Goal: Task Accomplishment & Management: Manage account settings

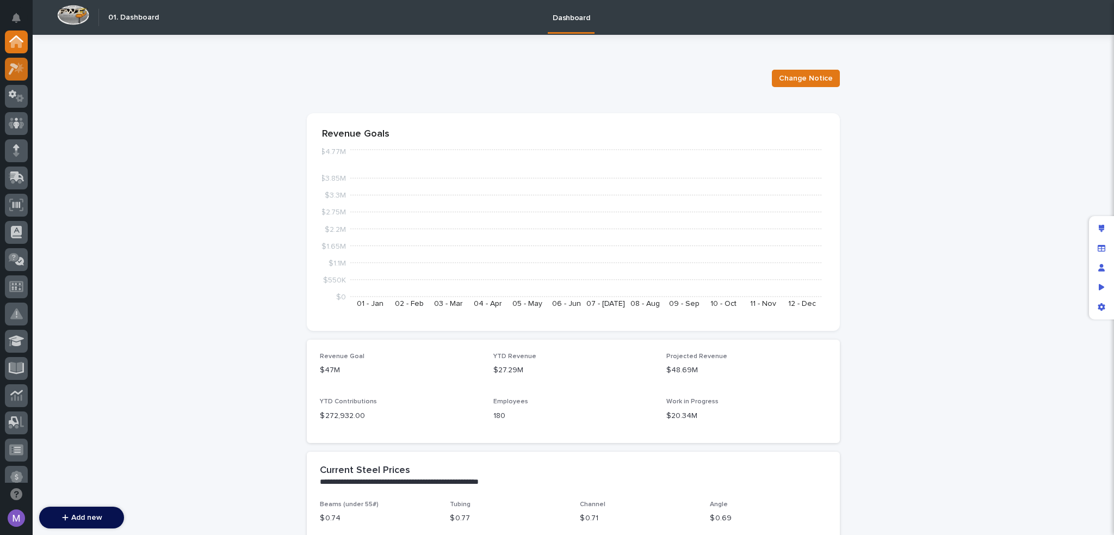
click at [21, 71] on icon at bounding box center [17, 69] width 16 height 13
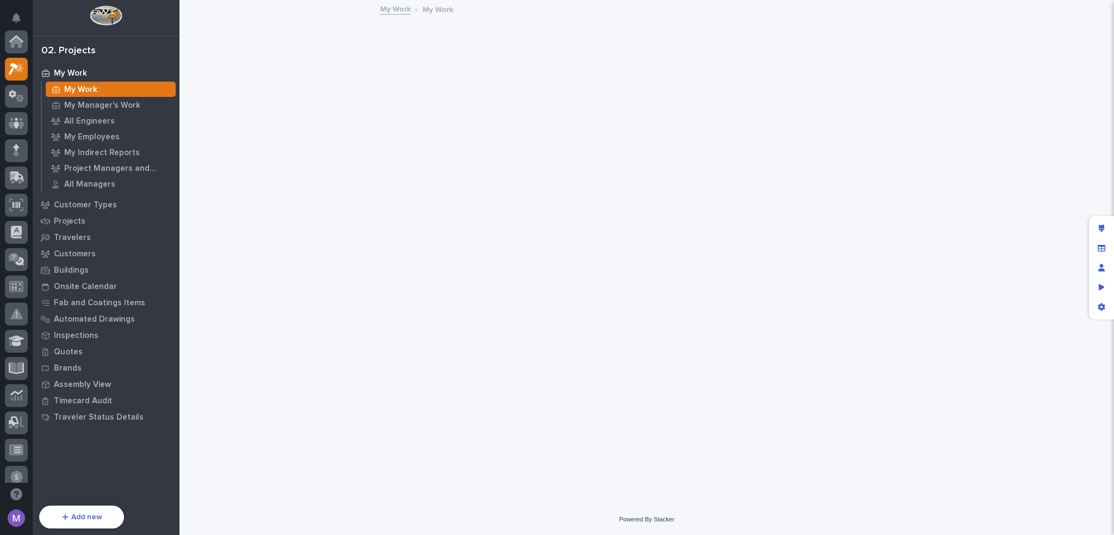
scroll to position [27, 0]
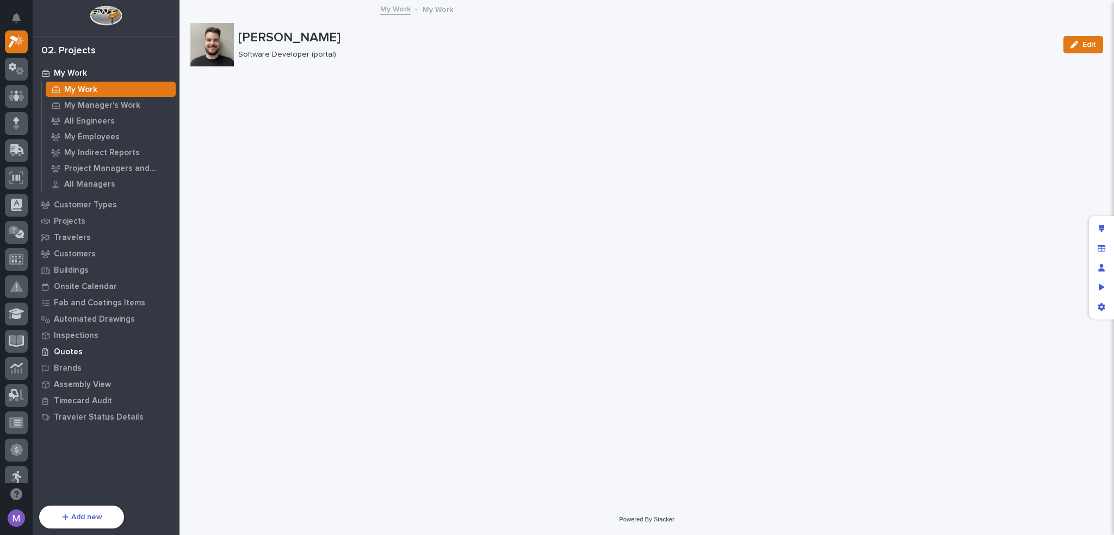
click at [72, 350] on p "Quotes" at bounding box center [68, 352] width 29 height 10
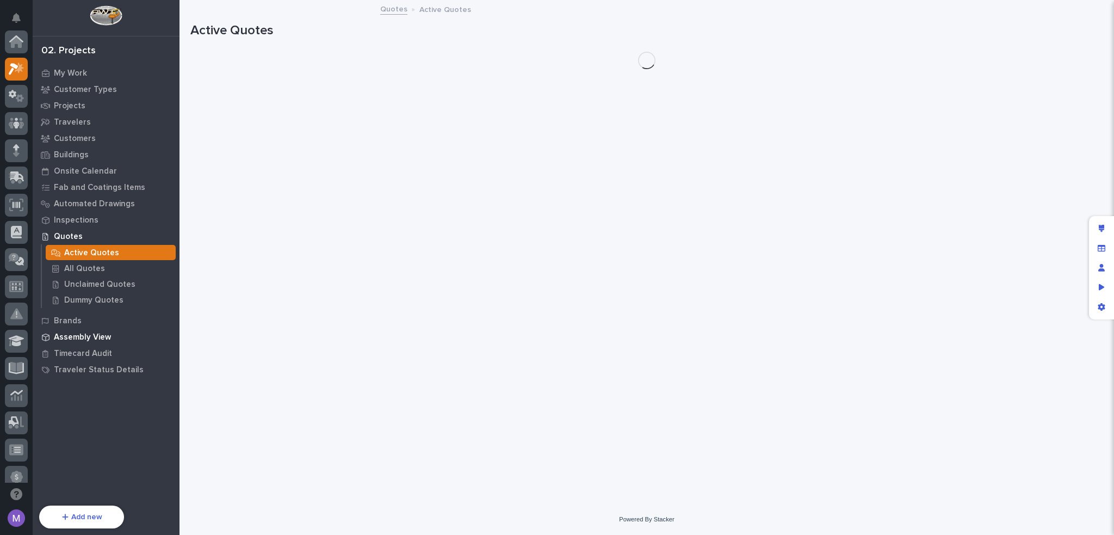
scroll to position [27, 0]
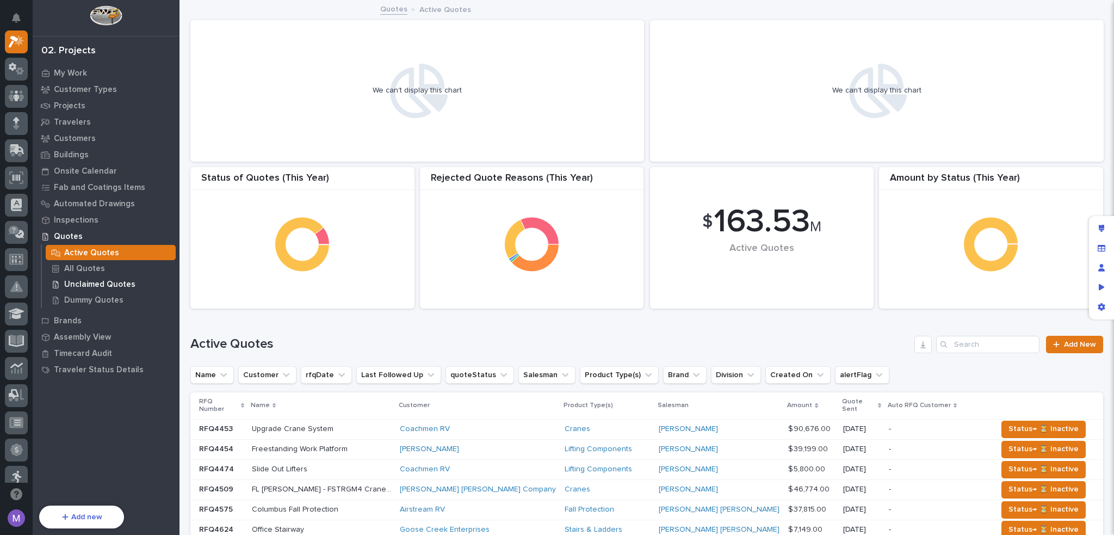
click at [98, 281] on p "Unclaimed Quotes" at bounding box center [99, 285] width 71 height 10
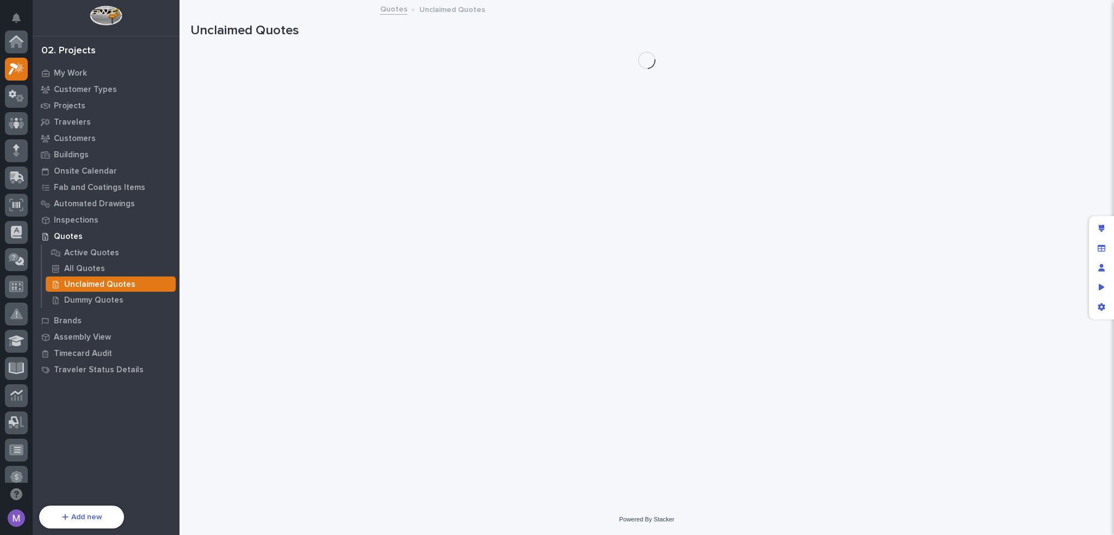
scroll to position [27, 0]
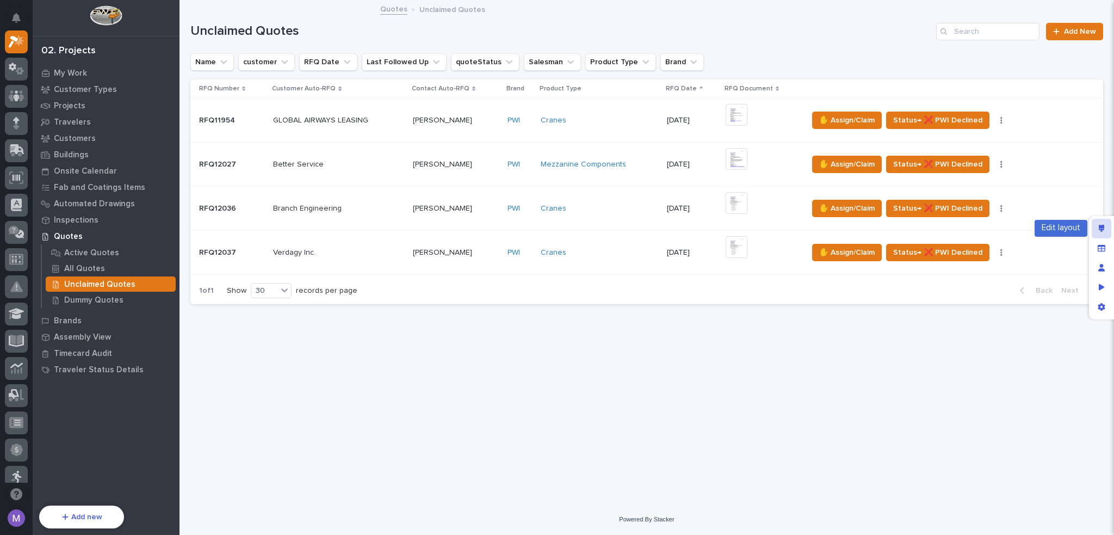
click at [1102, 226] on icon "Edit layout" at bounding box center [1102, 229] width 6 height 8
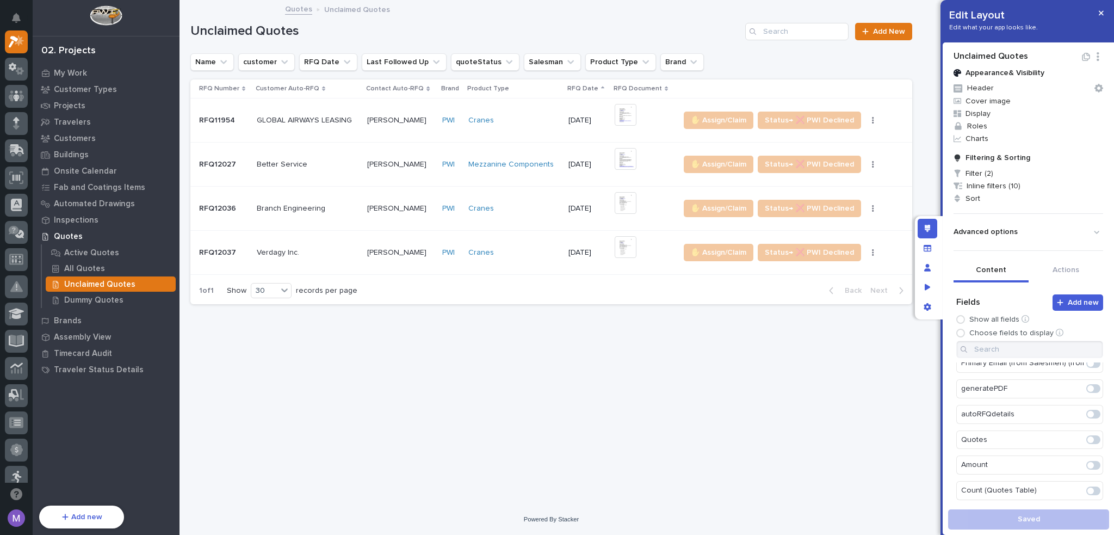
scroll to position [0, 0]
click at [1036, 351] on input at bounding box center [1029, 349] width 147 height 17
type input "a"
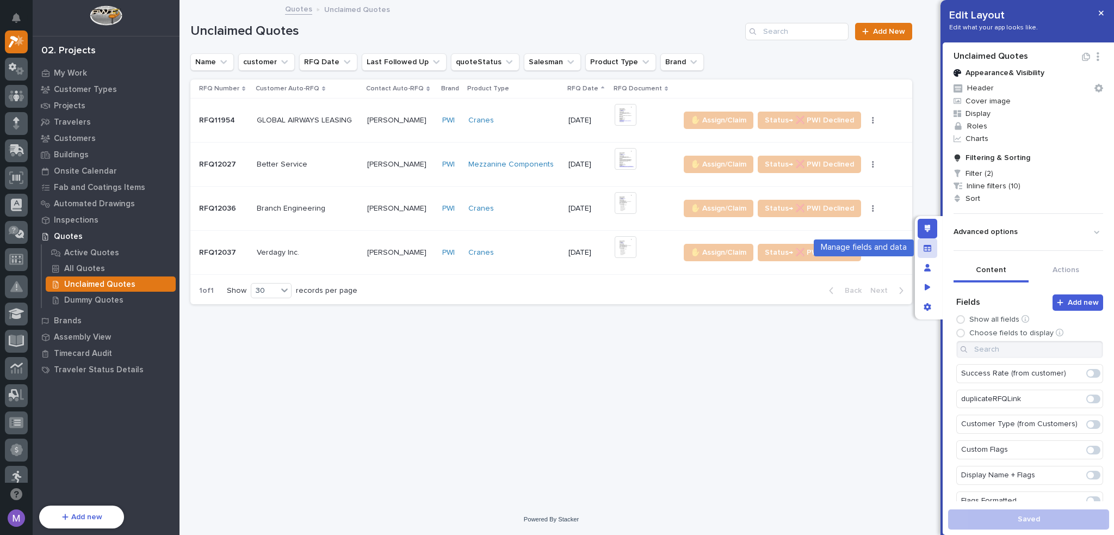
click at [929, 245] on icon "Manage fields and data" at bounding box center [928, 247] width 8 height 7
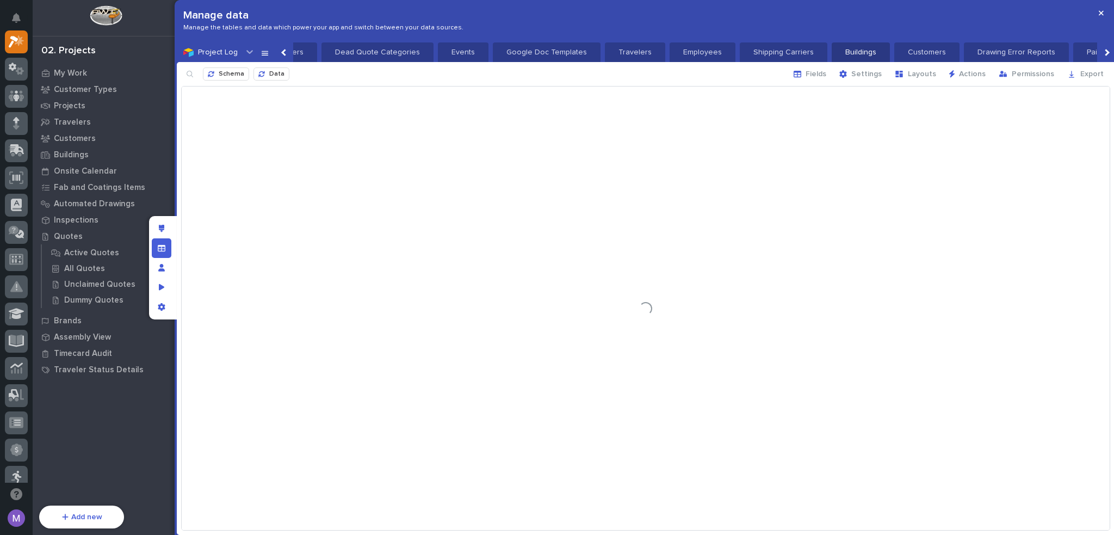
scroll to position [0, 1499]
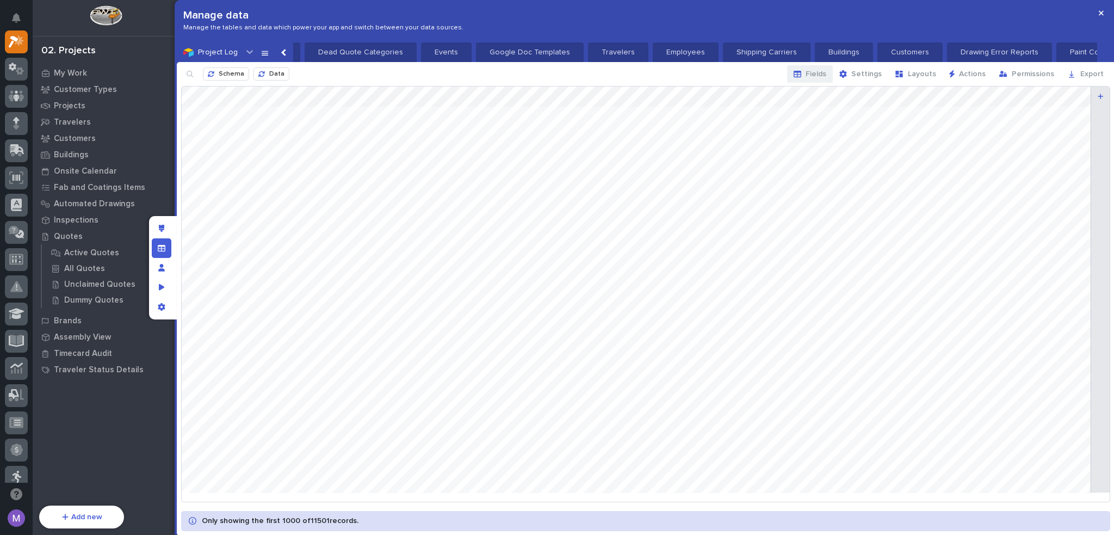
click at [823, 70] on span "Fields" at bounding box center [816, 74] width 21 height 10
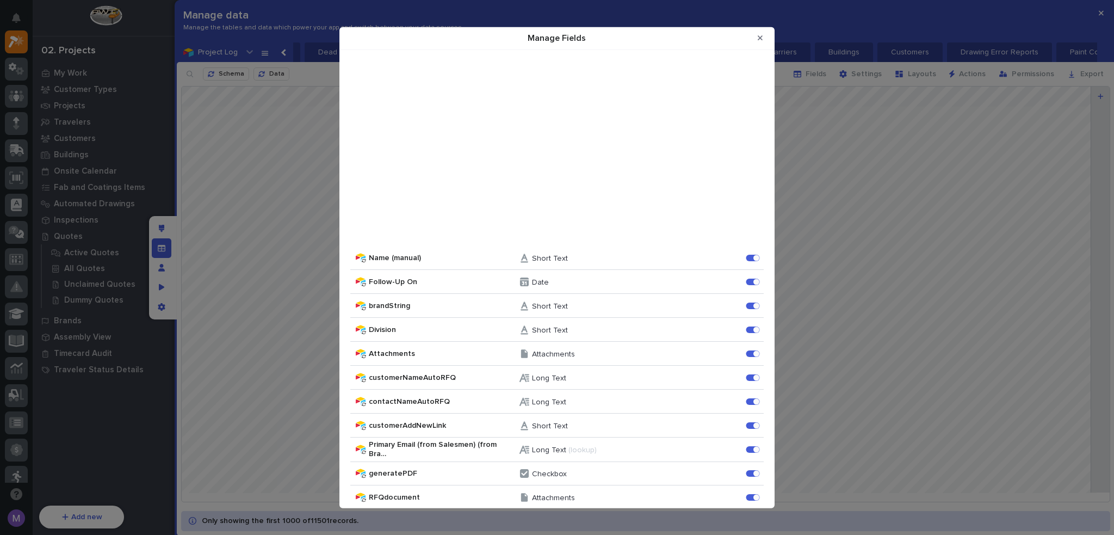
scroll to position [0, 0]
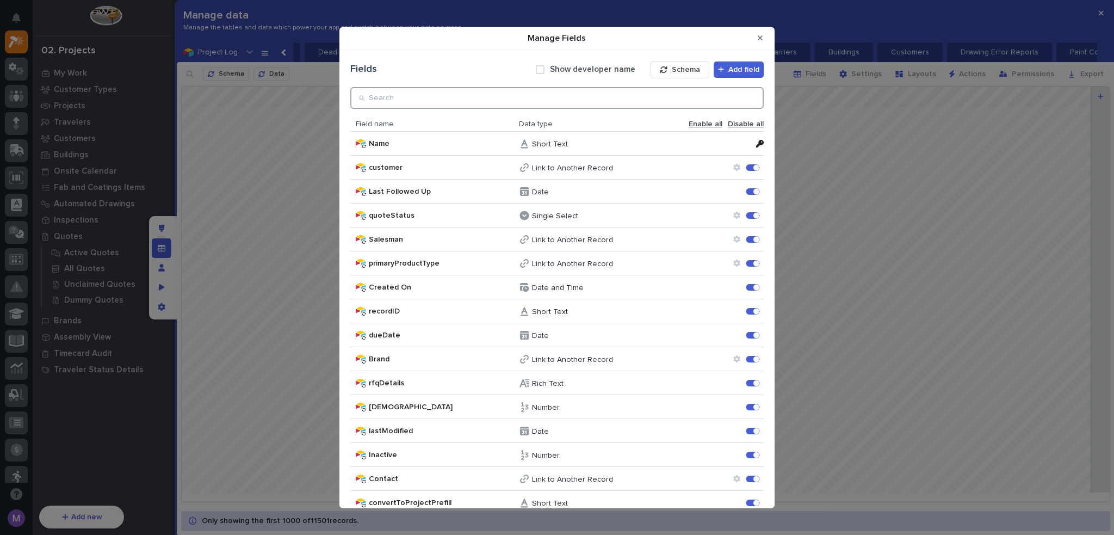
click at [482, 102] on input "Manage Fields" at bounding box center [556, 98] width 413 height 22
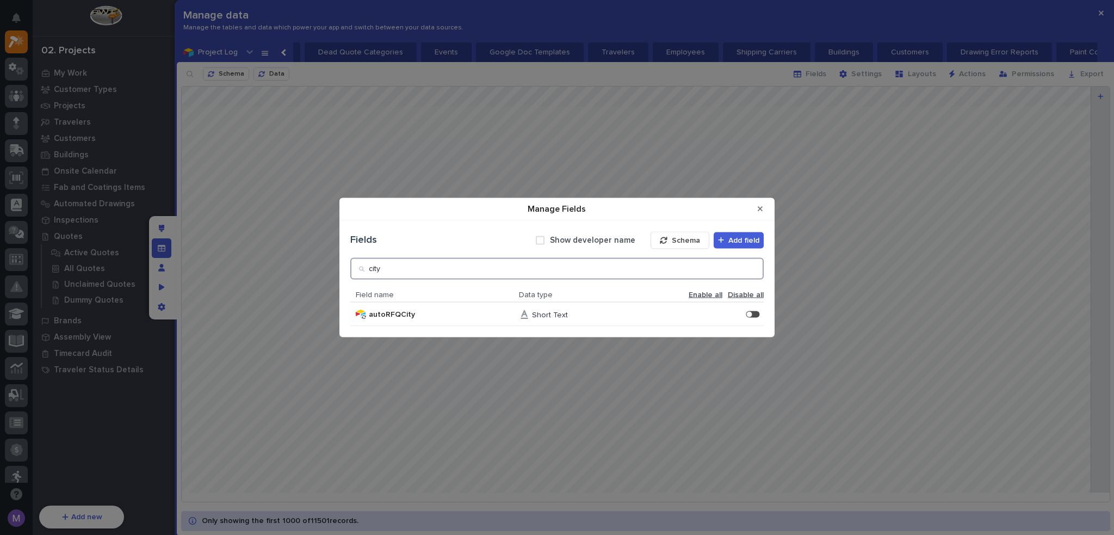
click at [666, 270] on input "city" at bounding box center [556, 268] width 413 height 22
type input "c"
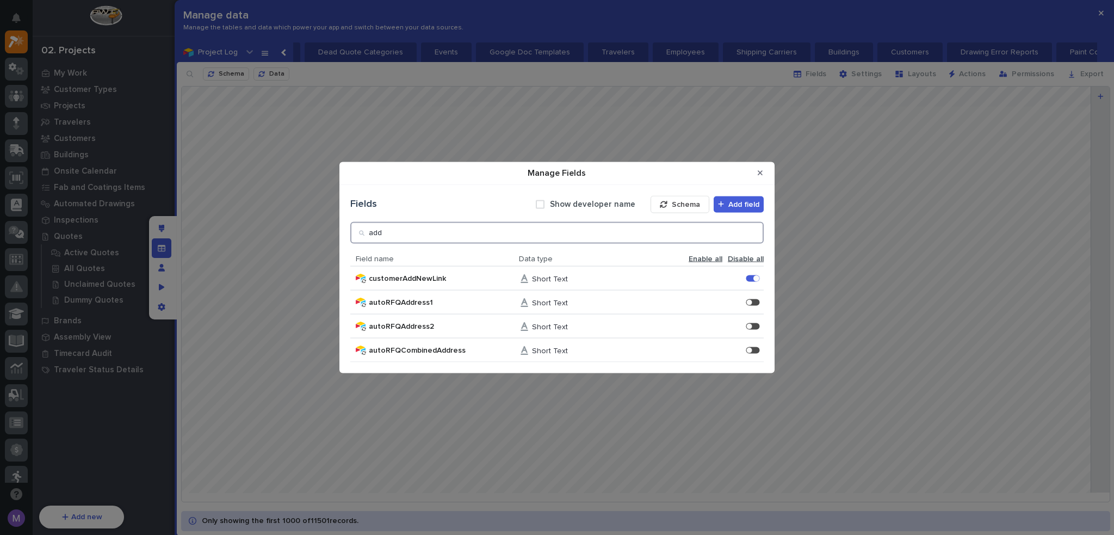
drag, startPoint x: 618, startPoint y: 235, endPoint x: 363, endPoint y: 251, distance: 255.7
click at [363, 251] on div "Fields Show developer name Schema Add field add Field name Data type Enable all…" at bounding box center [556, 278] width 413 height 167
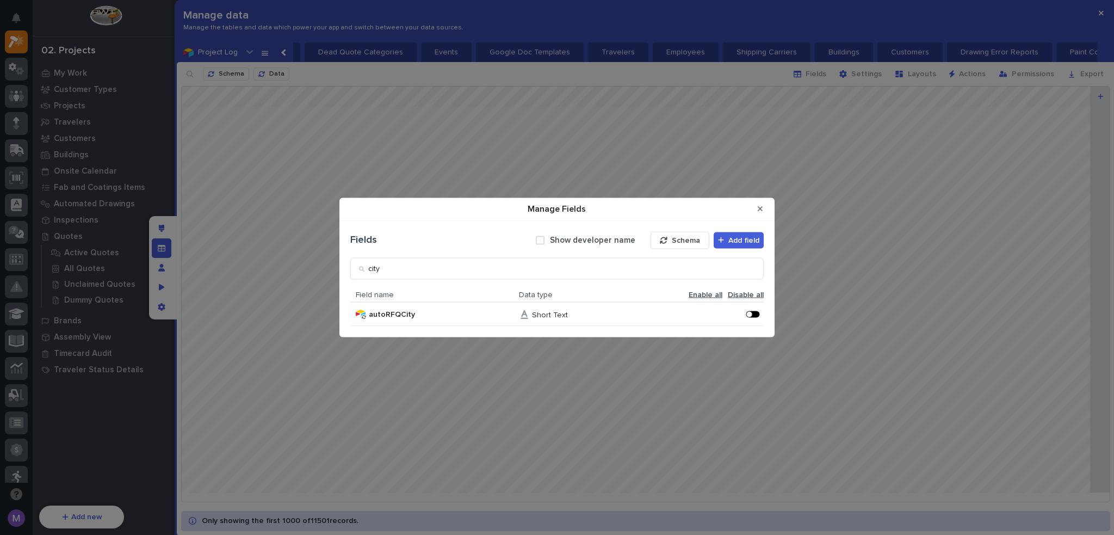
click at [756, 313] on div "Manage Fields" at bounding box center [756, 314] width 3 height 3
click at [570, 267] on input "city" at bounding box center [556, 268] width 413 height 22
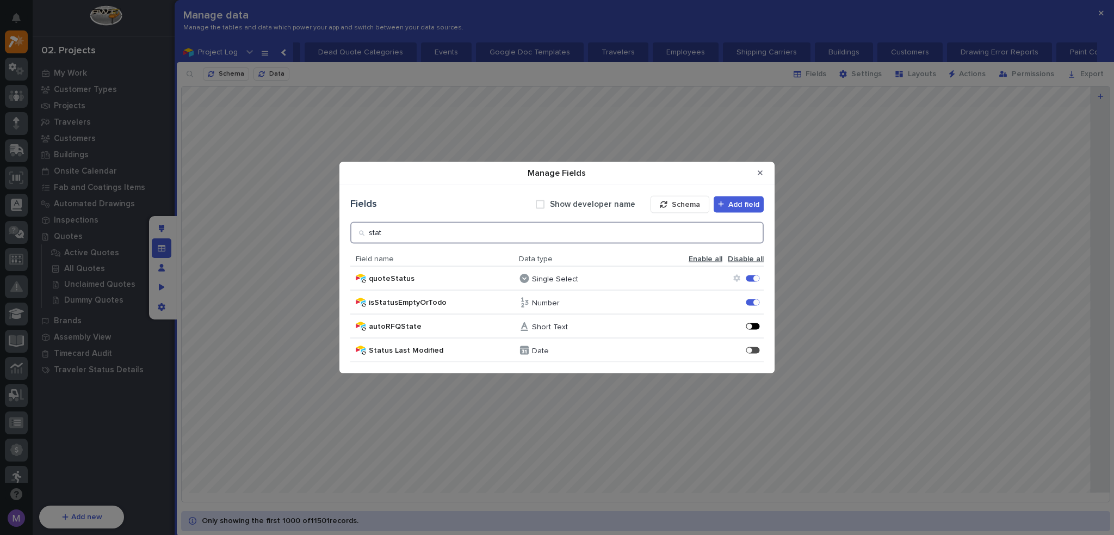
type input "stat"
click at [751, 328] on div "Manage Fields" at bounding box center [749, 326] width 6 height 6
click at [766, 174] on button "Close Modal" at bounding box center [760, 172] width 18 height 17
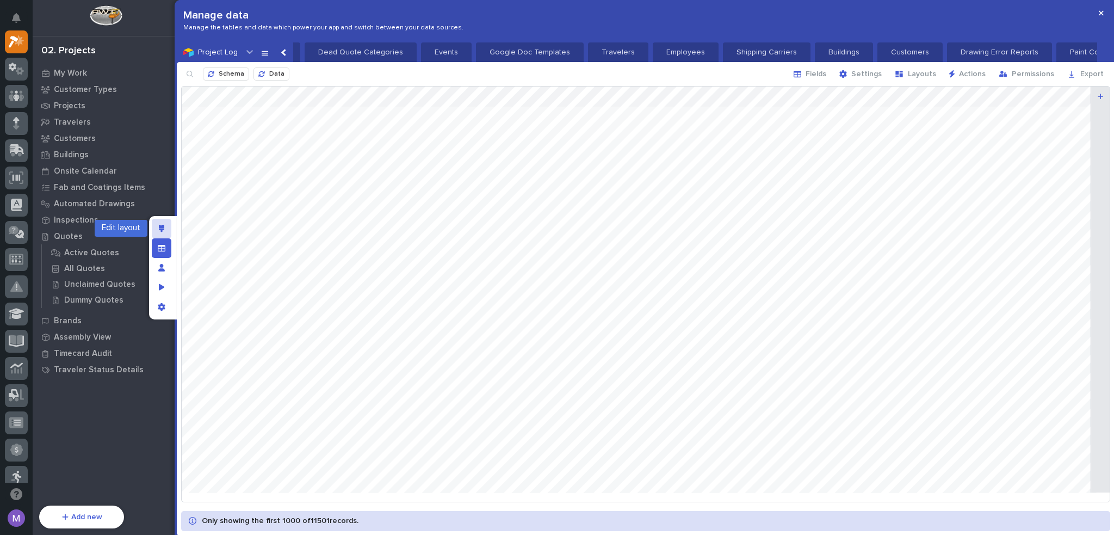
click at [158, 227] on div "Edit layout" at bounding box center [162, 229] width 20 height 20
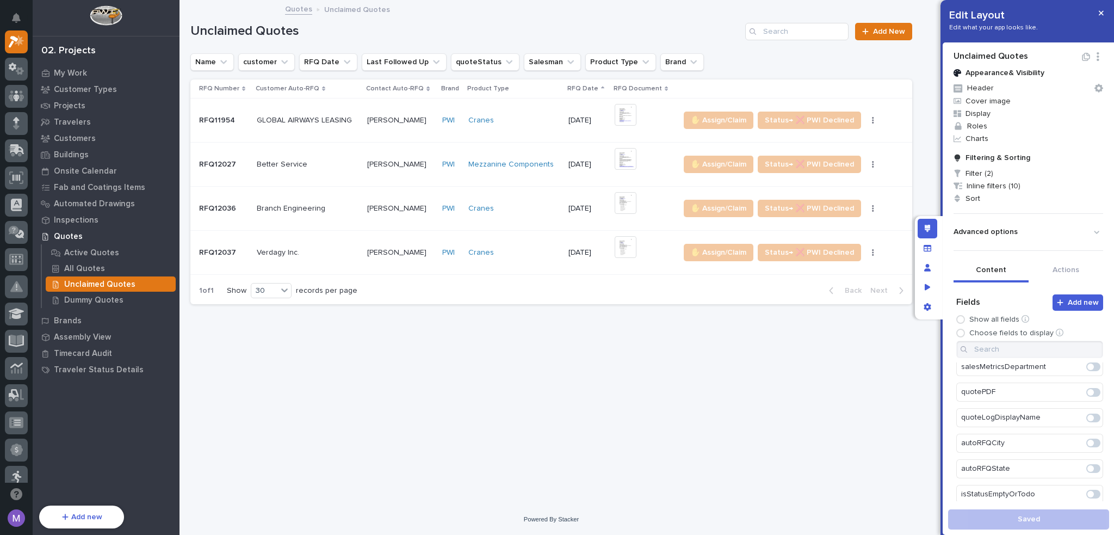
scroll to position [1545, 0]
click at [1088, 457] on span at bounding box center [1091, 460] width 7 height 7
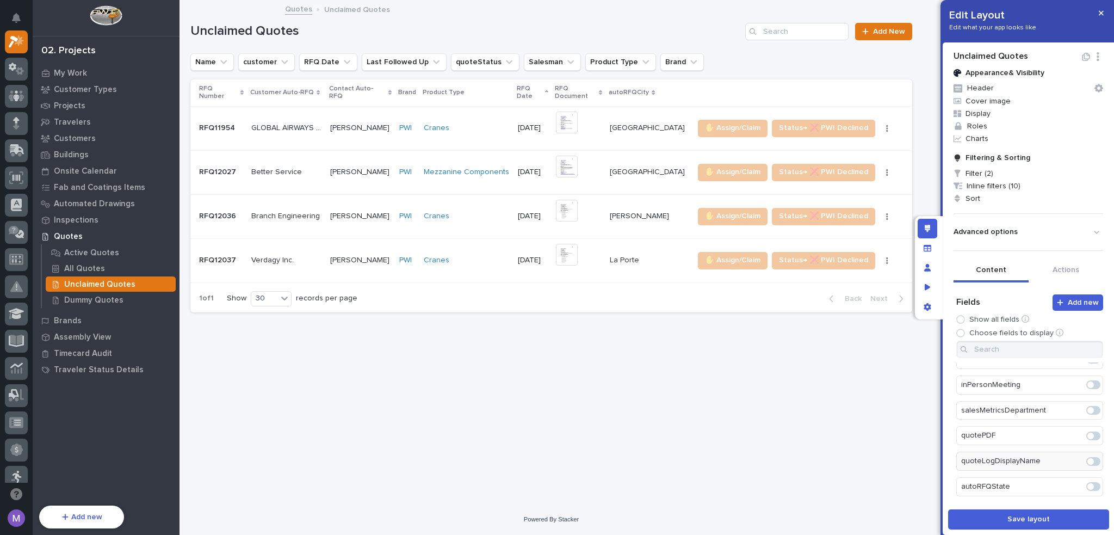
scroll to position [1571, 0]
click at [1087, 456] on span at bounding box center [1094, 460] width 14 height 9
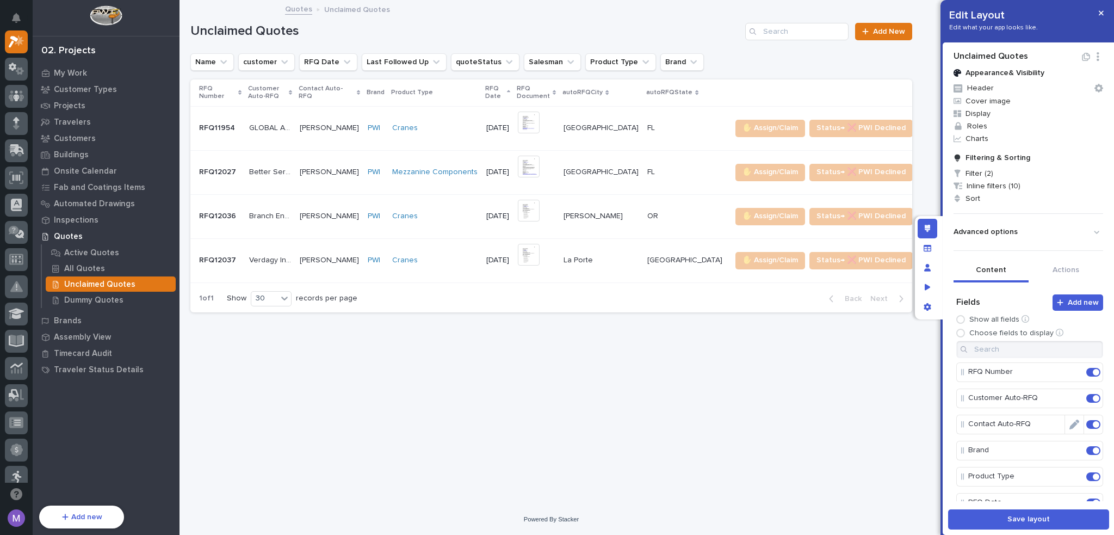
scroll to position [109, 0]
click at [1066, 391] on button "Edit" at bounding box center [1074, 394] width 18 height 18
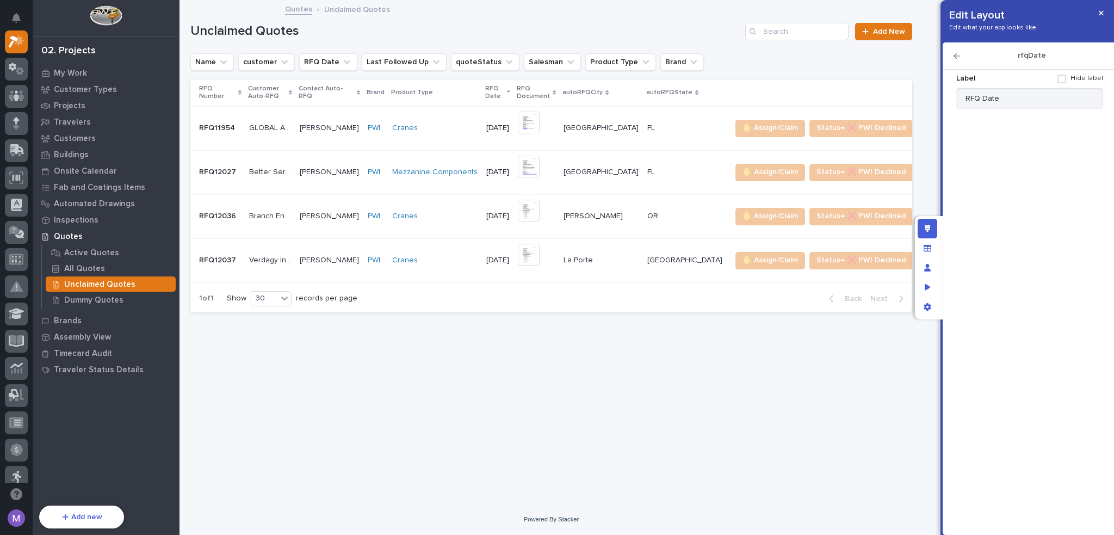
click at [955, 56] on icon "button" at bounding box center [957, 55] width 7 height 5
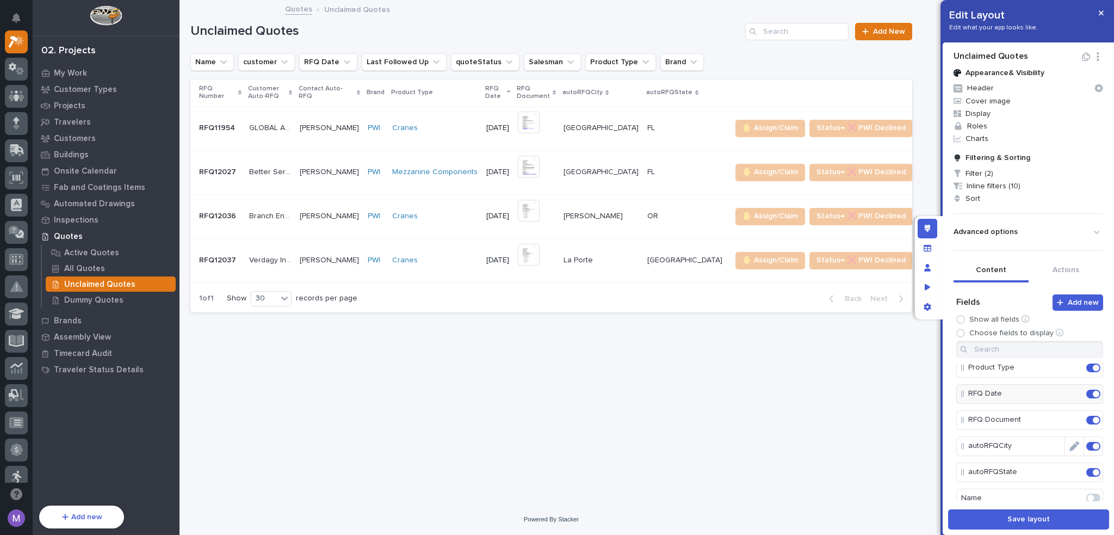
scroll to position [163, 0]
click at [1084, 391] on icon "Edit" at bounding box center [1084, 392] width 0 height 10
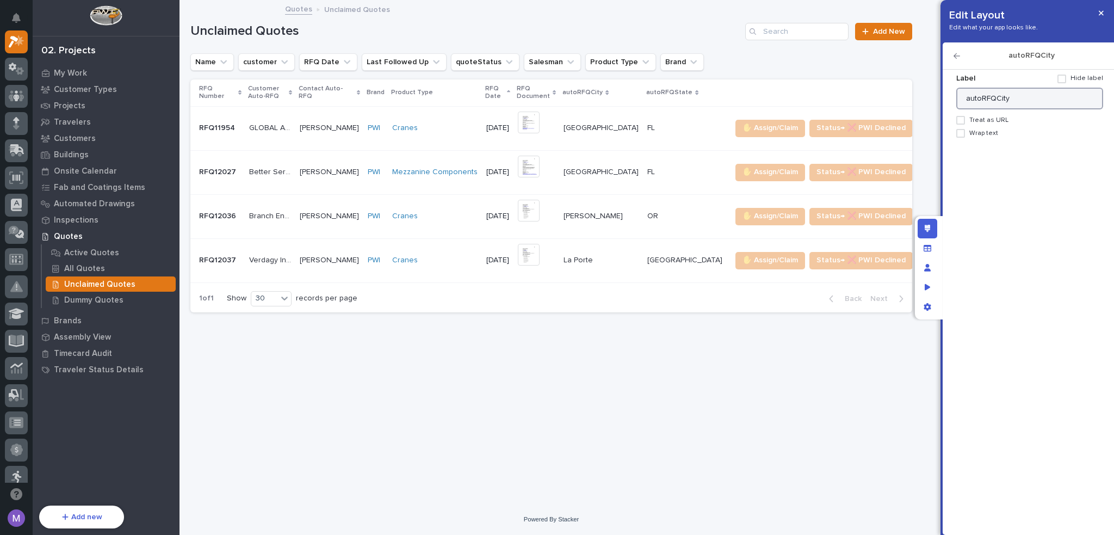
drag, startPoint x: 995, startPoint y: 102, endPoint x: 930, endPoint y: 96, distance: 65.6
click at [930, 96] on div "Edit Layout Edit what your app looks like. autoRFQCity Label Hide label autoRFQ…" at bounding box center [557, 267] width 1114 height 535
type input "City"
click at [958, 52] on icon "button" at bounding box center [957, 56] width 7 height 8
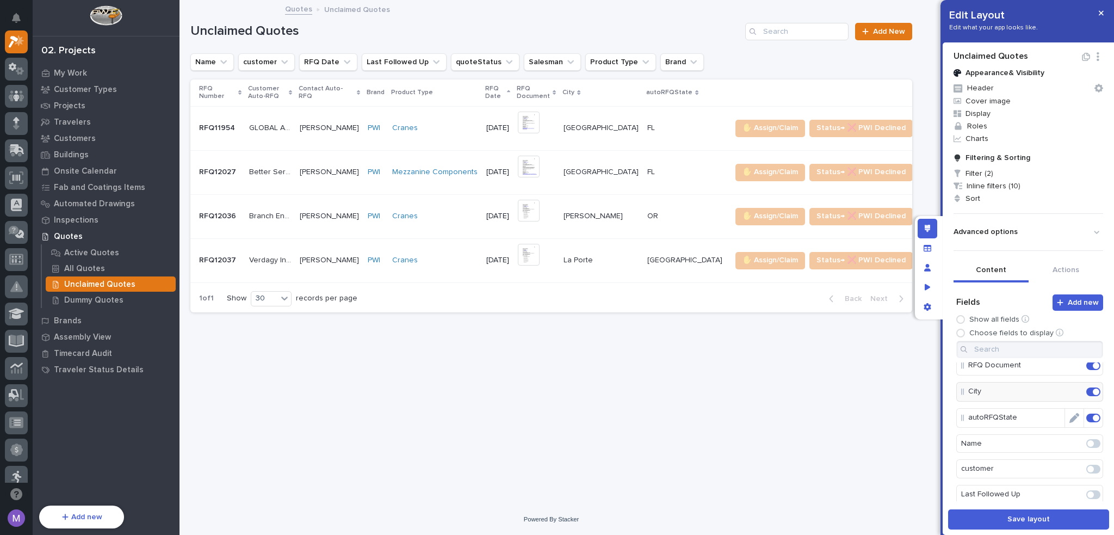
click at [1070, 415] on icon "Edit" at bounding box center [1075, 418] width 10 height 10
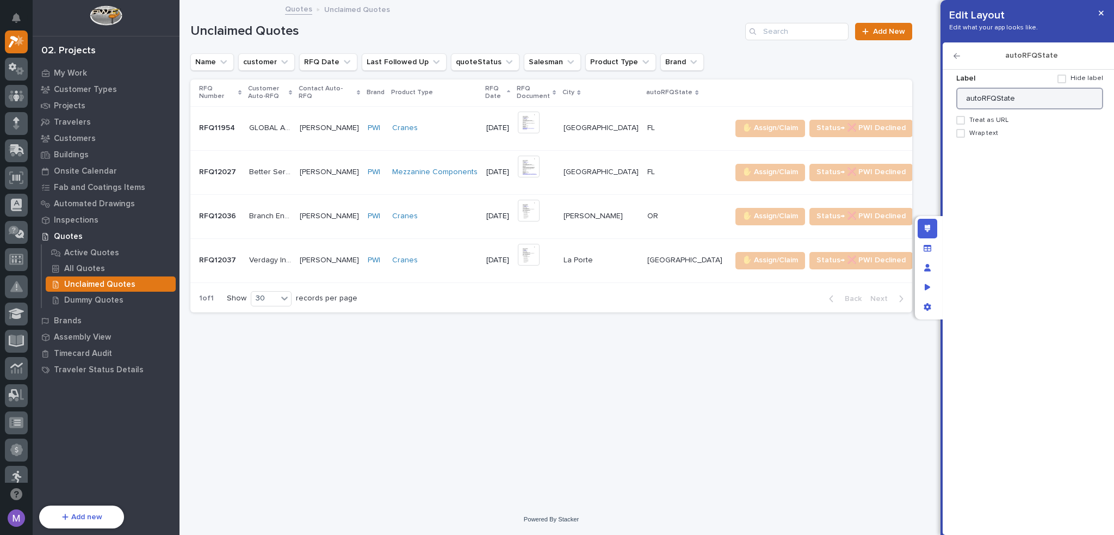
drag, startPoint x: 994, startPoint y: 94, endPoint x: 942, endPoint y: 95, distance: 51.7
click at [942, 95] on div "Edit Layout Edit what your app looks like. autoRFQState Label Hide label autoRF…" at bounding box center [1028, 267] width 174 height 535
type input "State"
click at [956, 54] on icon "button" at bounding box center [957, 56] width 7 height 8
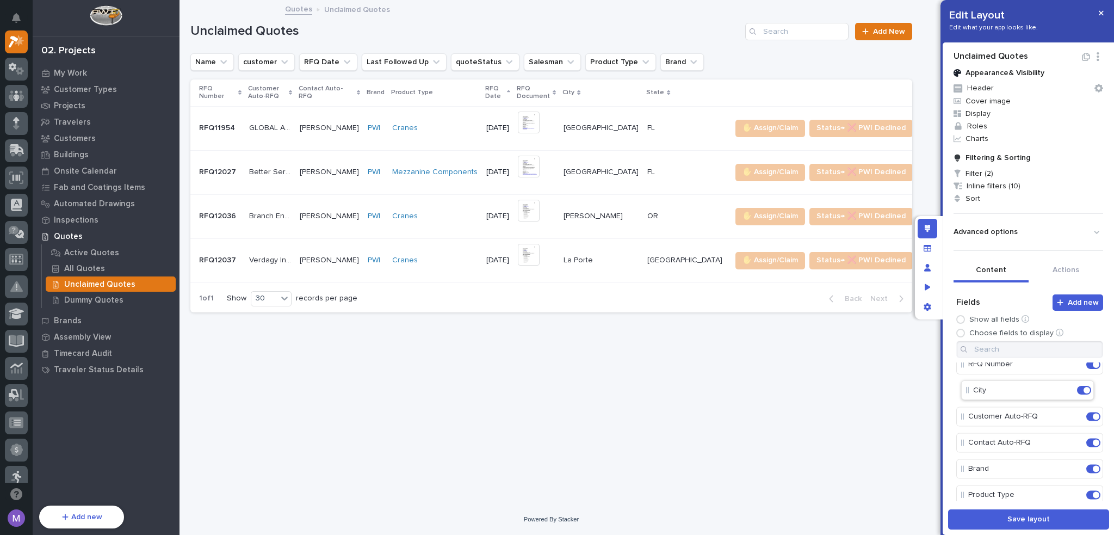
scroll to position [7, 0]
drag, startPoint x: 968, startPoint y: 443, endPoint x: 973, endPoint y: 433, distance: 11.7
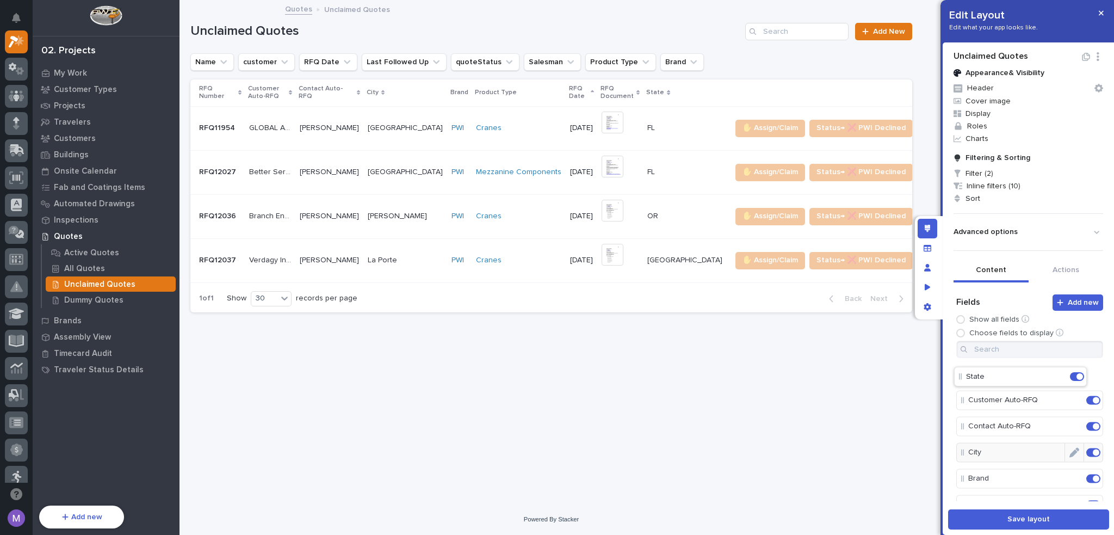
scroll to position [0, 0]
drag, startPoint x: 977, startPoint y: 406, endPoint x: 978, endPoint y: 469, distance: 63.1
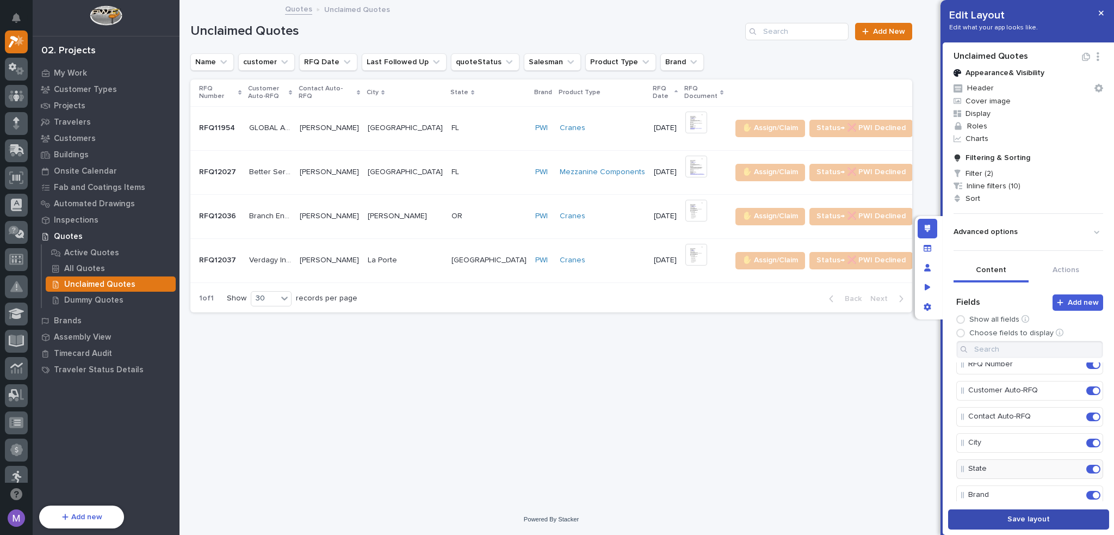
click at [993, 523] on button "Save layout" at bounding box center [1028, 519] width 161 height 20
click at [927, 230] on icon "Edit layout" at bounding box center [928, 229] width 6 height 8
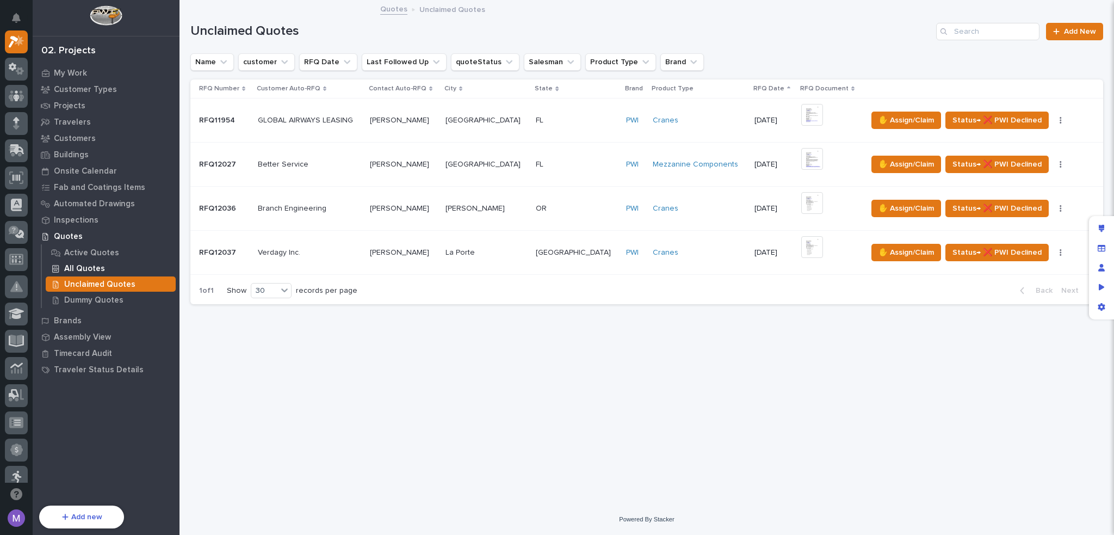
click at [92, 267] on p "All Quotes" at bounding box center [84, 269] width 41 height 10
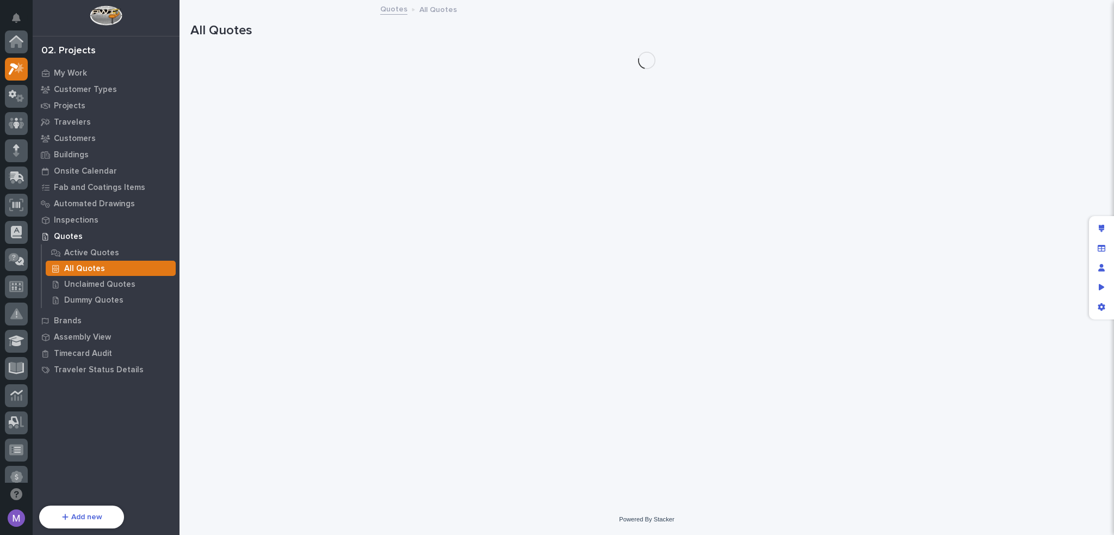
scroll to position [27, 0]
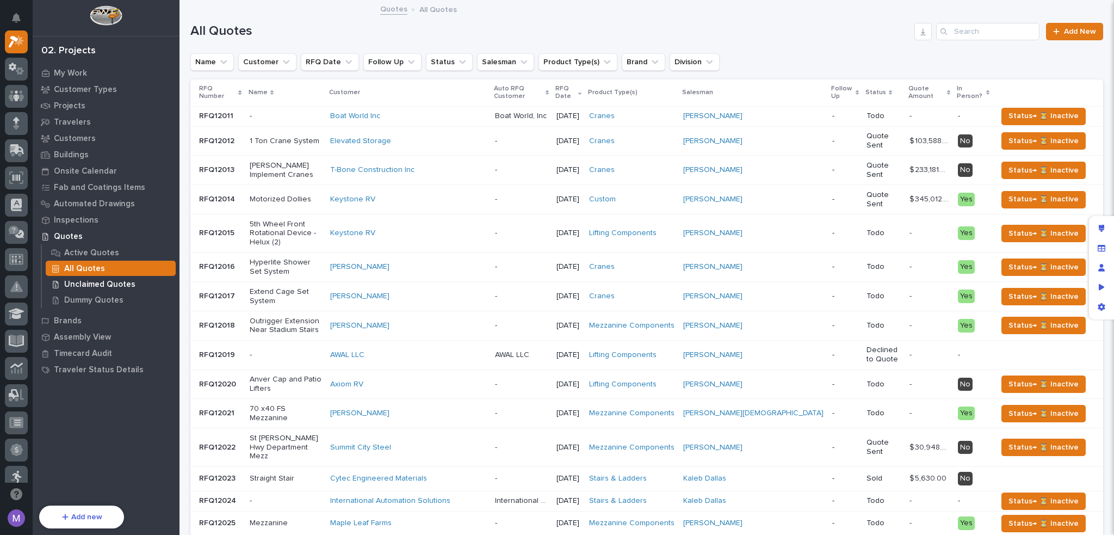
click at [84, 284] on p "Unclaimed Quotes" at bounding box center [99, 285] width 71 height 10
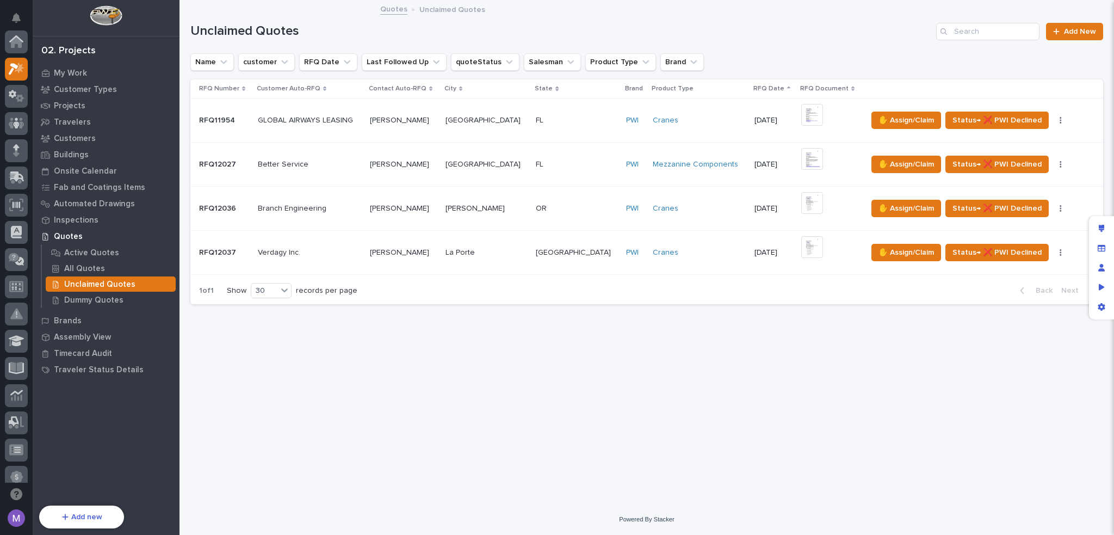
scroll to position [27, 0]
click at [583, 23] on h1 "Unclaimed Quotes" at bounding box center [561, 31] width 742 height 16
click at [127, 304] on div "Dummy Quotes" at bounding box center [111, 299] width 130 height 15
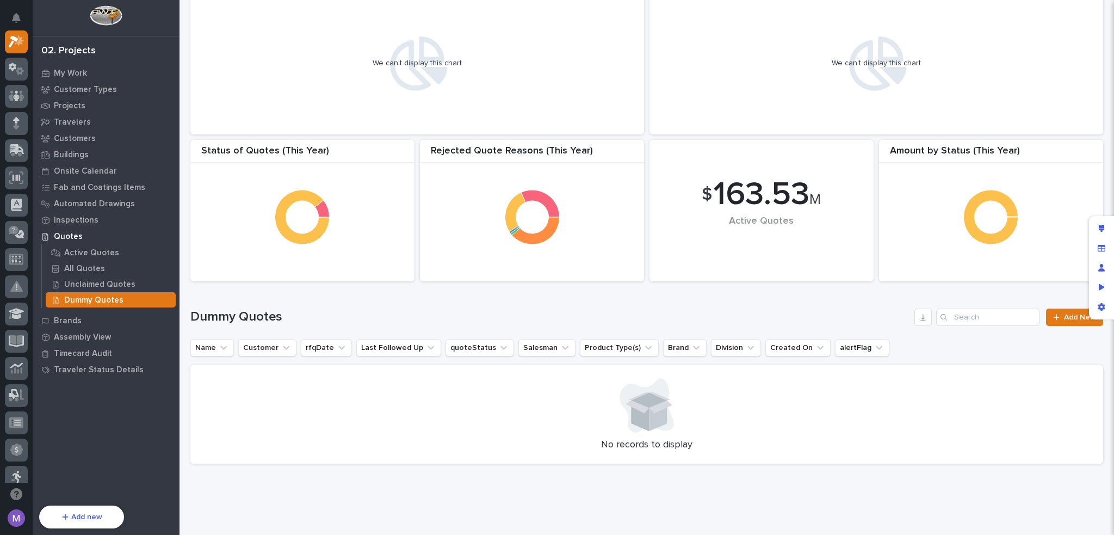
scroll to position [50, 0]
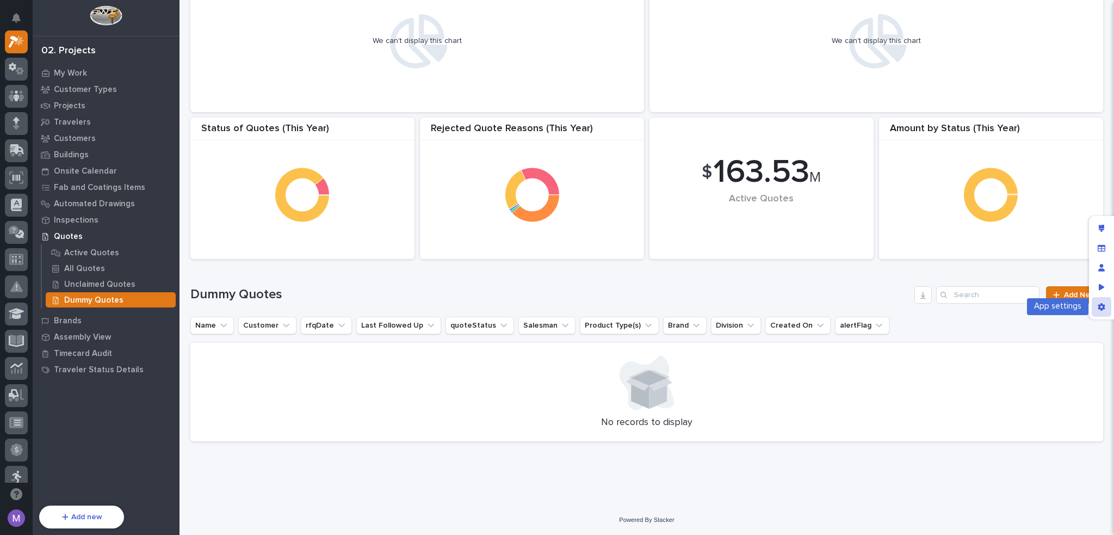
click at [1107, 306] on div "App settings" at bounding box center [1102, 307] width 20 height 20
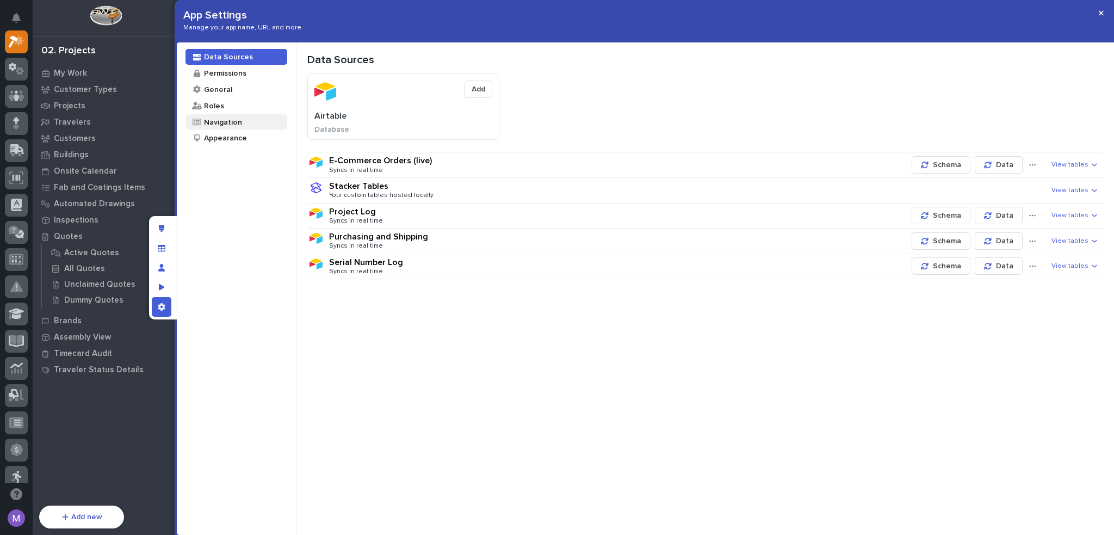
click at [223, 120] on div "Navigation" at bounding box center [222, 122] width 39 height 10
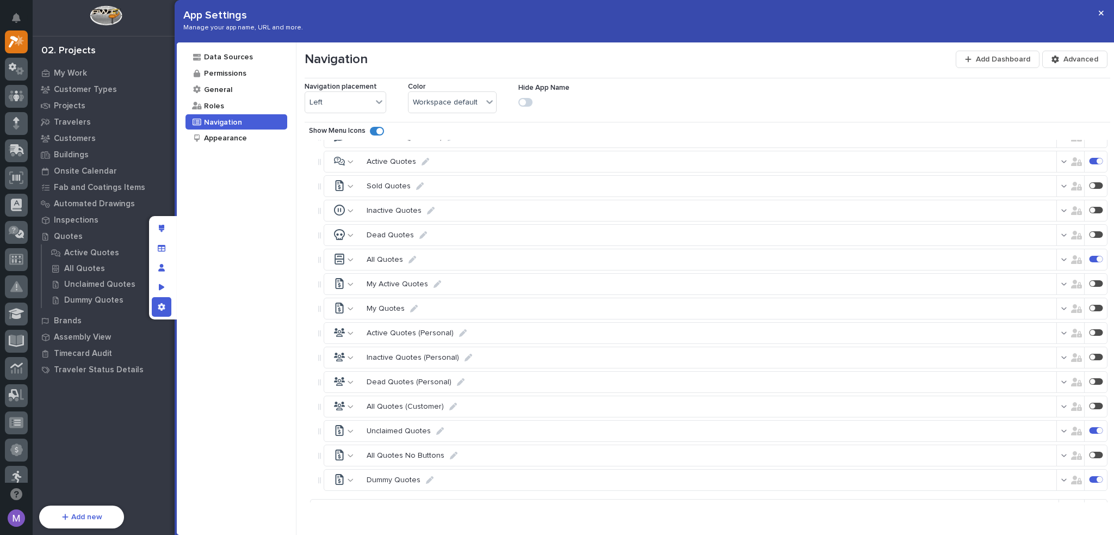
scroll to position [3373, 0]
click at [1097, 473] on div at bounding box center [1100, 476] width 6 height 6
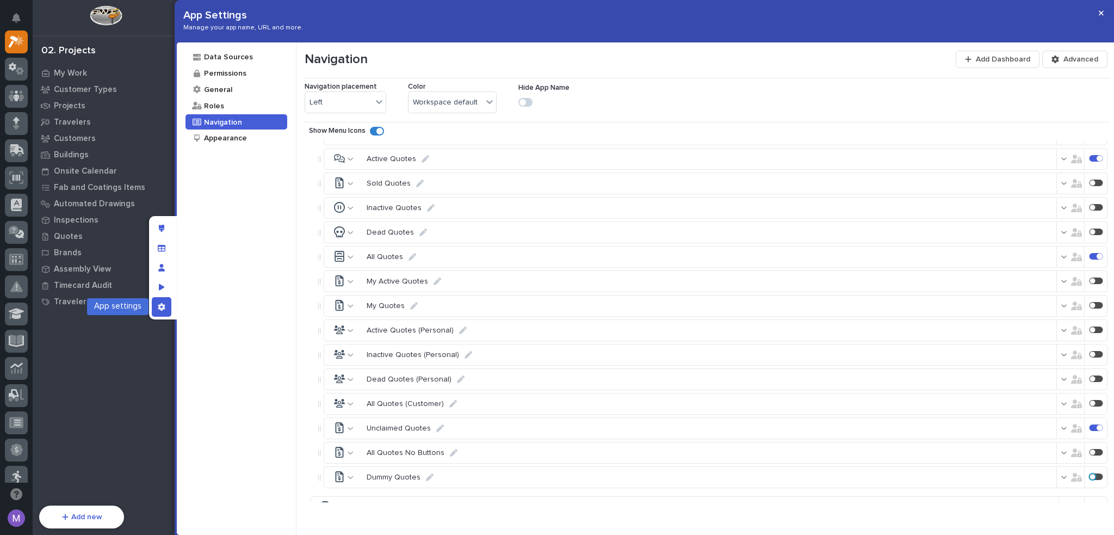
click at [163, 310] on icon "App settings" at bounding box center [162, 307] width 8 height 8
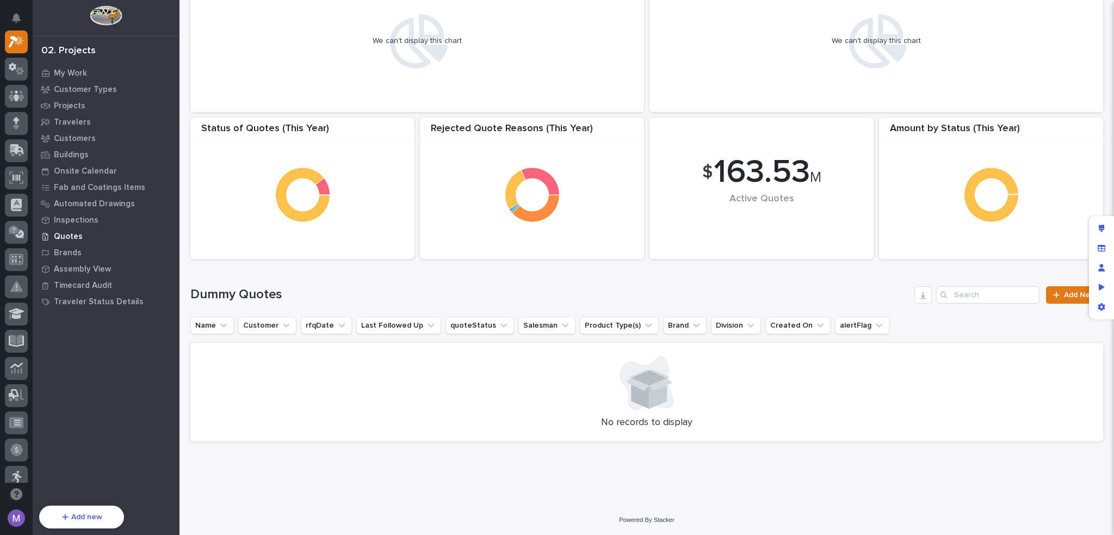
click at [59, 230] on div "Quotes" at bounding box center [105, 236] width 141 height 15
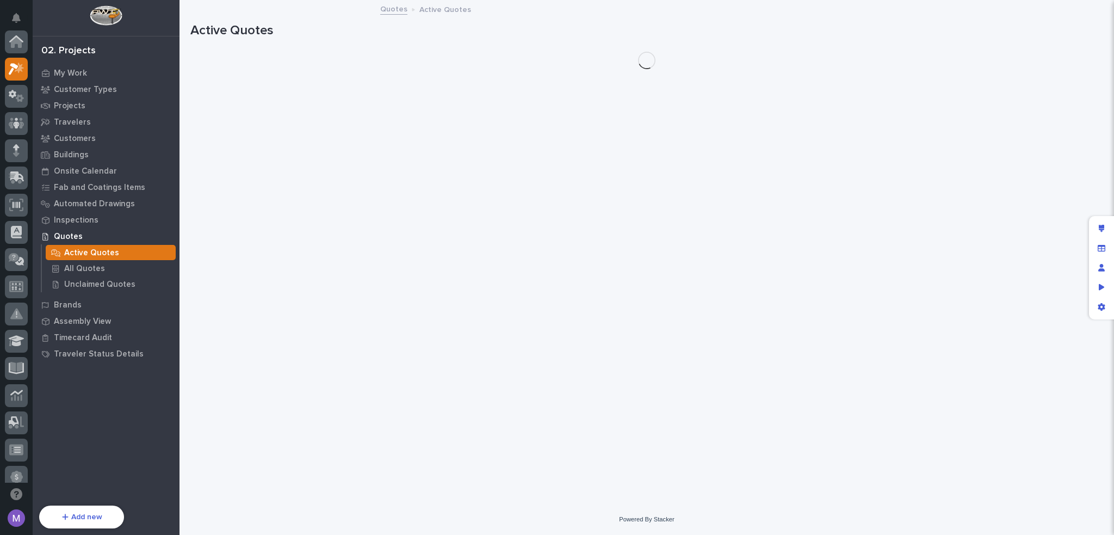
scroll to position [27, 0]
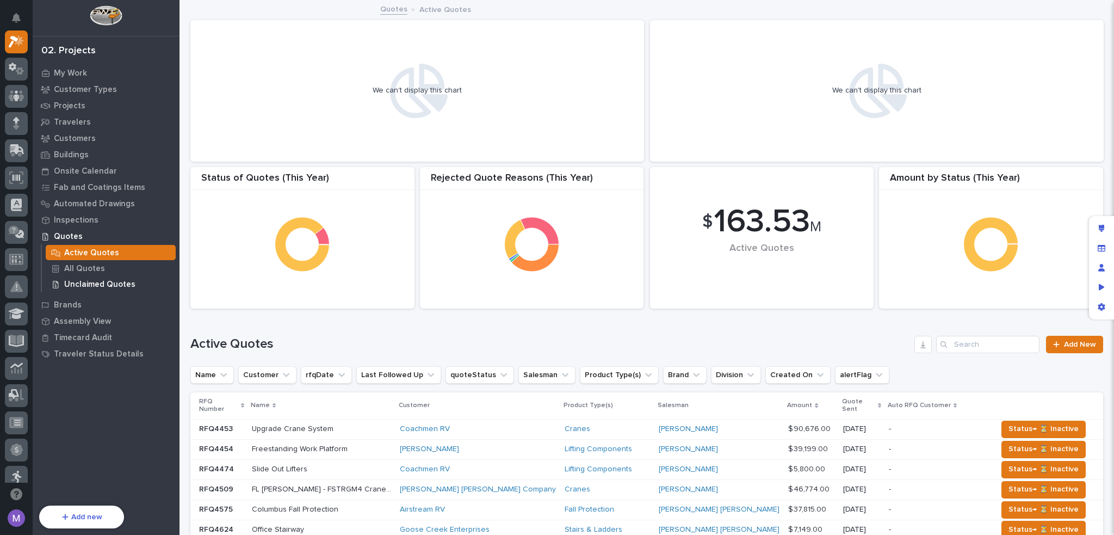
click at [105, 282] on p "Unclaimed Quotes" at bounding box center [99, 285] width 71 height 10
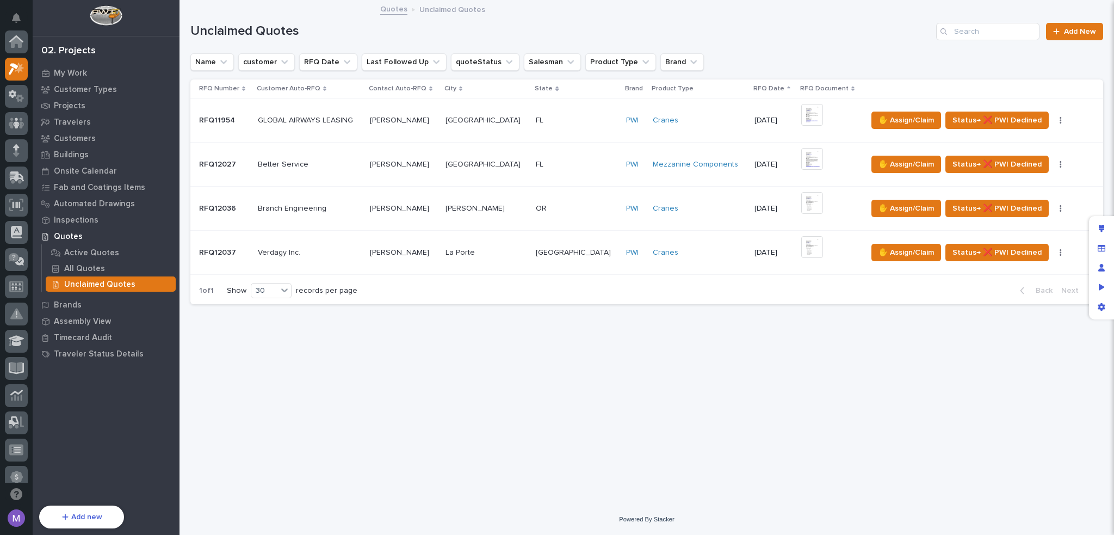
scroll to position [27, 0]
click at [76, 252] on p "Active Quotes" at bounding box center [91, 253] width 55 height 10
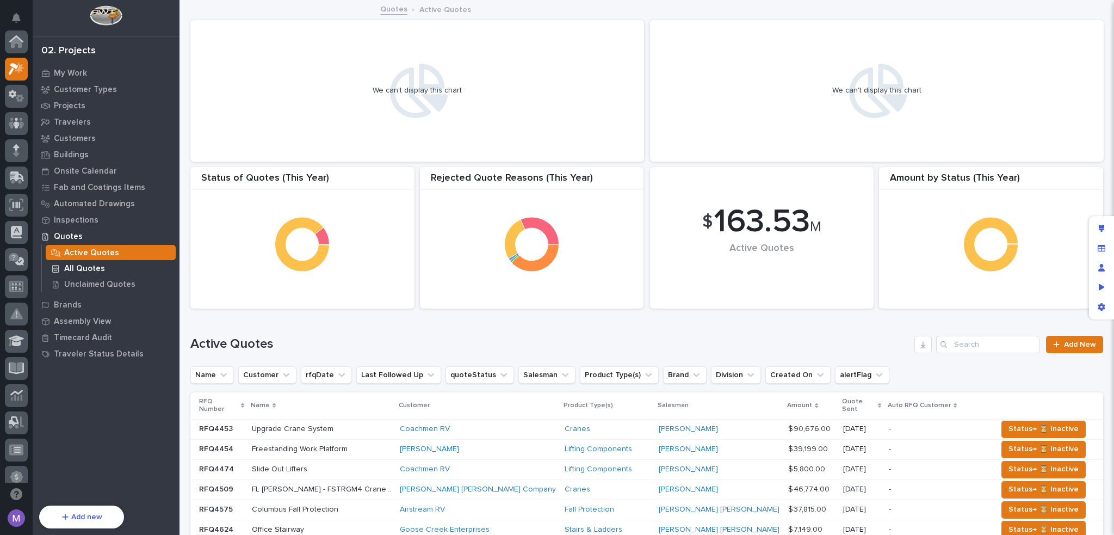
scroll to position [27, 0]
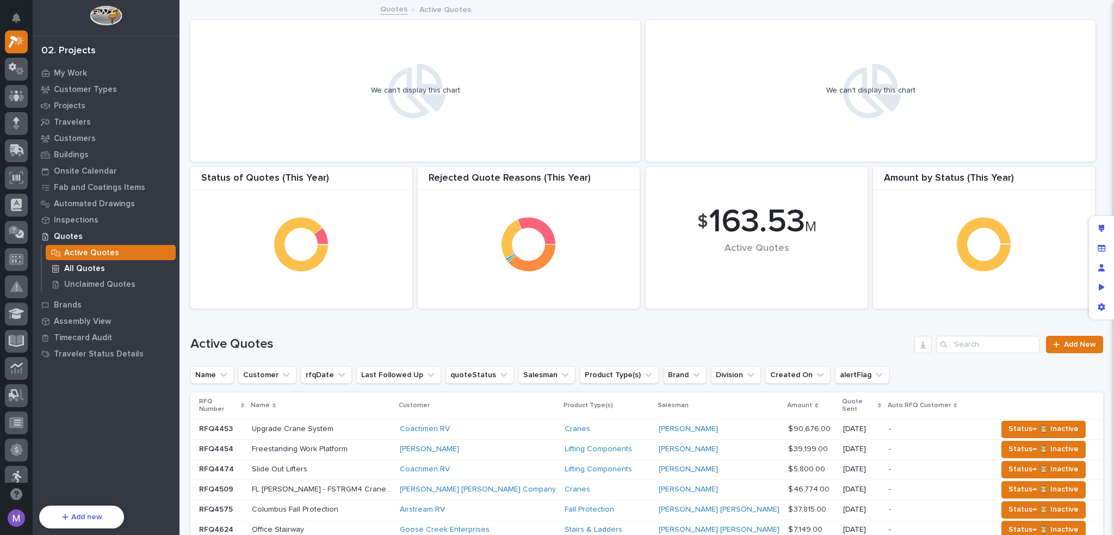
click at [78, 267] on p "All Quotes" at bounding box center [84, 269] width 41 height 10
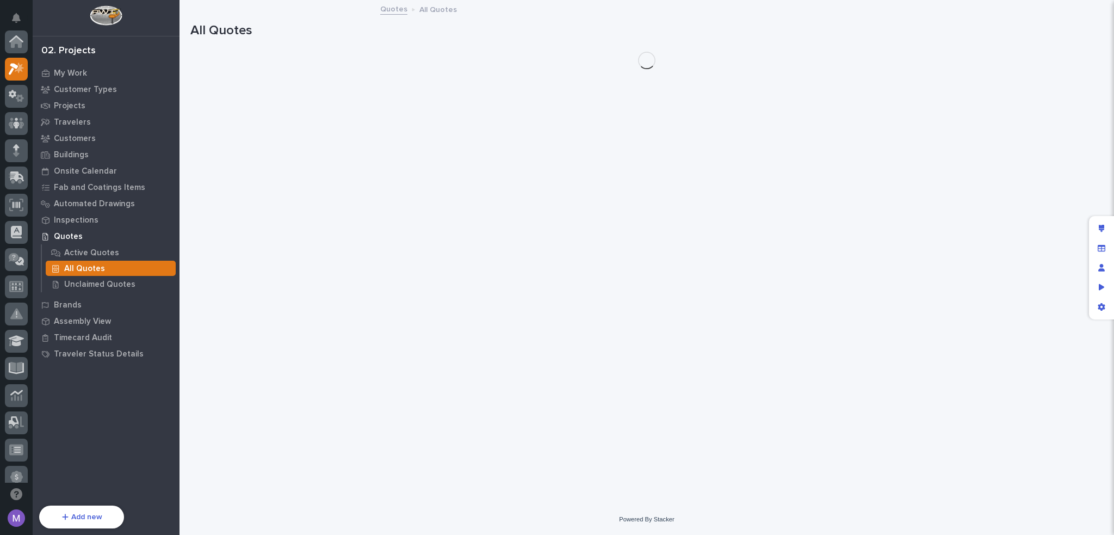
scroll to position [27, 0]
click at [83, 250] on p "Active Quotes" at bounding box center [91, 253] width 55 height 10
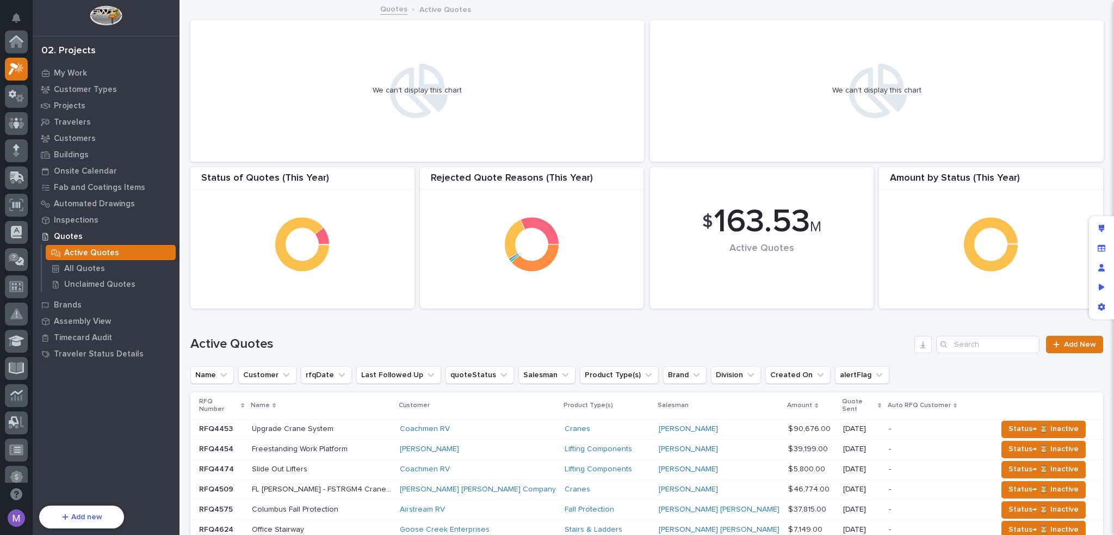
scroll to position [27, 0]
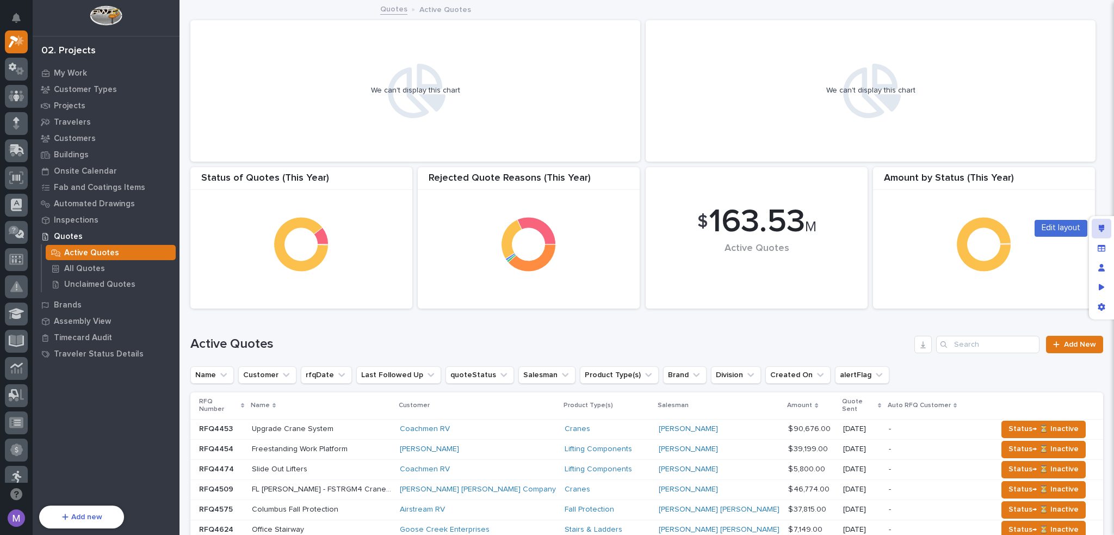
click at [1104, 227] on icon "Edit layout" at bounding box center [1102, 229] width 6 height 8
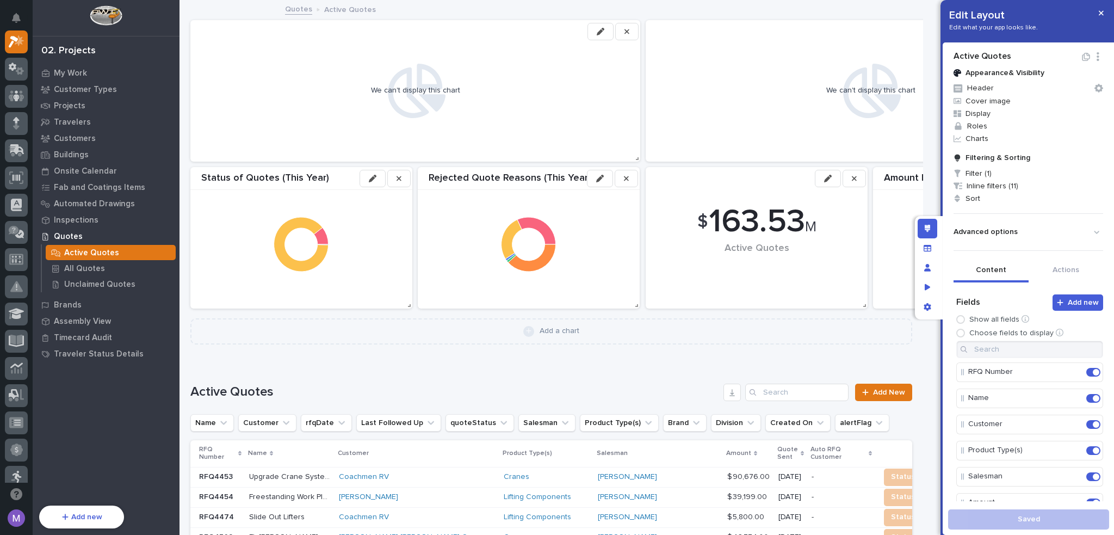
click at [596, 29] on button "button" at bounding box center [601, 31] width 26 height 17
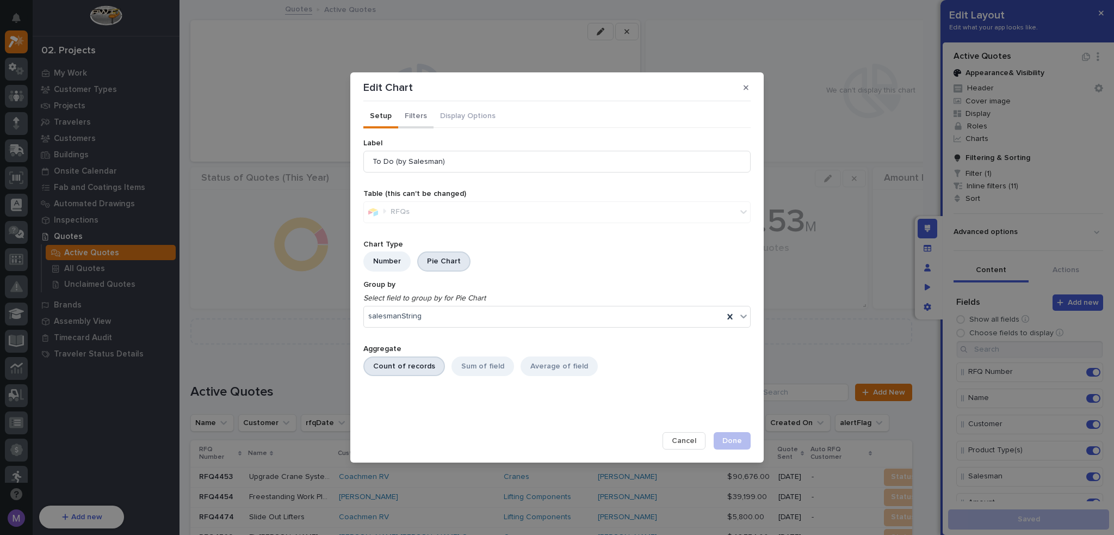
click at [416, 117] on button "Filters" at bounding box center [415, 117] width 35 height 23
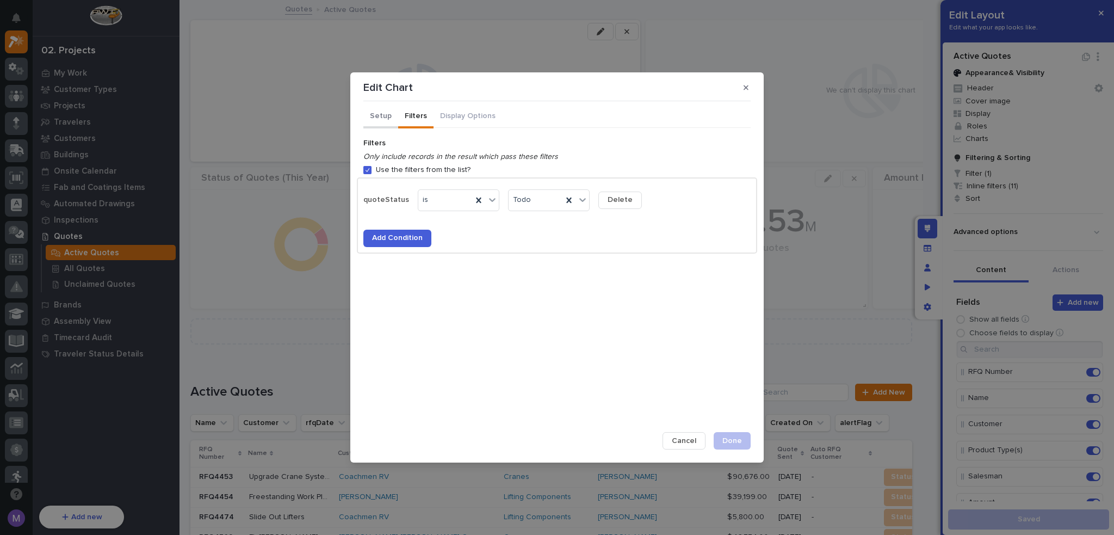
click at [380, 113] on button "Setup" at bounding box center [380, 117] width 35 height 23
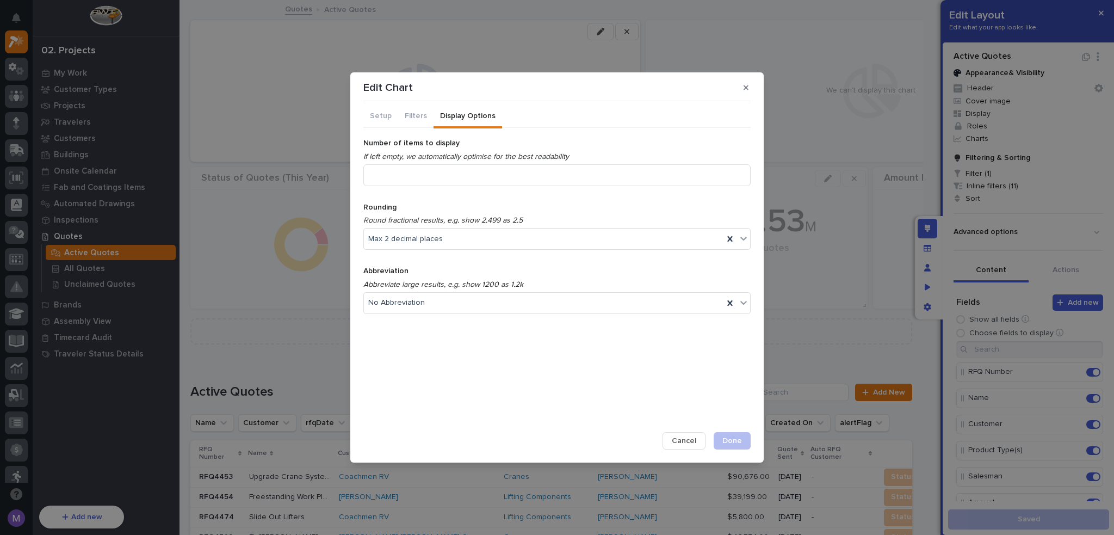
click at [453, 116] on button "Display Options" at bounding box center [468, 117] width 69 height 23
click at [382, 115] on button "Setup" at bounding box center [380, 117] width 35 height 23
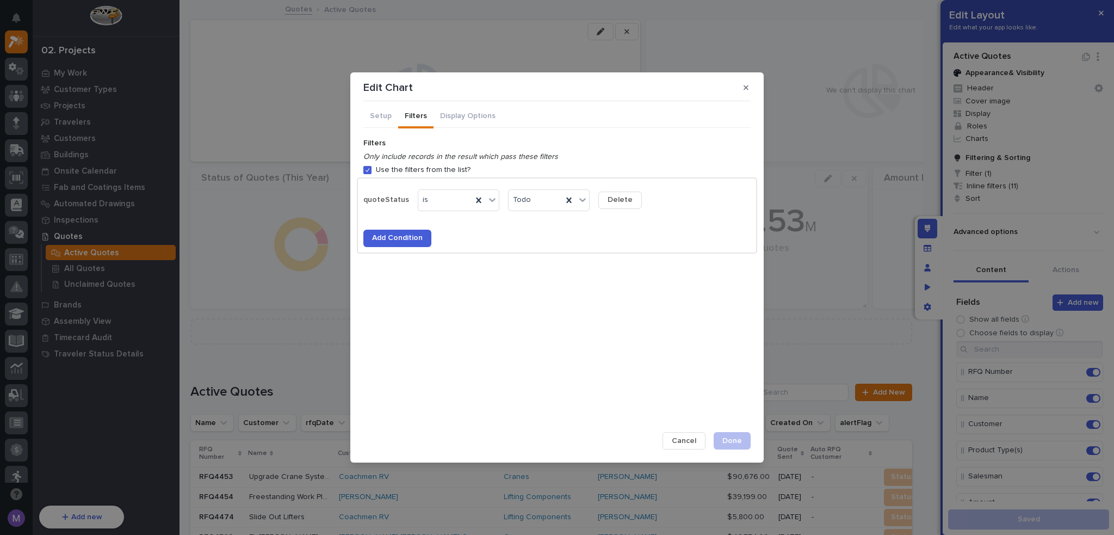
click at [419, 115] on button "Filters" at bounding box center [415, 117] width 35 height 23
click at [444, 119] on button "Display Options" at bounding box center [468, 117] width 69 height 23
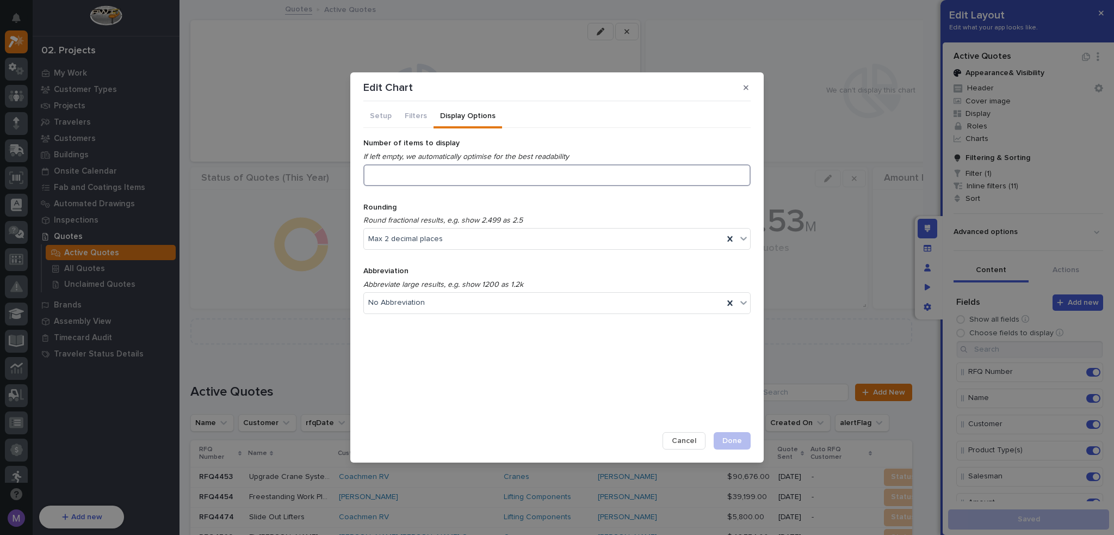
click at [458, 172] on input "number" at bounding box center [556, 175] width 387 height 22
click at [426, 117] on button "Filters" at bounding box center [415, 117] width 35 height 23
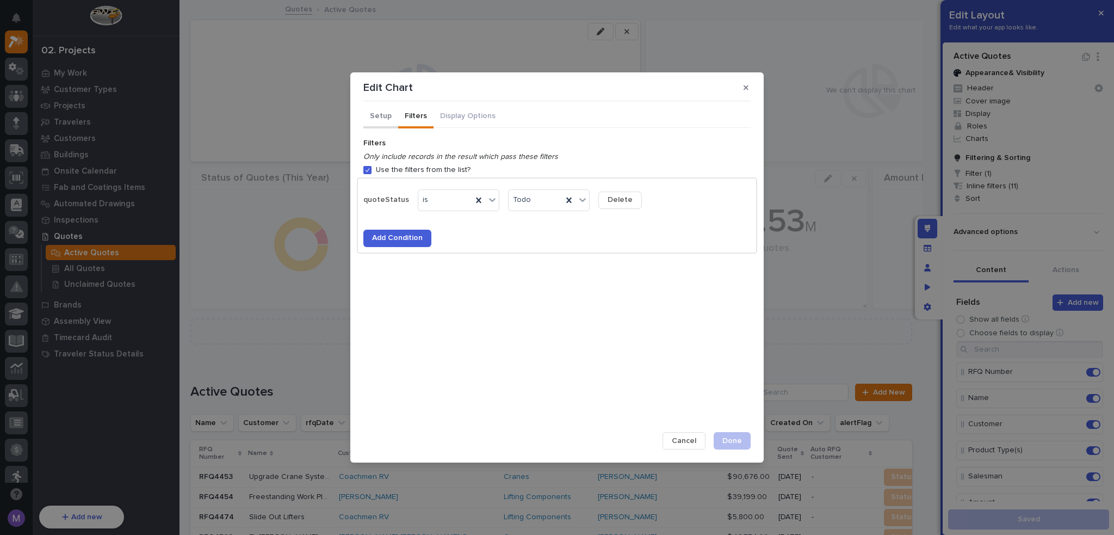
click at [387, 116] on button "Setup" at bounding box center [380, 117] width 35 height 23
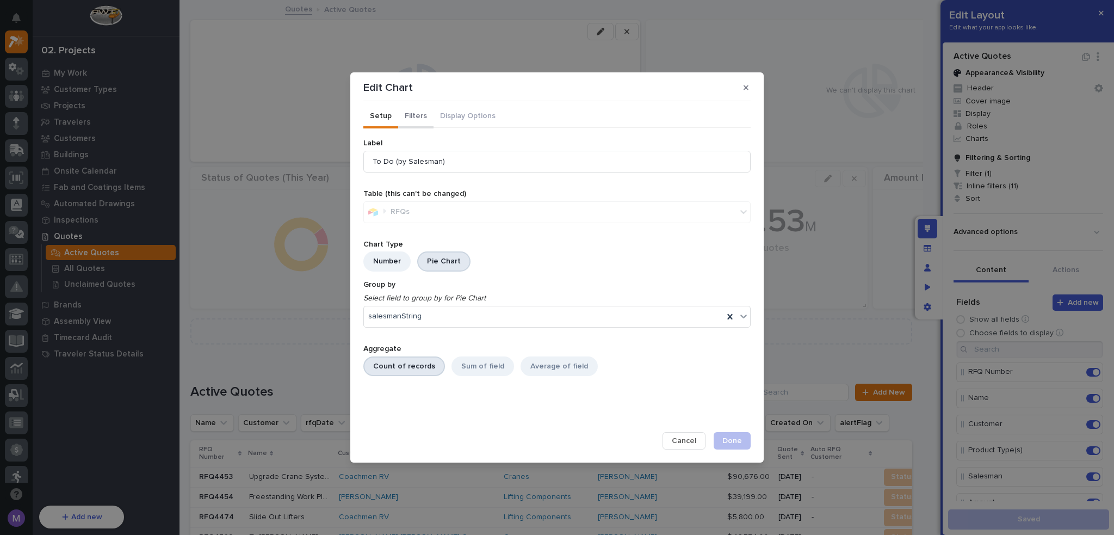
click at [409, 121] on button "Filters" at bounding box center [415, 117] width 35 height 23
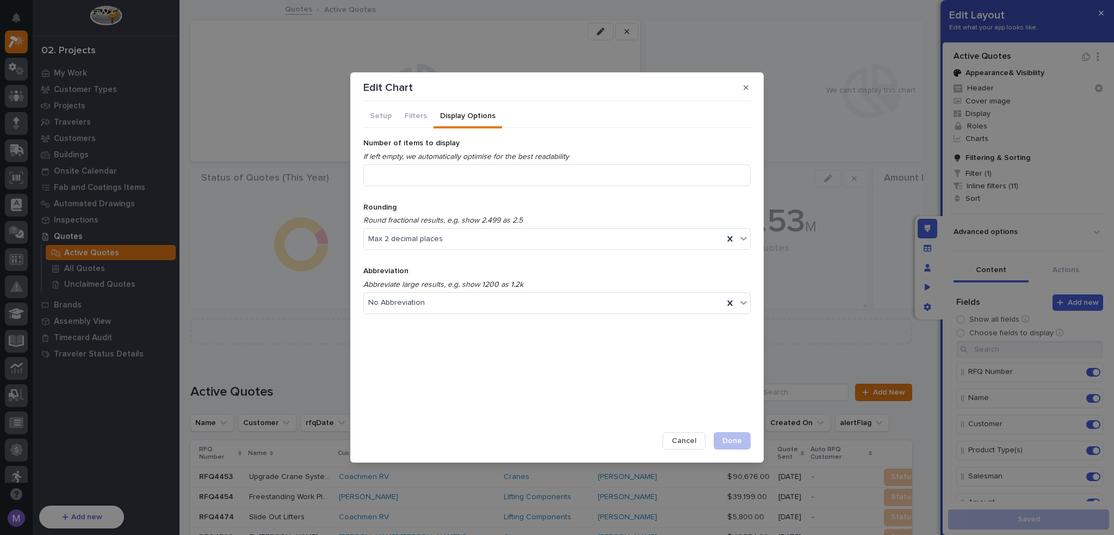
click at [459, 121] on button "Display Options" at bounding box center [468, 117] width 69 height 23
click at [681, 441] on span "Cancel" at bounding box center [684, 441] width 24 height 10
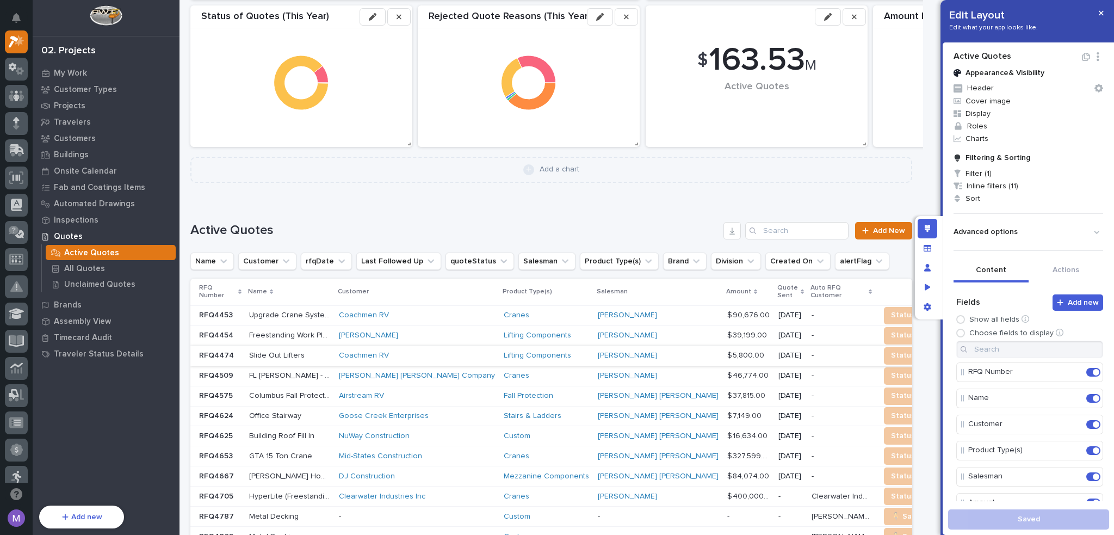
scroll to position [0, 0]
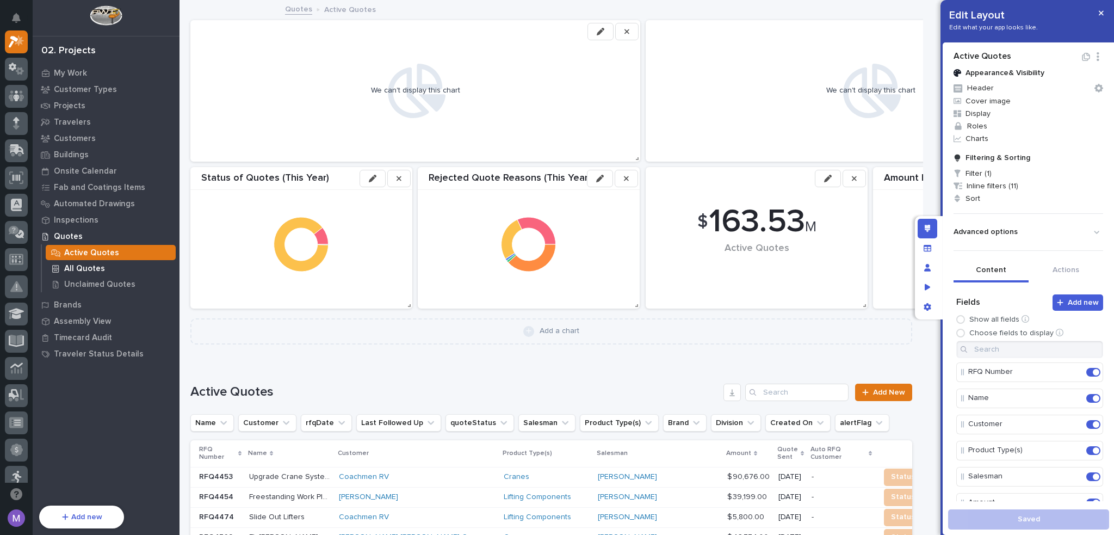
click at [90, 269] on p "All Quotes" at bounding box center [84, 269] width 41 height 10
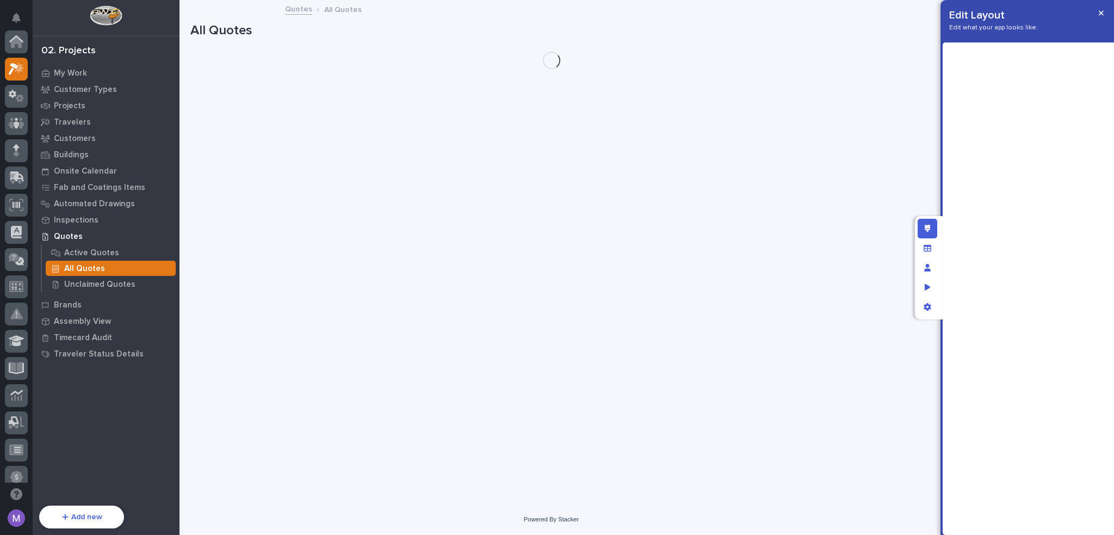
scroll to position [27, 0]
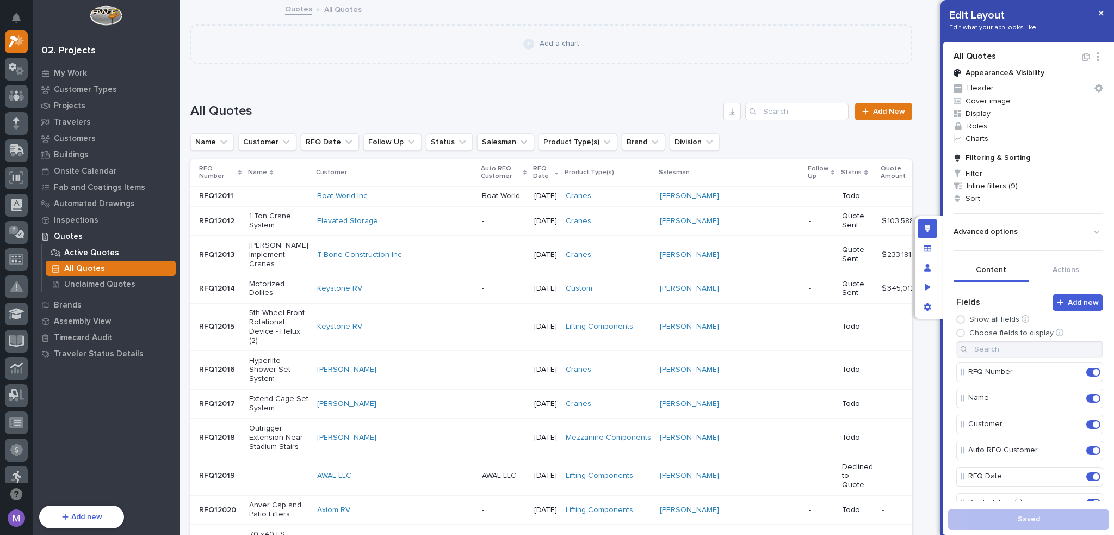
click at [102, 245] on div "Active Quotes" at bounding box center [111, 252] width 130 height 15
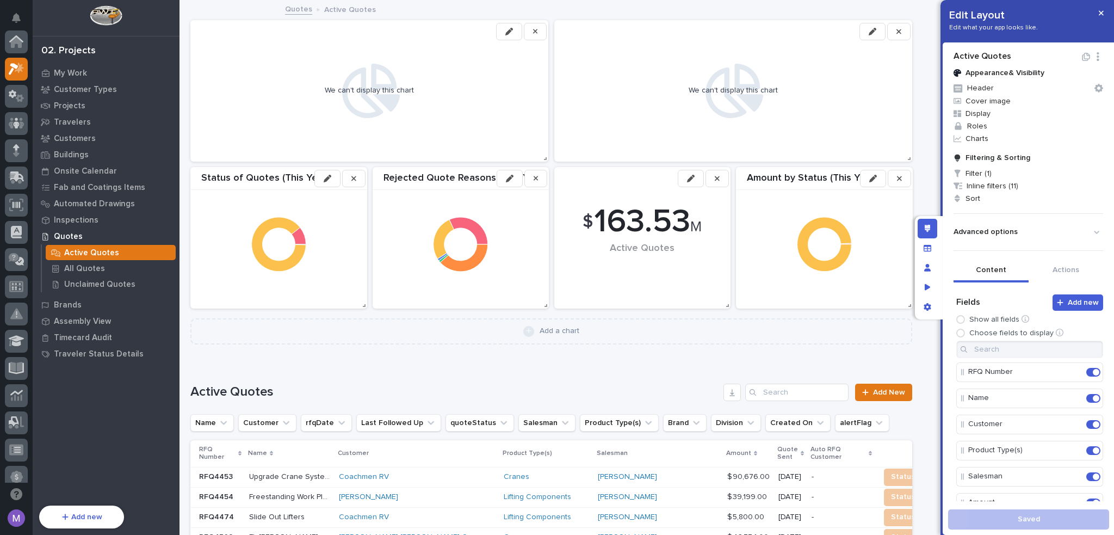
scroll to position [27, 0]
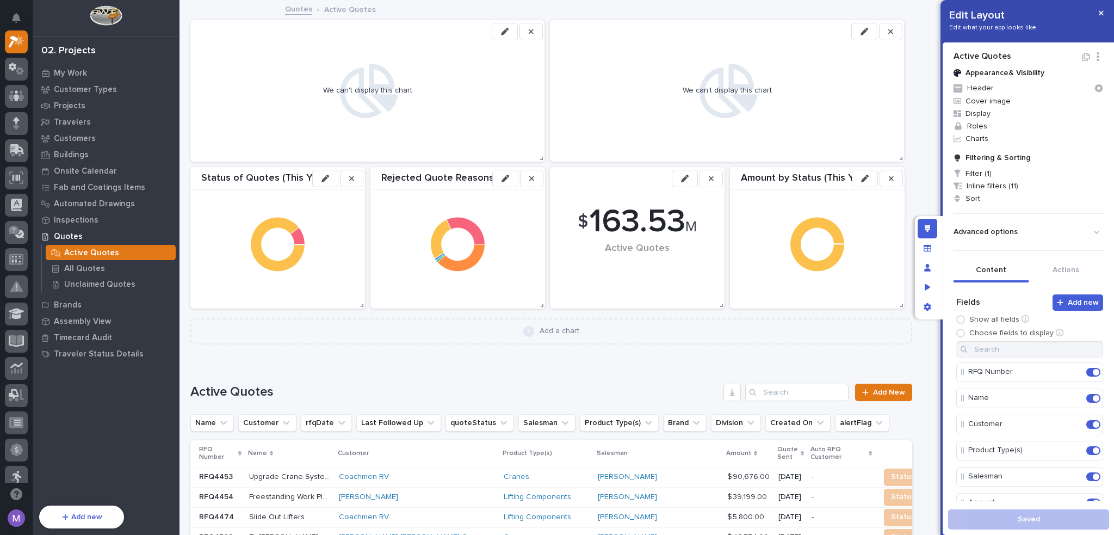
click at [870, 32] on button "button" at bounding box center [864, 31] width 26 height 17
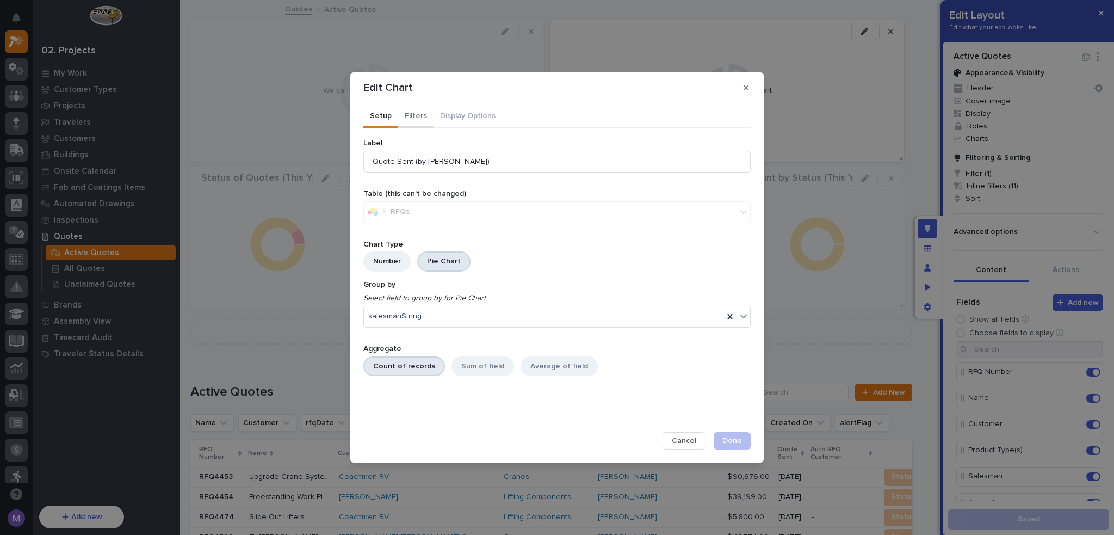
click at [403, 119] on button "Filters" at bounding box center [415, 117] width 35 height 23
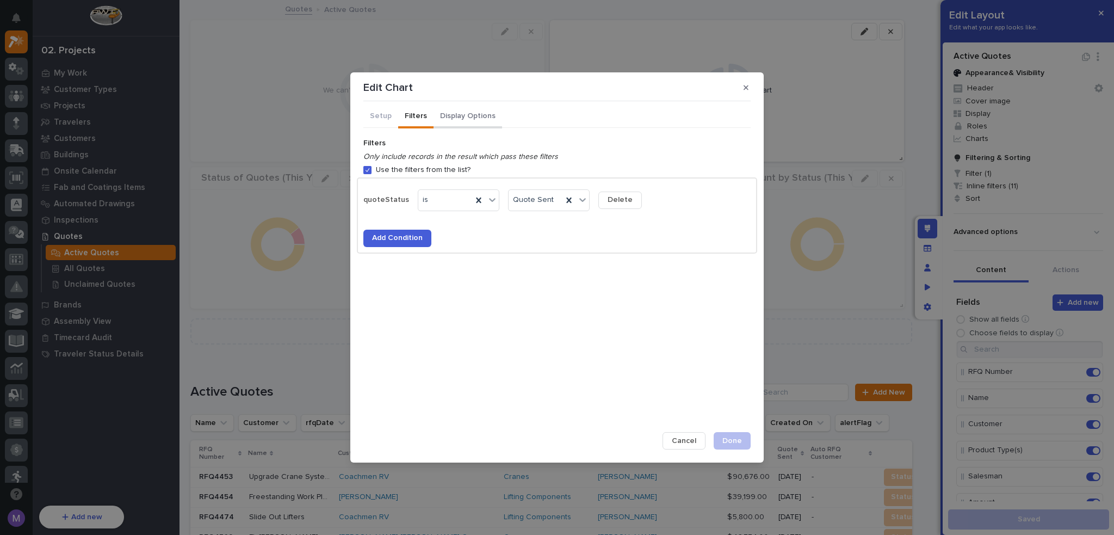
click at [466, 125] on button "Display Options" at bounding box center [468, 117] width 69 height 23
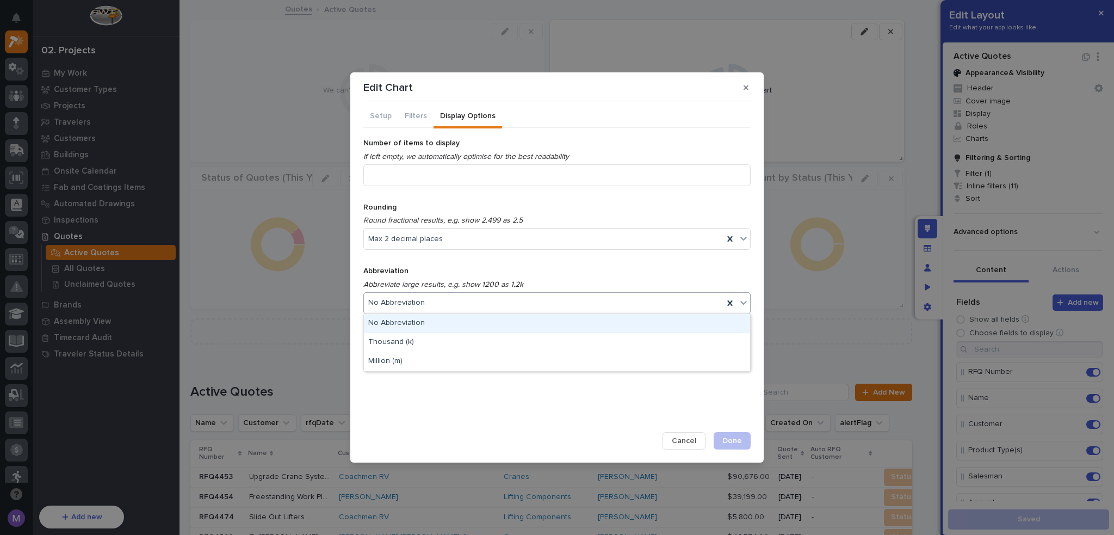
click at [457, 304] on div "No Abbreviation" at bounding box center [544, 303] width 360 height 16
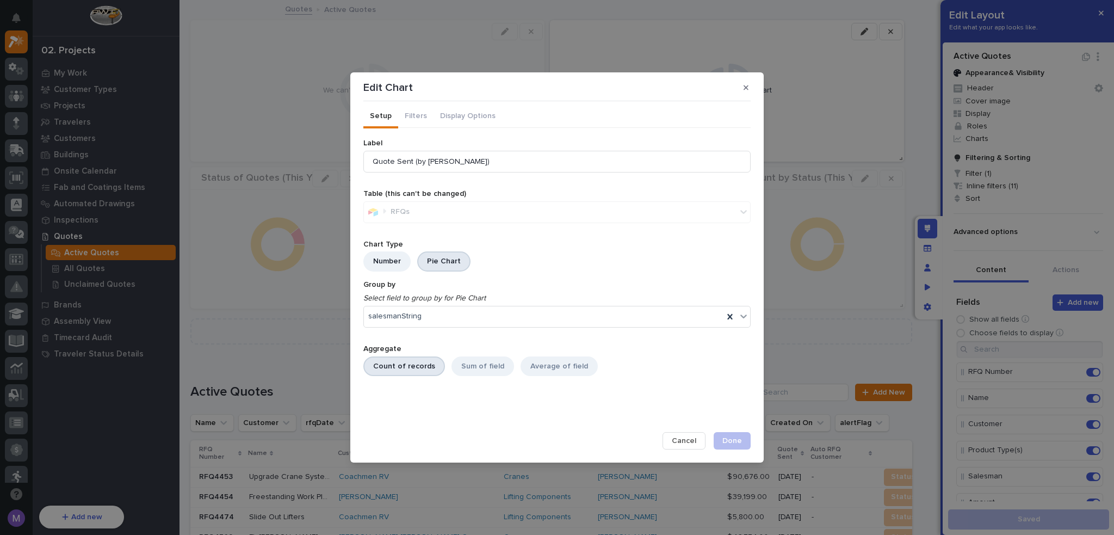
click at [383, 119] on button "Setup" at bounding box center [380, 117] width 35 height 23
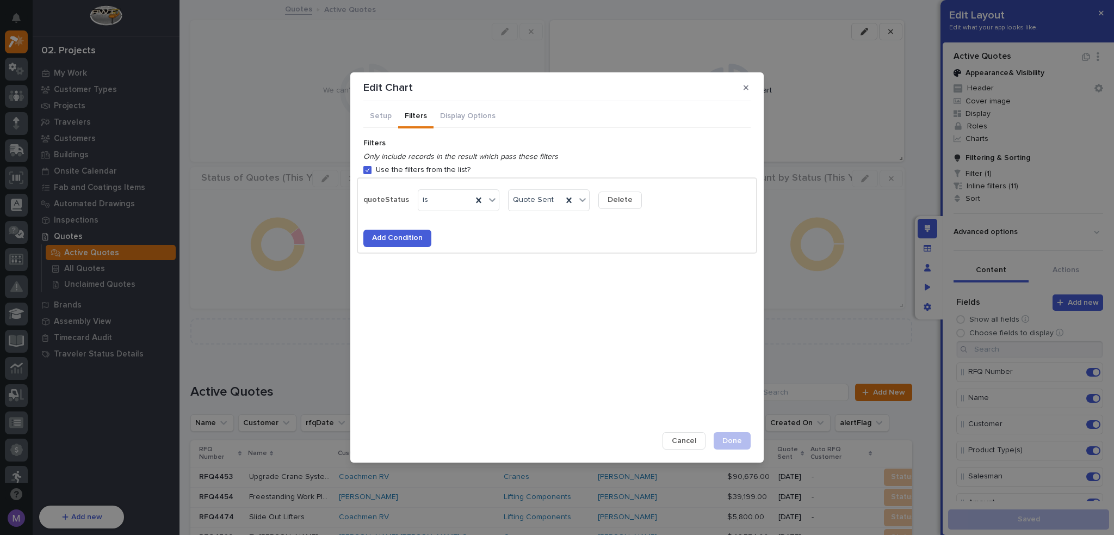
click at [405, 115] on button "Filters" at bounding box center [415, 117] width 35 height 23
click at [686, 440] on span "Cancel" at bounding box center [684, 441] width 24 height 10
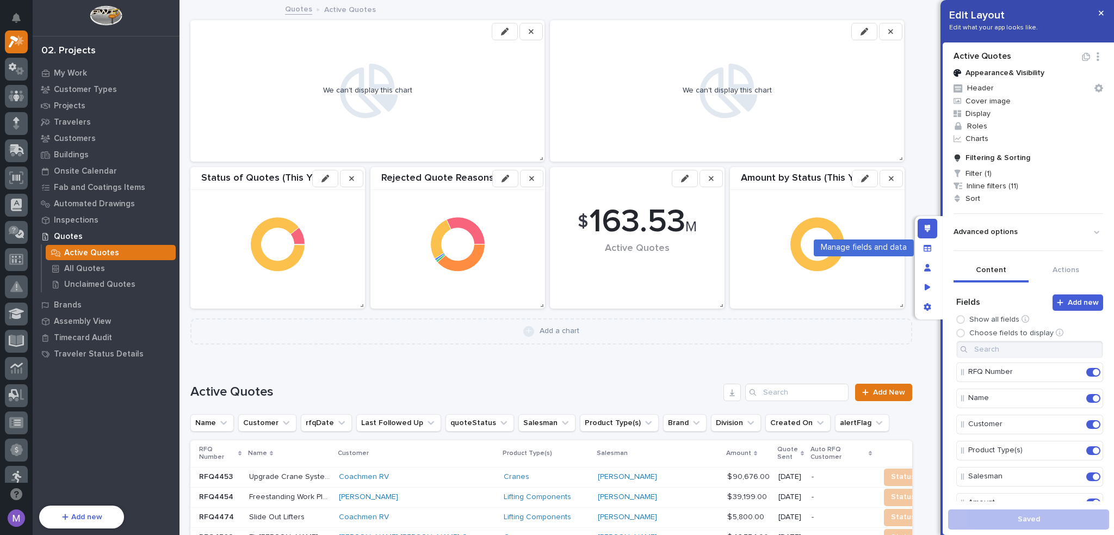
click at [929, 234] on div "Edit layout" at bounding box center [928, 229] width 20 height 20
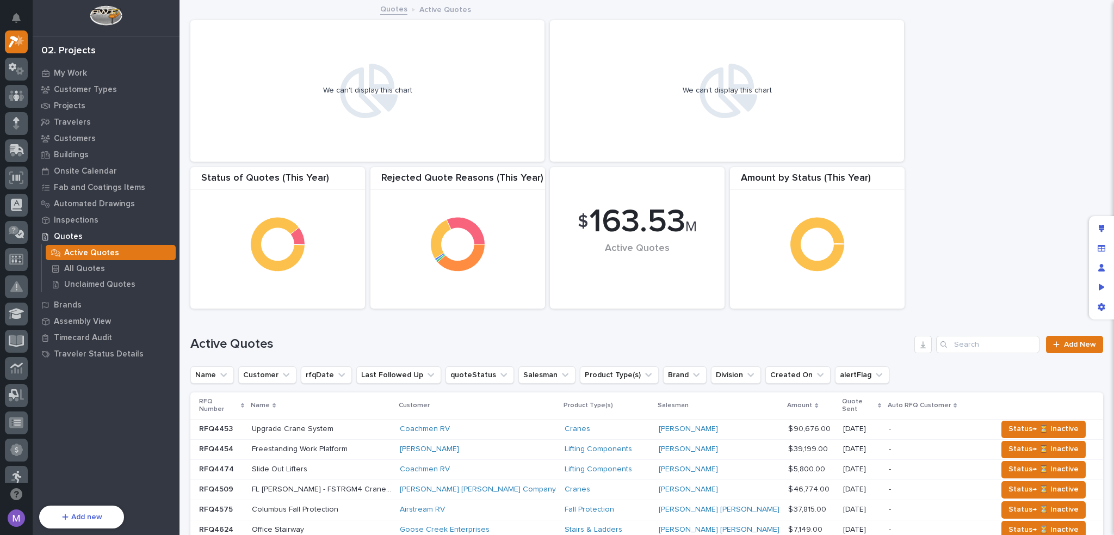
click at [378, 73] on icon at bounding box center [367, 91] width 61 height 54
click at [1097, 223] on div "Edit layout" at bounding box center [1102, 229] width 20 height 20
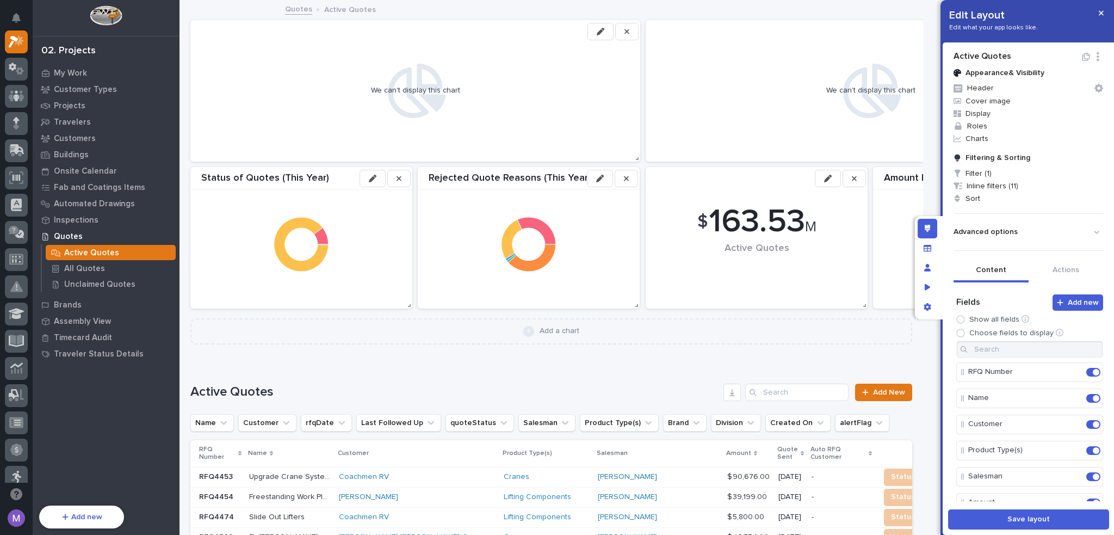
click at [596, 39] on button "button" at bounding box center [601, 31] width 26 height 17
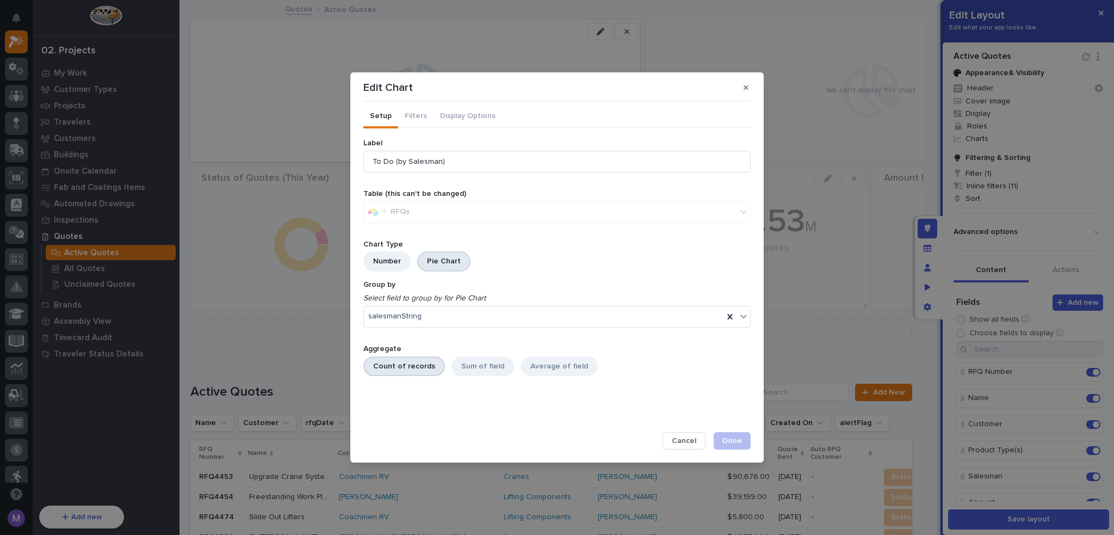
click at [418, 215] on div "RFQs" at bounding box center [556, 212] width 387 height 22
click at [450, 267] on div "Pie Chart" at bounding box center [443, 261] width 53 height 20
click at [388, 260] on div "Number" at bounding box center [386, 261] width 47 height 20
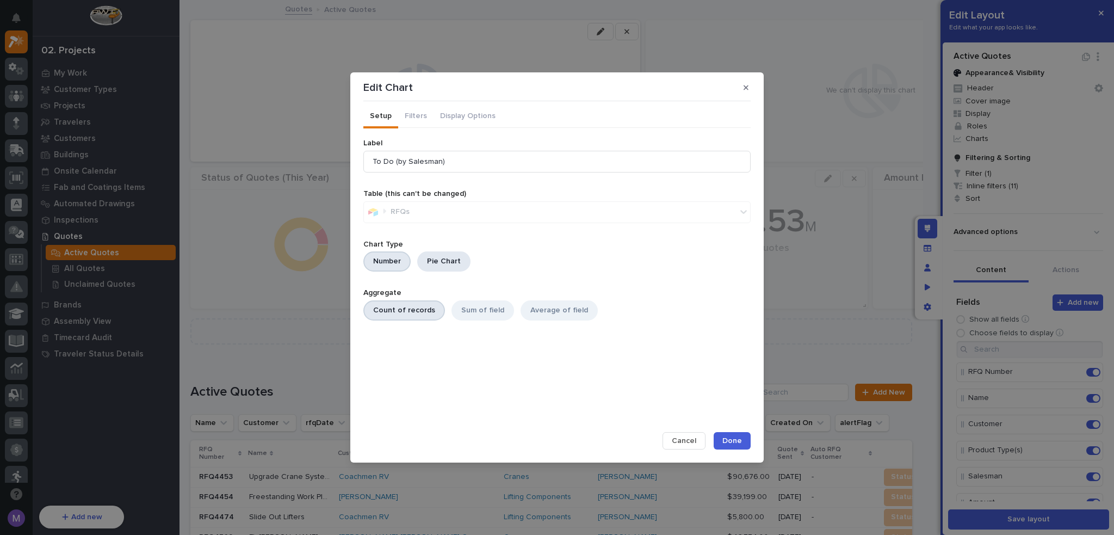
click at [448, 265] on div "Pie Chart" at bounding box center [443, 261] width 53 height 20
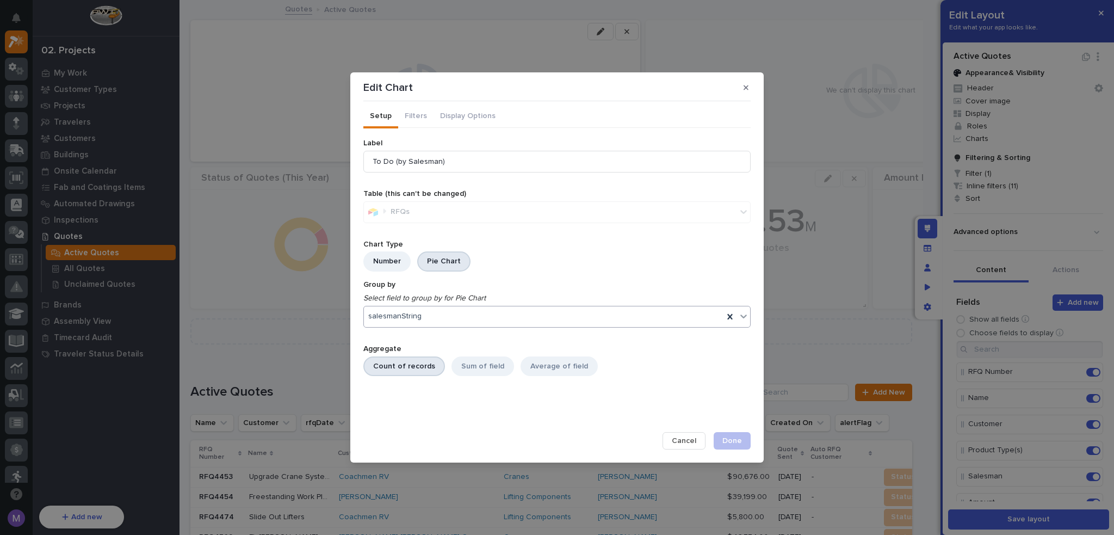
click at [446, 320] on div "salesmanString" at bounding box center [544, 316] width 360 height 16
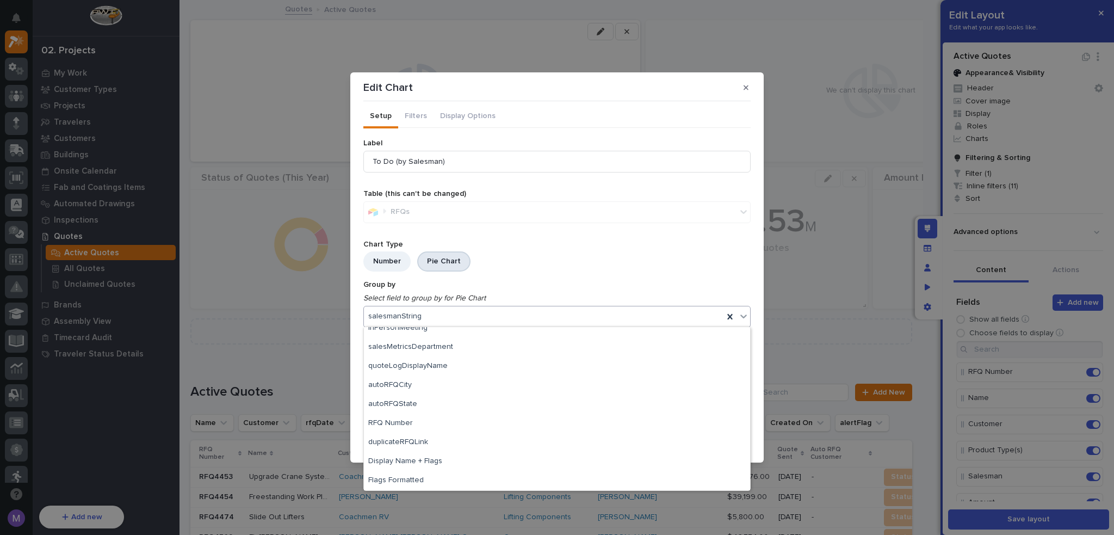
scroll to position [408, 0]
click at [601, 294] on icon "Select field to group by for Pie Chart" at bounding box center [554, 298] width 383 height 9
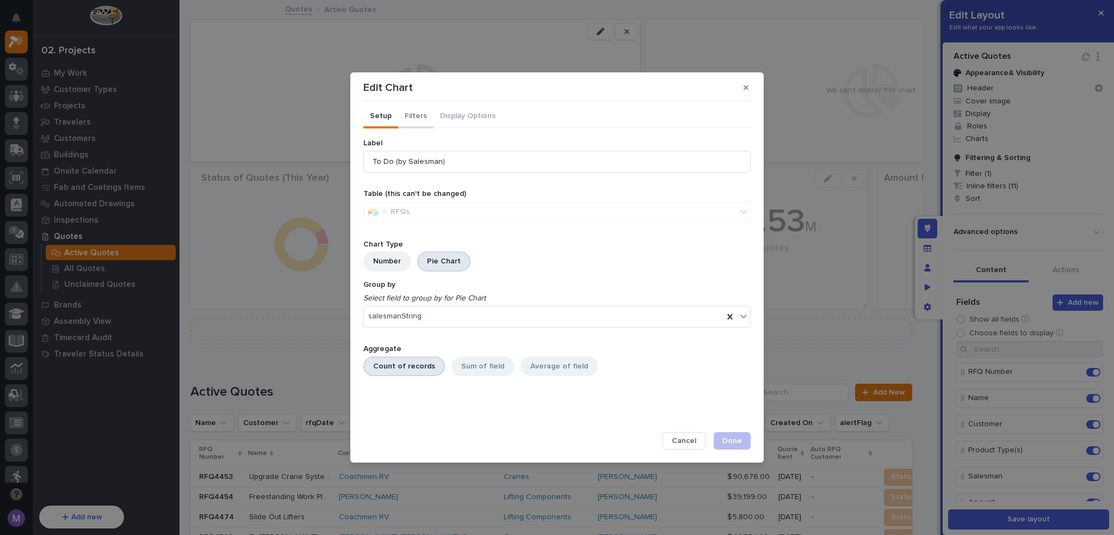
click at [419, 121] on button "Filters" at bounding box center [415, 117] width 35 height 23
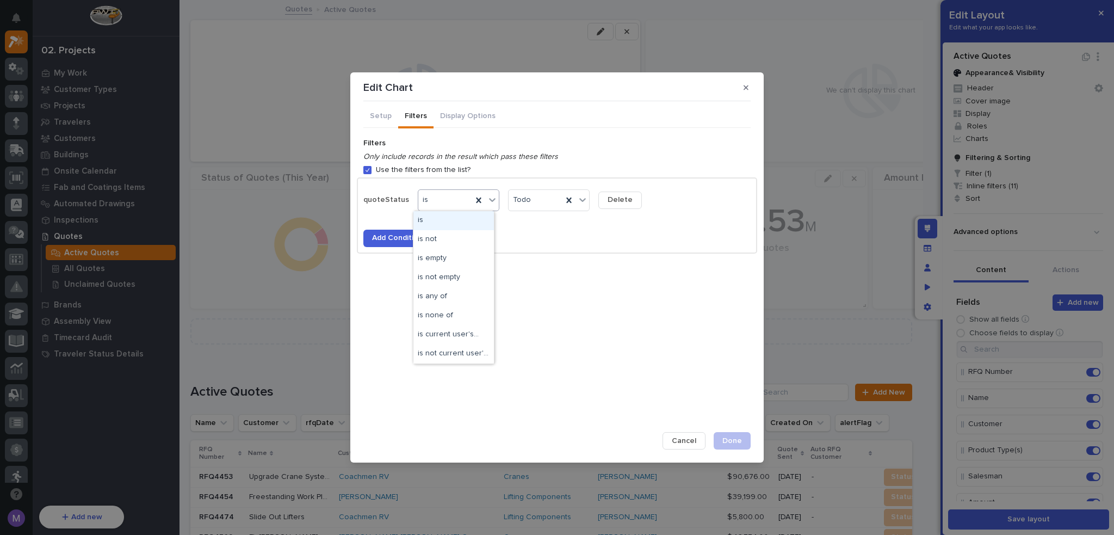
click at [455, 202] on div "is" at bounding box center [445, 200] width 54 height 16
click at [564, 168] on div "Use the filters from the list?" at bounding box center [556, 169] width 387 height 11
click at [481, 126] on button "Display Options" at bounding box center [468, 117] width 69 height 23
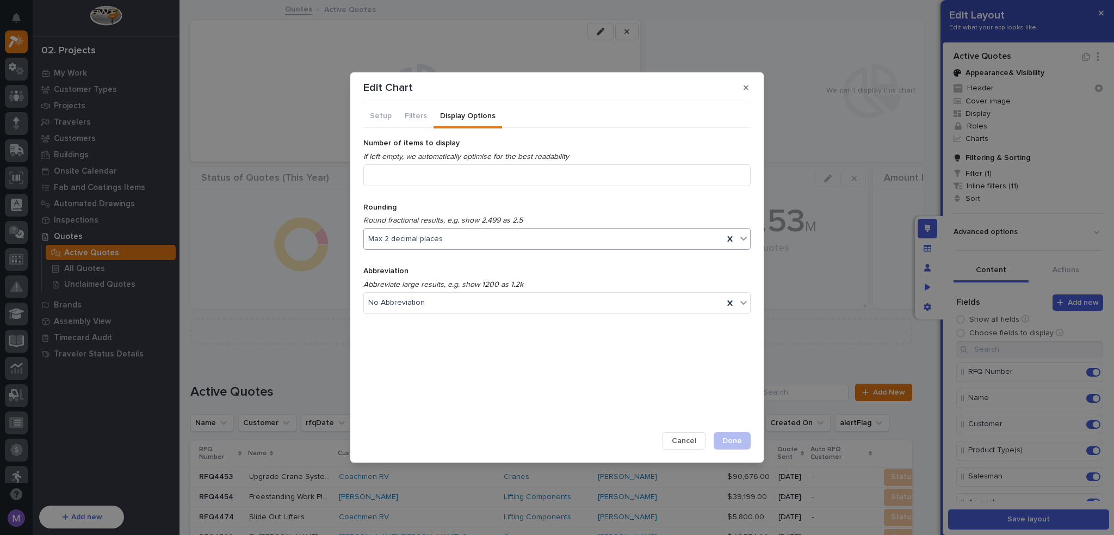
click at [458, 234] on div "Max 2 decimal places" at bounding box center [544, 239] width 360 height 16
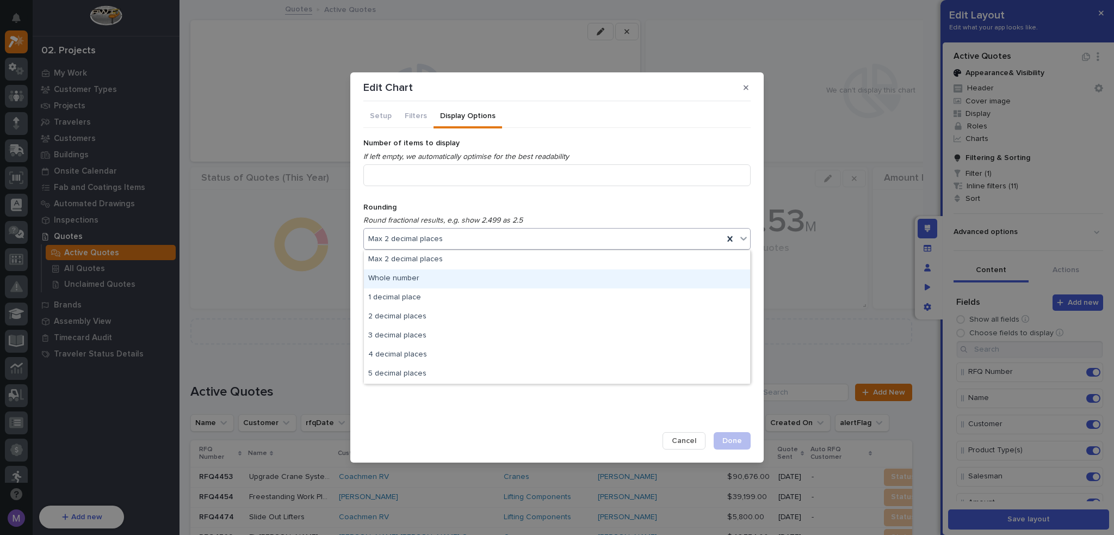
click at [442, 279] on div "Whole number" at bounding box center [557, 278] width 386 height 19
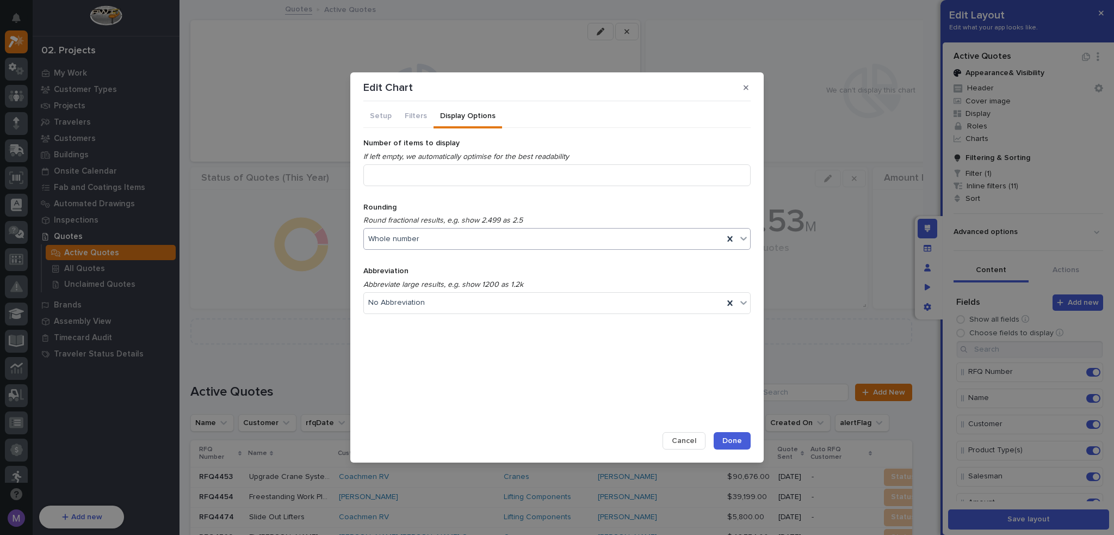
click at [725, 442] on span "Done" at bounding box center [733, 441] width 20 height 10
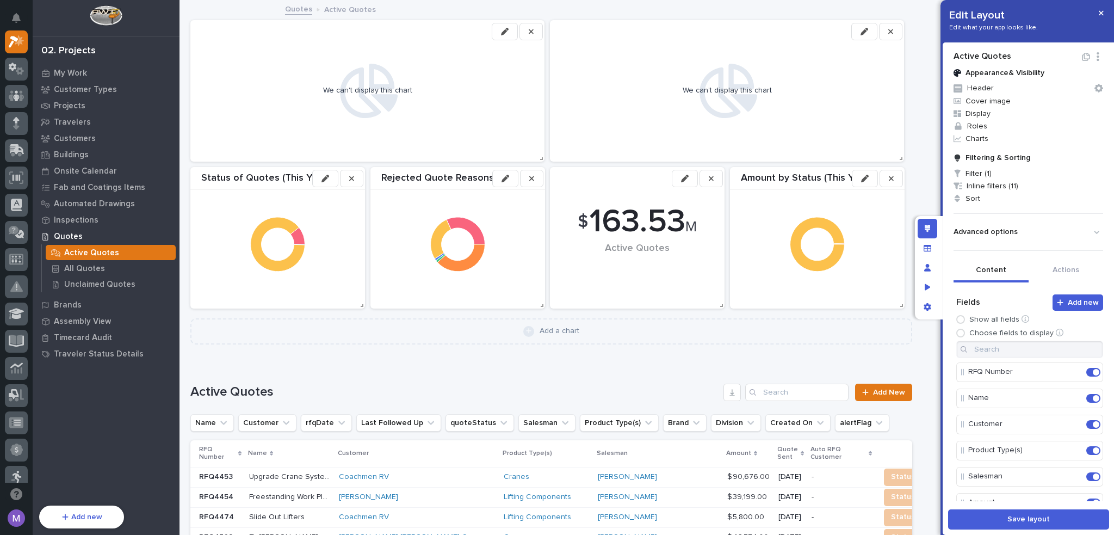
click at [861, 35] on button "button" at bounding box center [864, 31] width 26 height 17
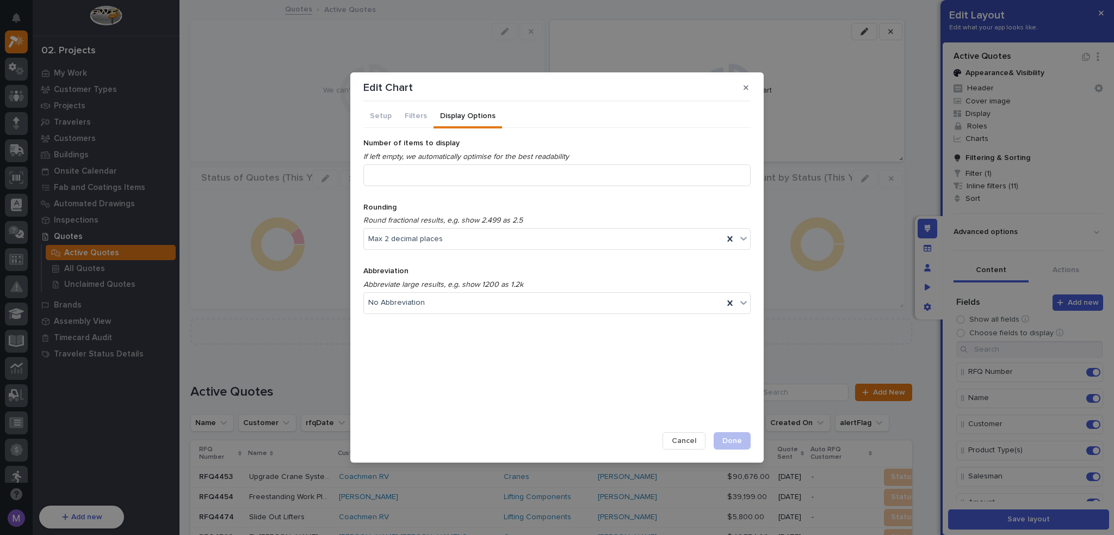
click at [448, 113] on button "Display Options" at bounding box center [468, 117] width 69 height 23
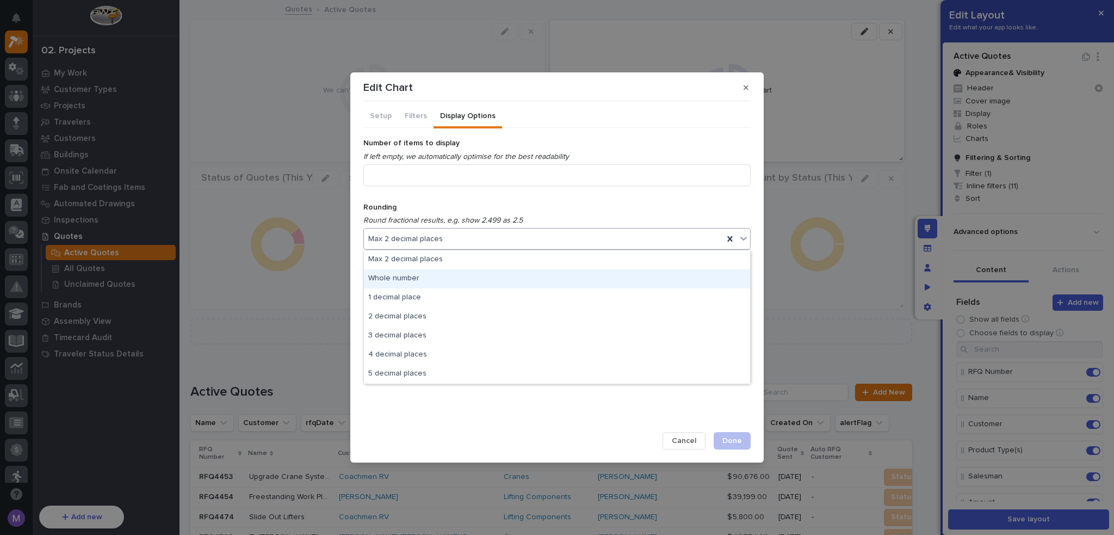
click at [417, 281] on div "Whole number" at bounding box center [557, 278] width 386 height 19
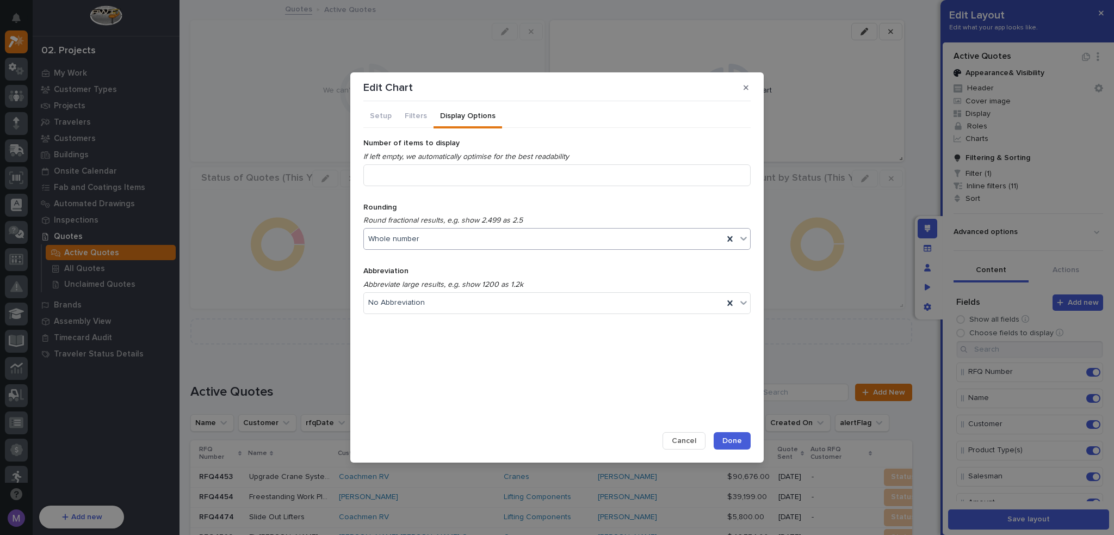
click at [742, 442] on button "Done" at bounding box center [732, 440] width 37 height 17
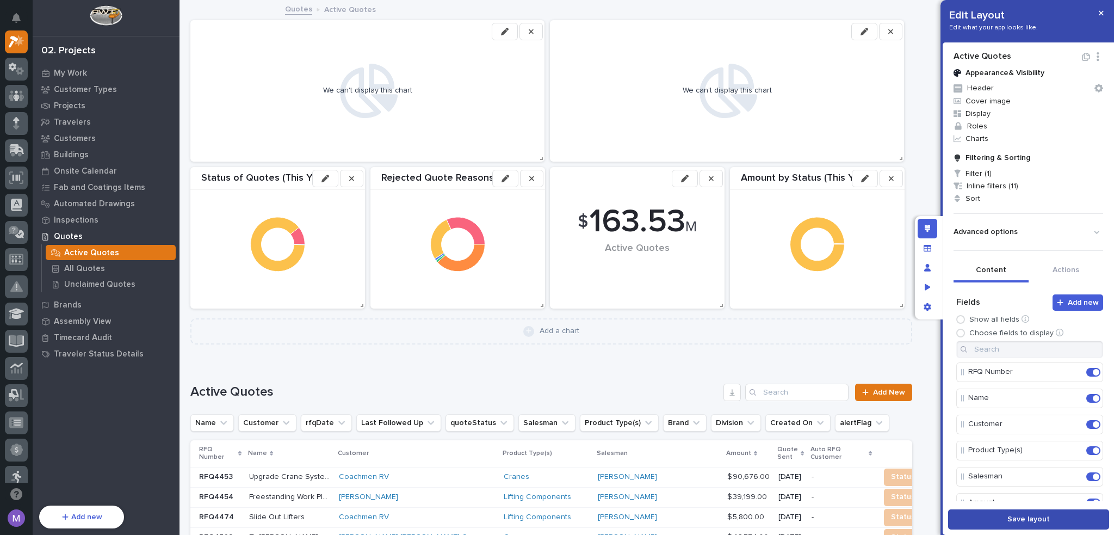
click at [1014, 528] on button "Save layout" at bounding box center [1028, 519] width 161 height 20
click at [923, 232] on div "Edit layout" at bounding box center [928, 229] width 20 height 20
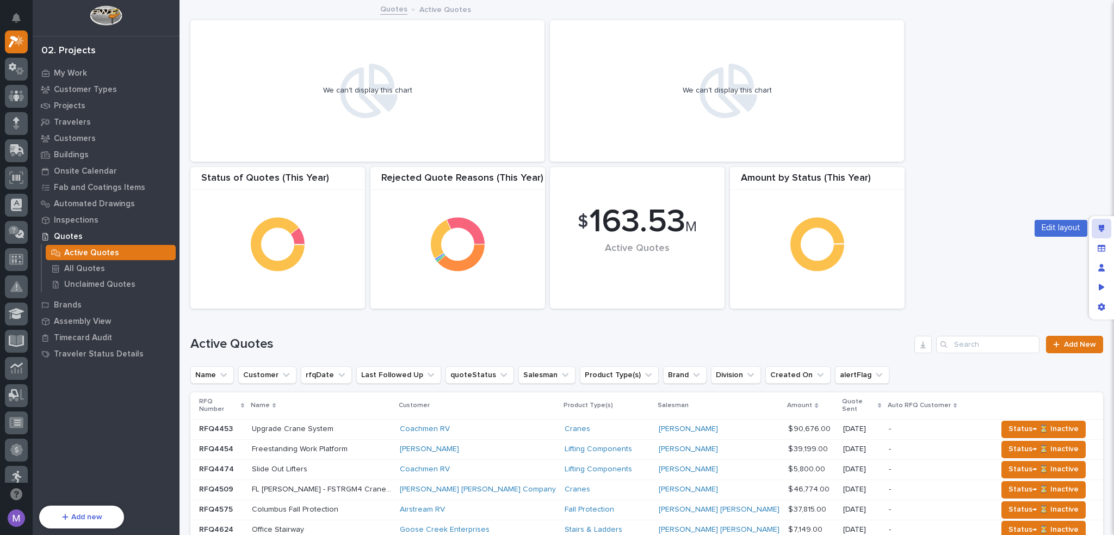
click at [1094, 232] on div "Edit layout" at bounding box center [1102, 229] width 20 height 20
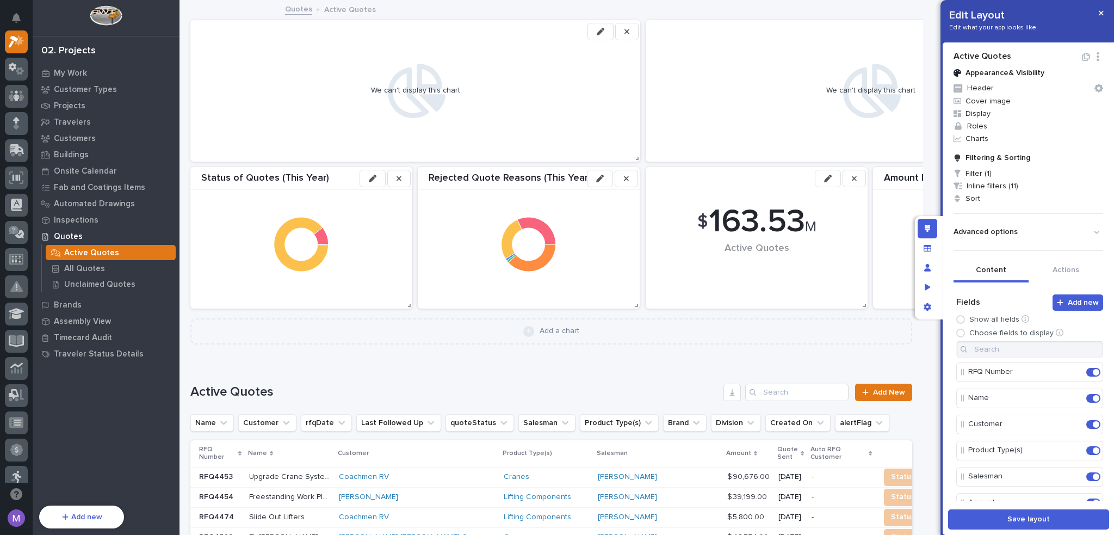
click at [377, 181] on button "button" at bounding box center [373, 178] width 26 height 17
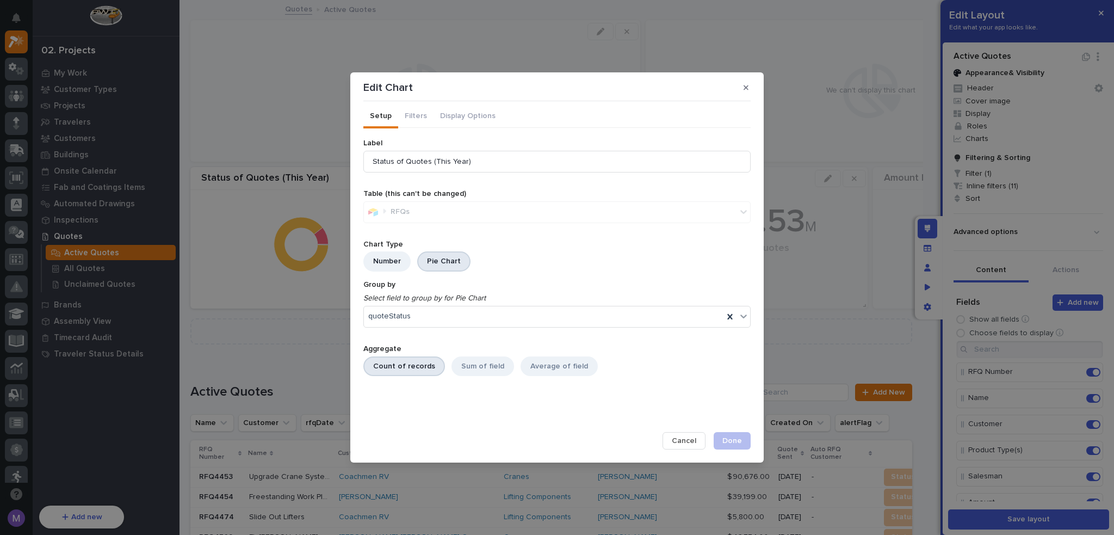
click at [677, 445] on span "Cancel" at bounding box center [684, 441] width 24 height 10
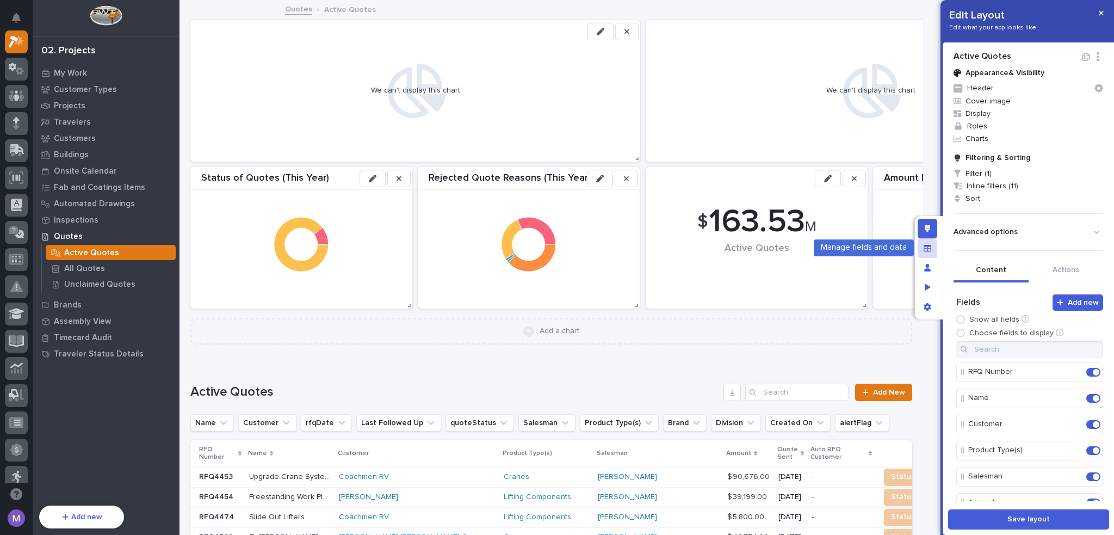
click at [933, 250] on div "Manage fields and data" at bounding box center [928, 248] width 20 height 20
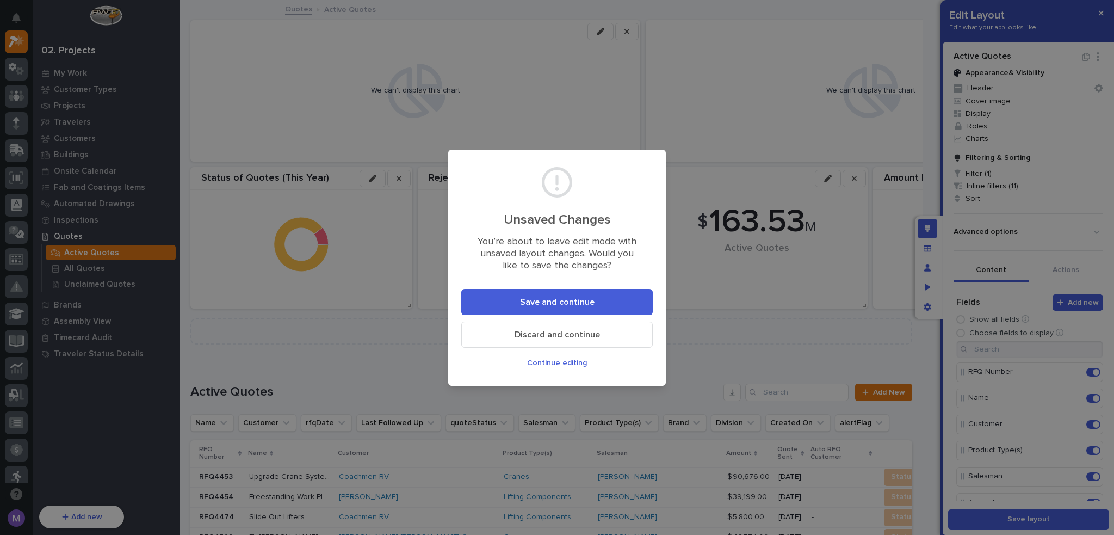
click at [620, 300] on button "Save and continue" at bounding box center [557, 302] width 192 height 26
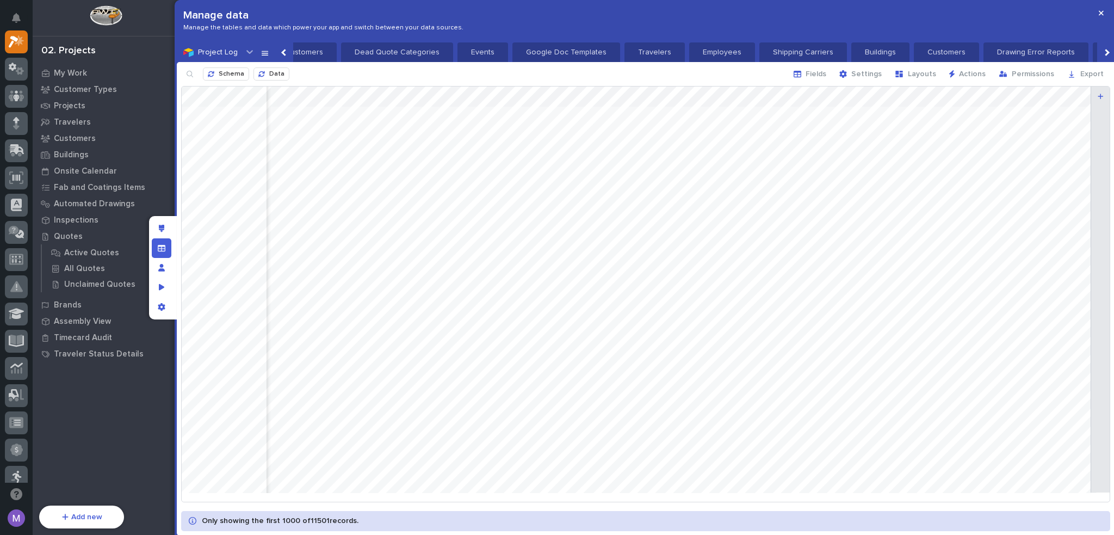
scroll to position [0, 0]
click at [810, 78] on button "Fields" at bounding box center [810, 73] width 46 height 17
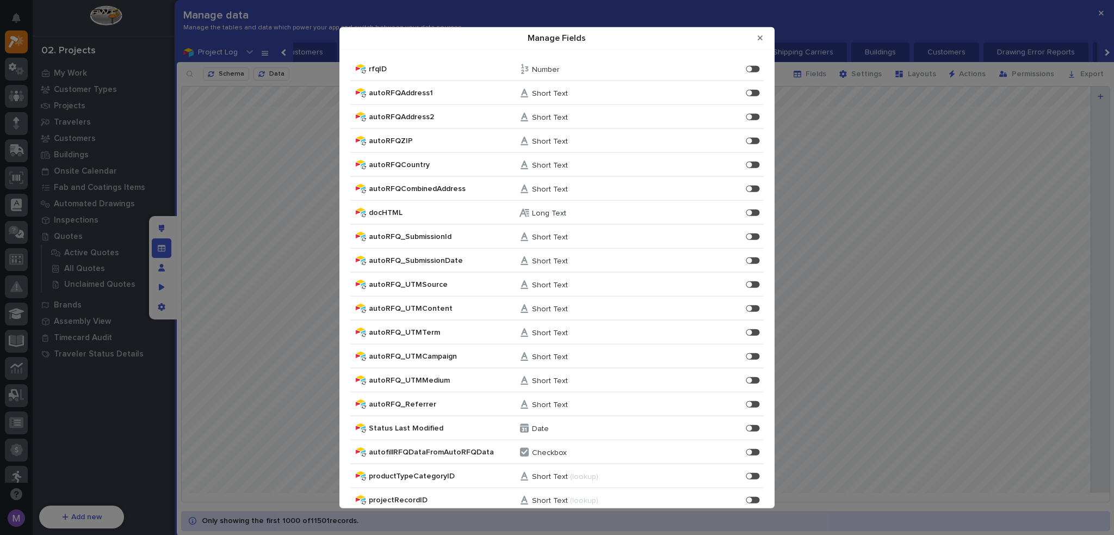
scroll to position [2626, 0]
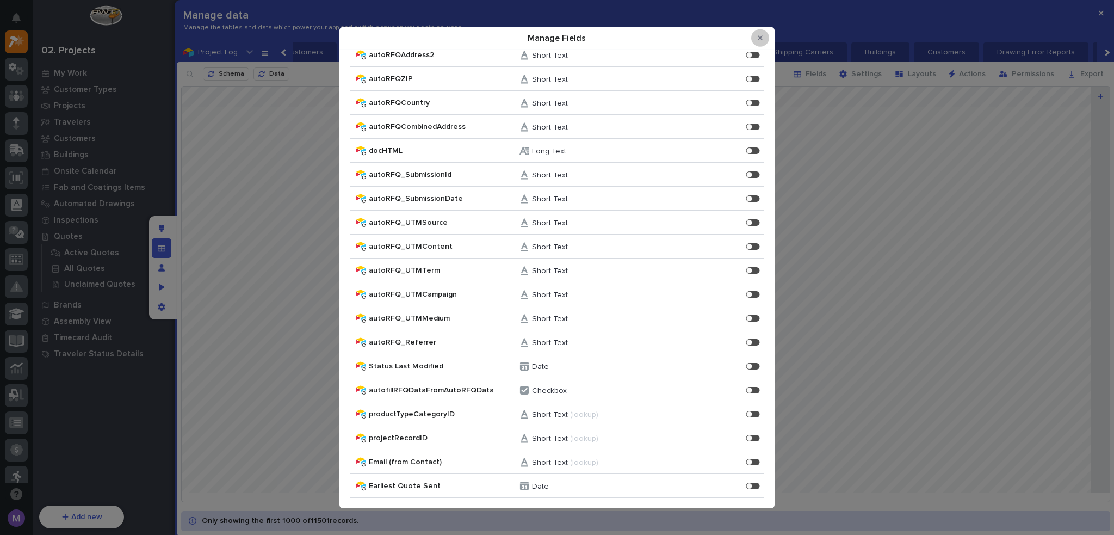
click at [757, 36] on button "Close Modal" at bounding box center [760, 37] width 18 height 17
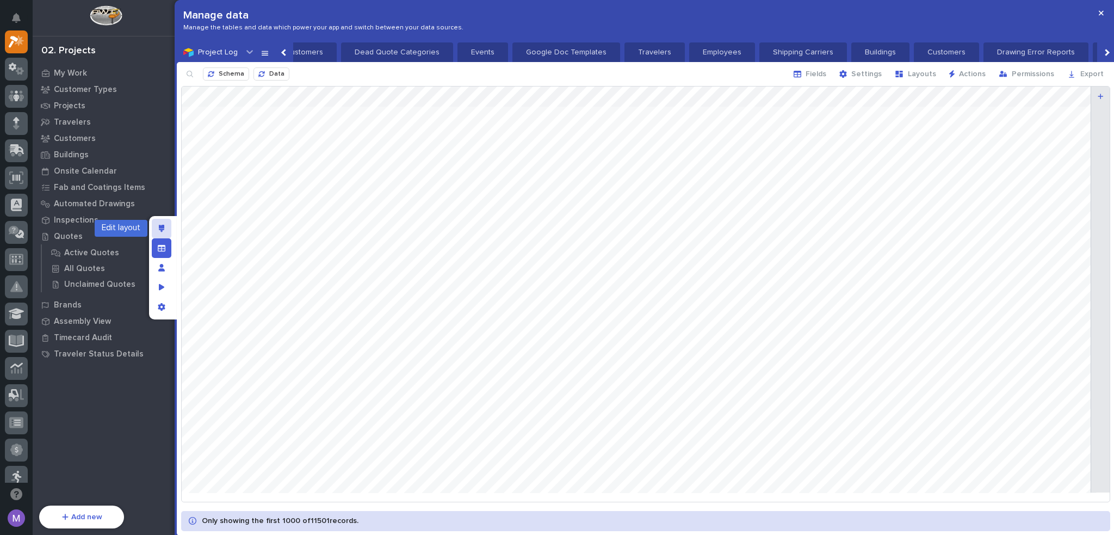
click at [159, 226] on icon "Edit layout" at bounding box center [162, 229] width 6 height 8
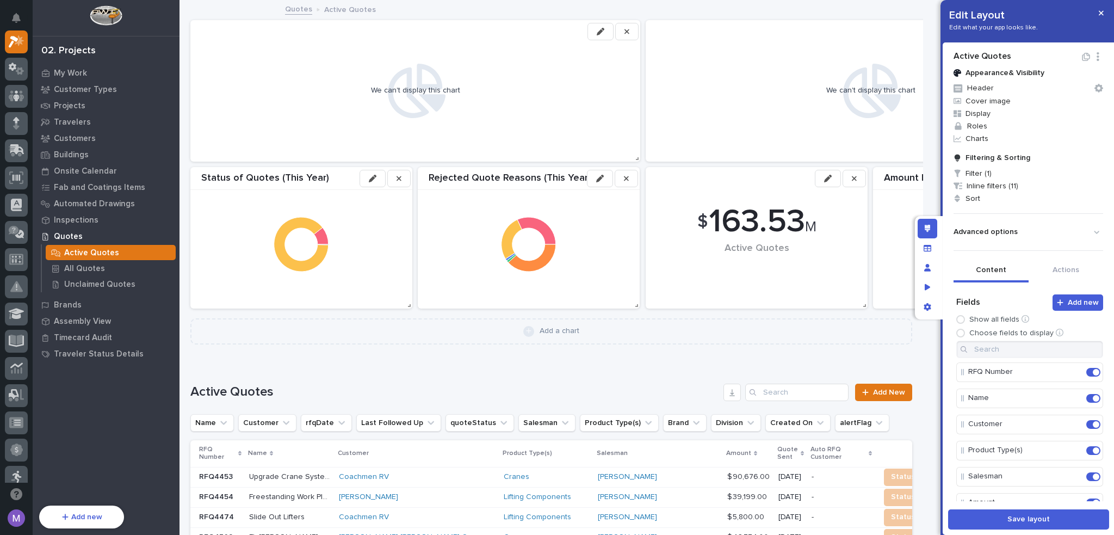
click at [601, 36] on button "button" at bounding box center [601, 31] width 26 height 17
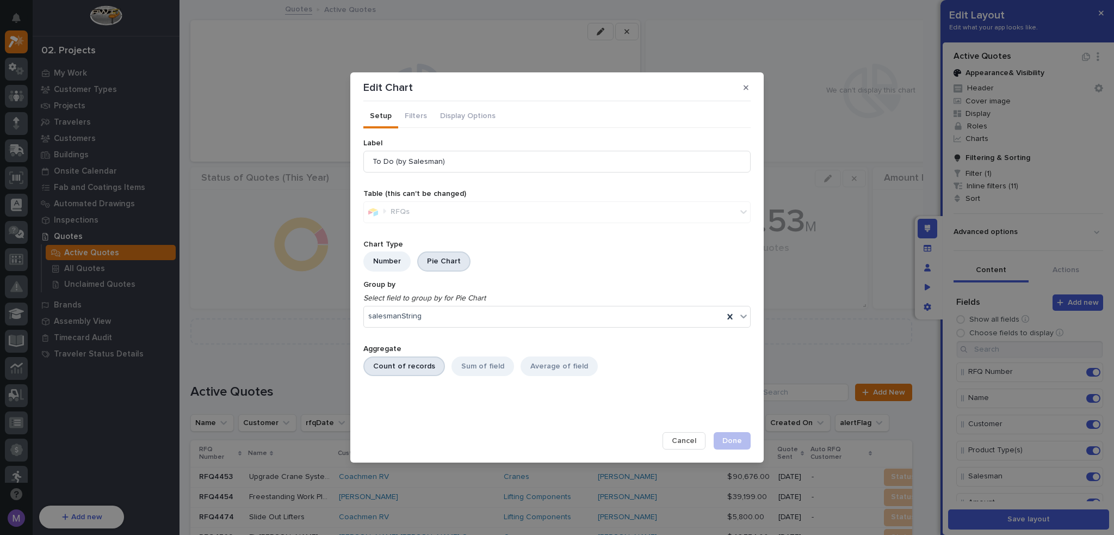
click at [447, 209] on div "RFQs" at bounding box center [556, 212] width 387 height 22
click at [426, 270] on div "Pie Chart" at bounding box center [443, 261] width 53 height 20
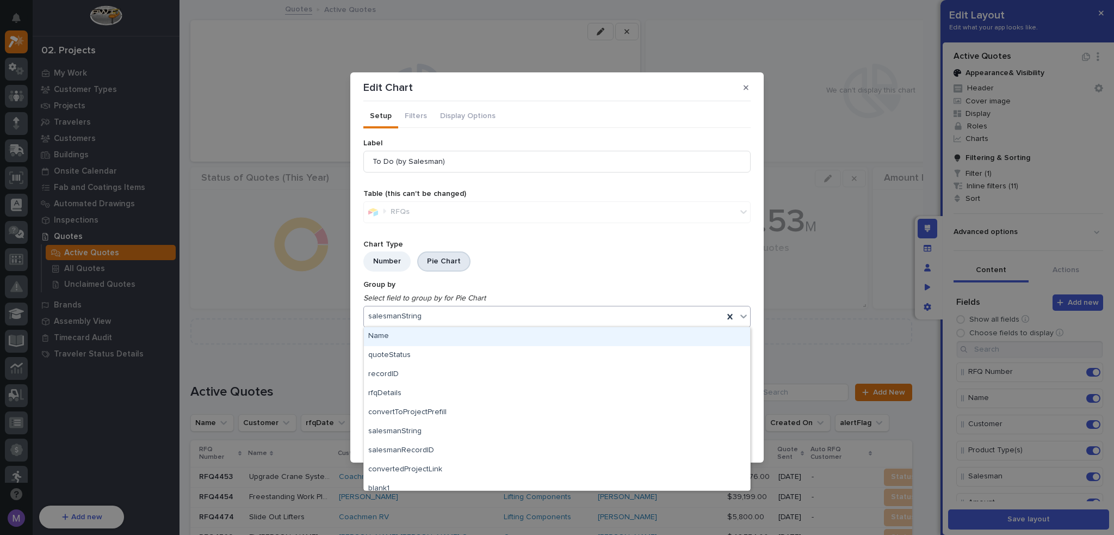
click at [435, 320] on div "salesmanString" at bounding box center [544, 316] width 360 height 16
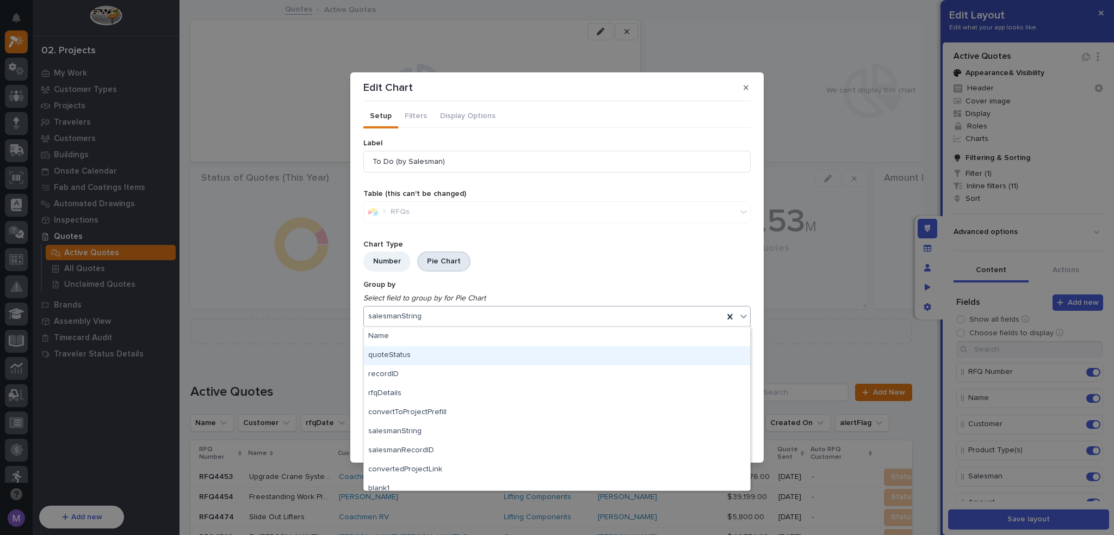
click at [410, 359] on div "quoteStatus" at bounding box center [557, 355] width 386 height 19
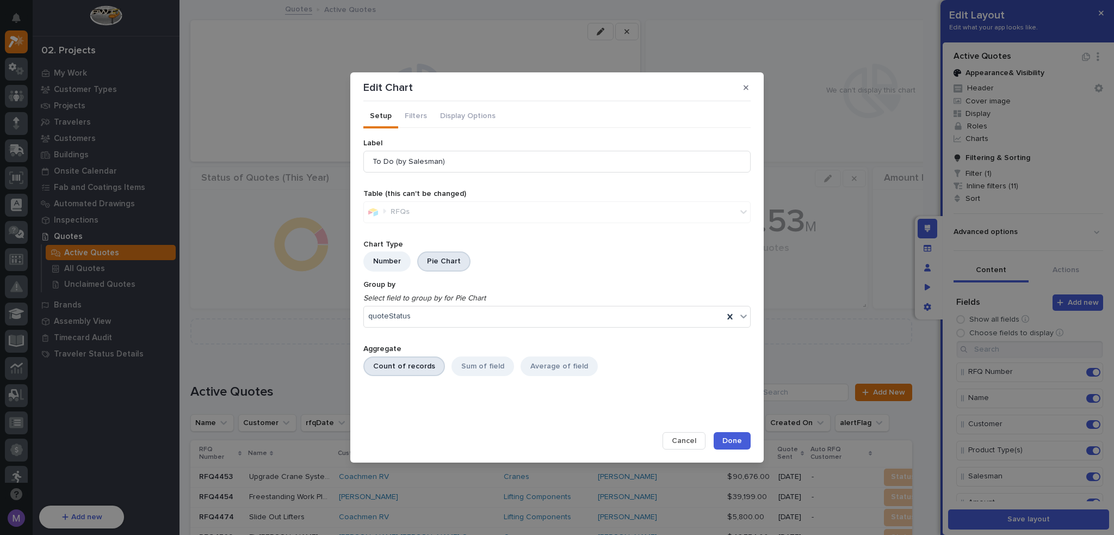
click at [733, 440] on span "Done" at bounding box center [733, 441] width 20 height 10
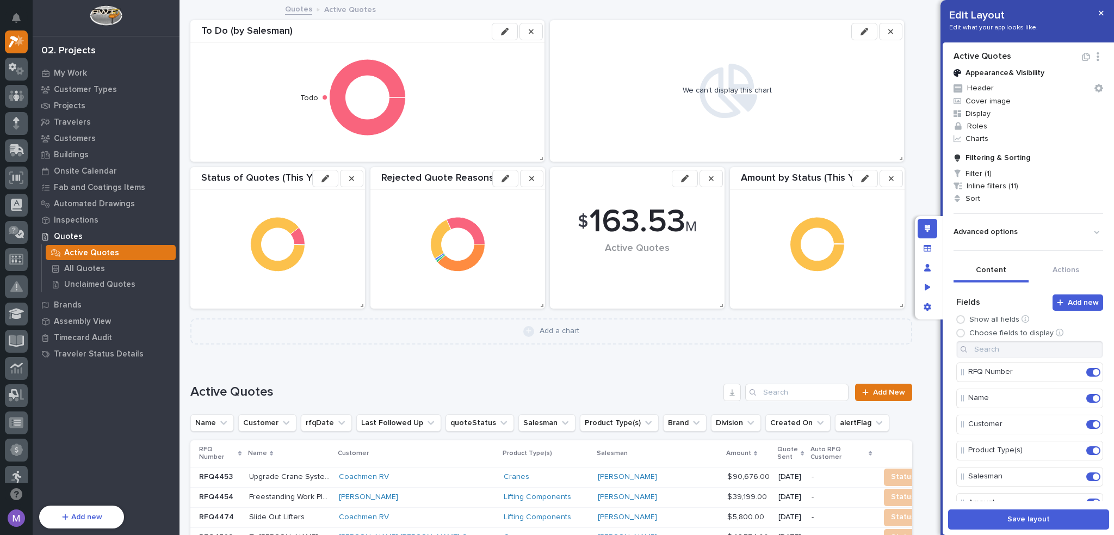
click at [499, 26] on button "button" at bounding box center [505, 31] width 26 height 17
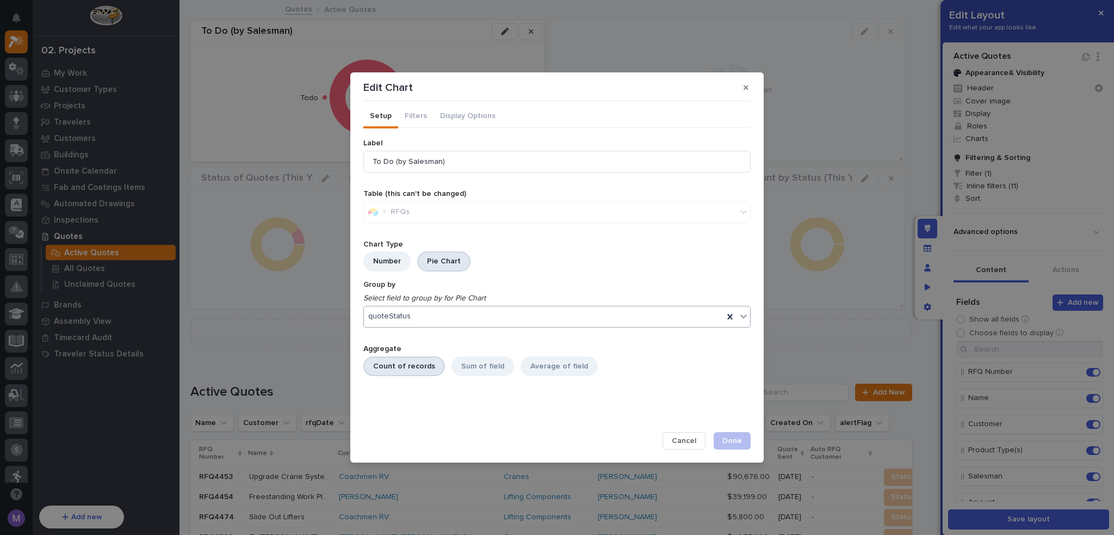
click at [443, 319] on div "quoteStatus" at bounding box center [544, 316] width 360 height 16
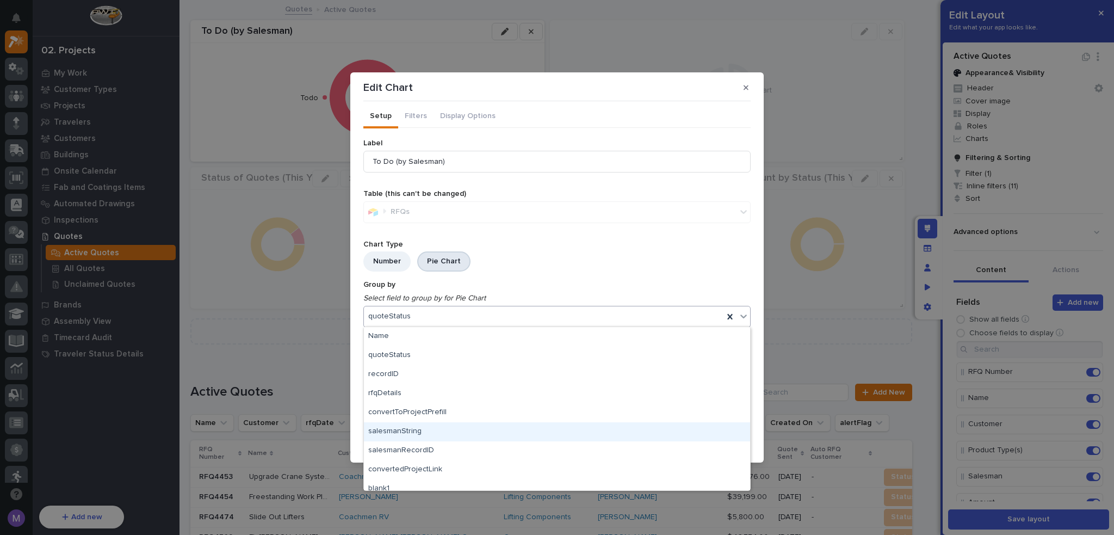
click at [430, 435] on div "salesmanString" at bounding box center [557, 431] width 386 height 19
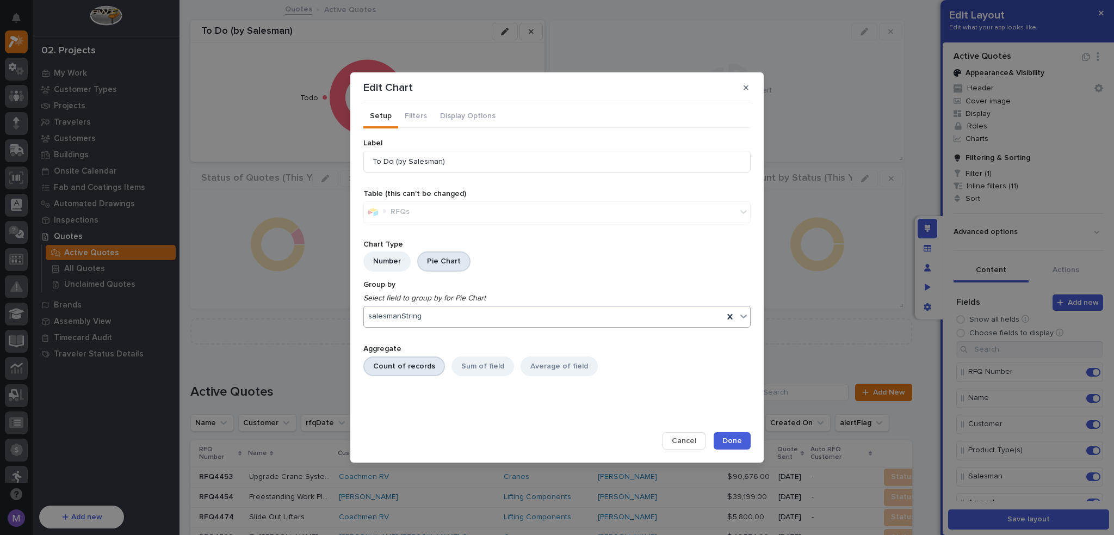
click at [559, 322] on div "salesmanString" at bounding box center [544, 316] width 360 height 16
click at [737, 440] on span "Done" at bounding box center [733, 441] width 20 height 10
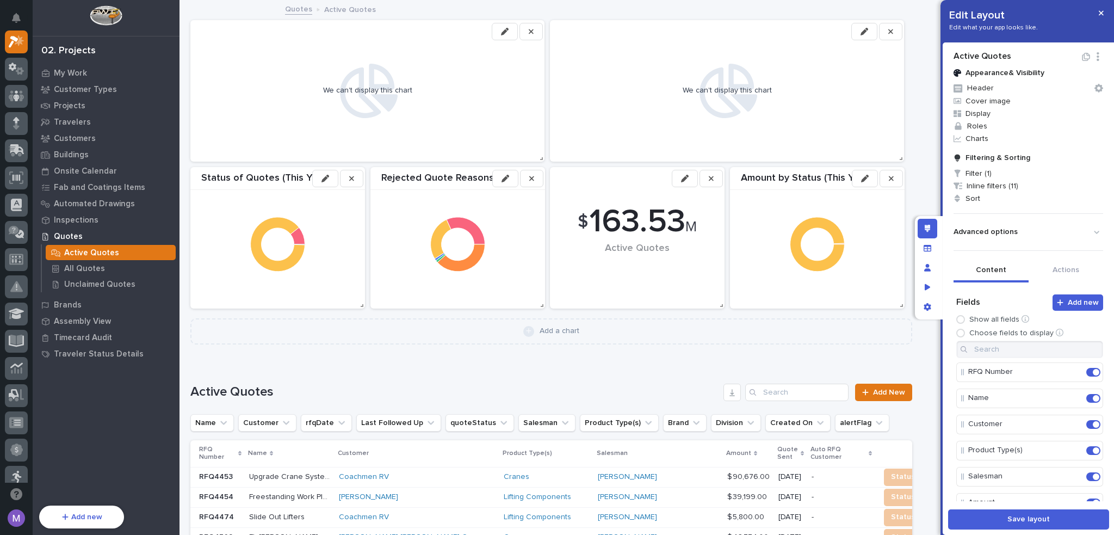
click at [514, 32] on button "button" at bounding box center [505, 31] width 26 height 17
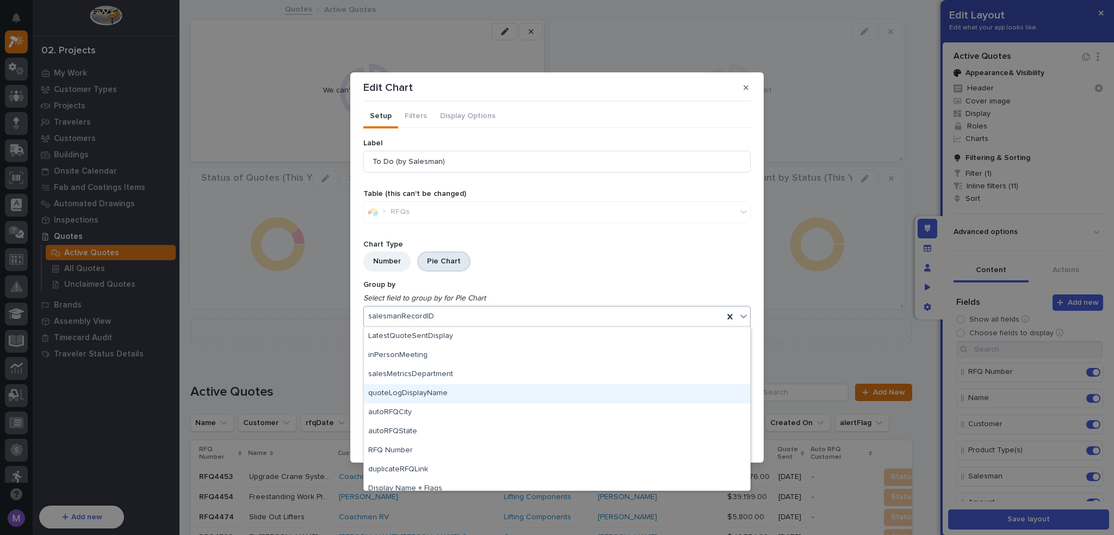
scroll to position [408, 0]
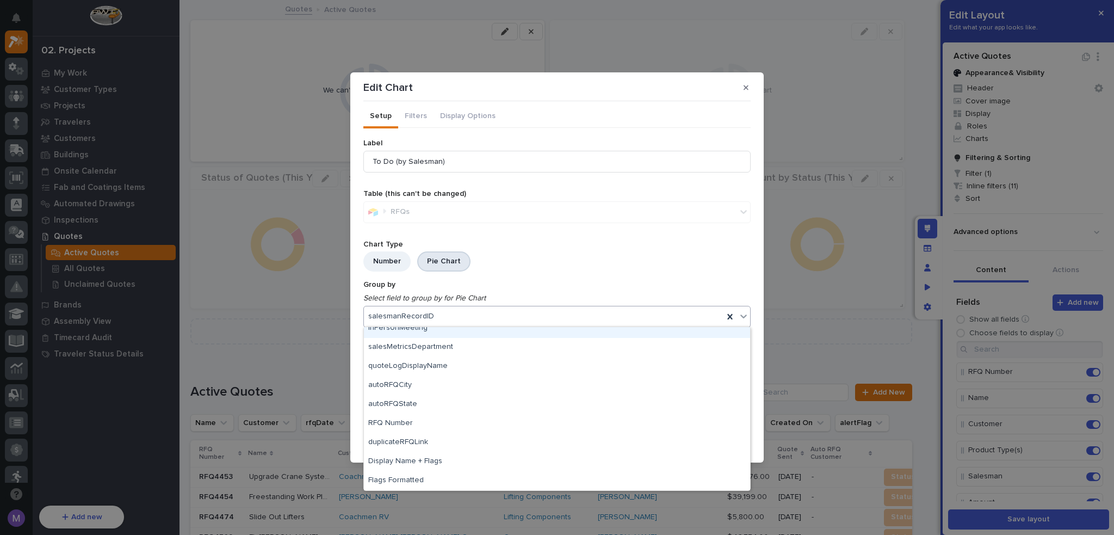
click at [566, 267] on div "Number Pie Chart" at bounding box center [556, 263] width 387 height 24
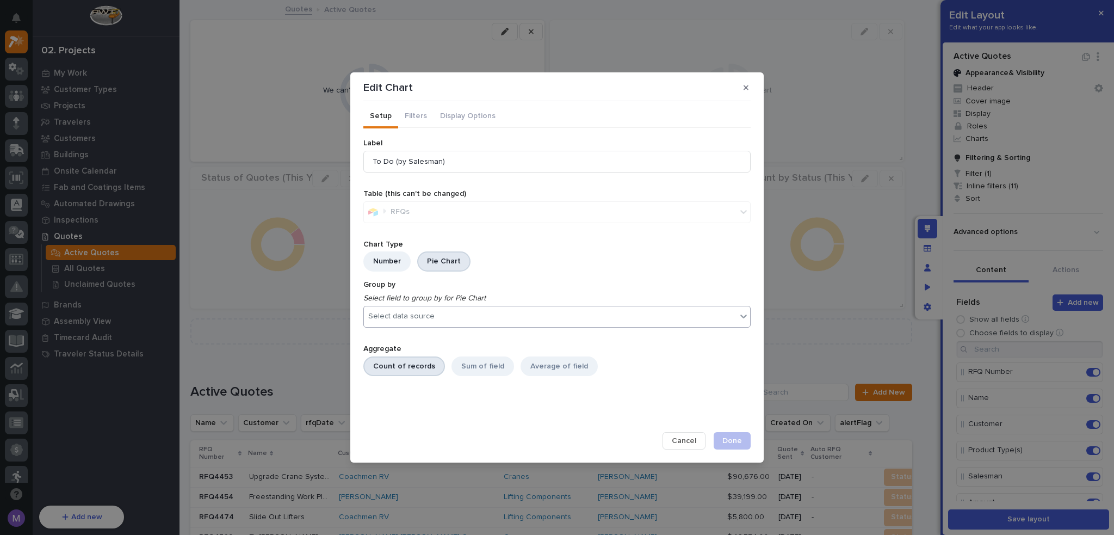
click at [491, 310] on div "Select data source" at bounding box center [550, 316] width 373 height 16
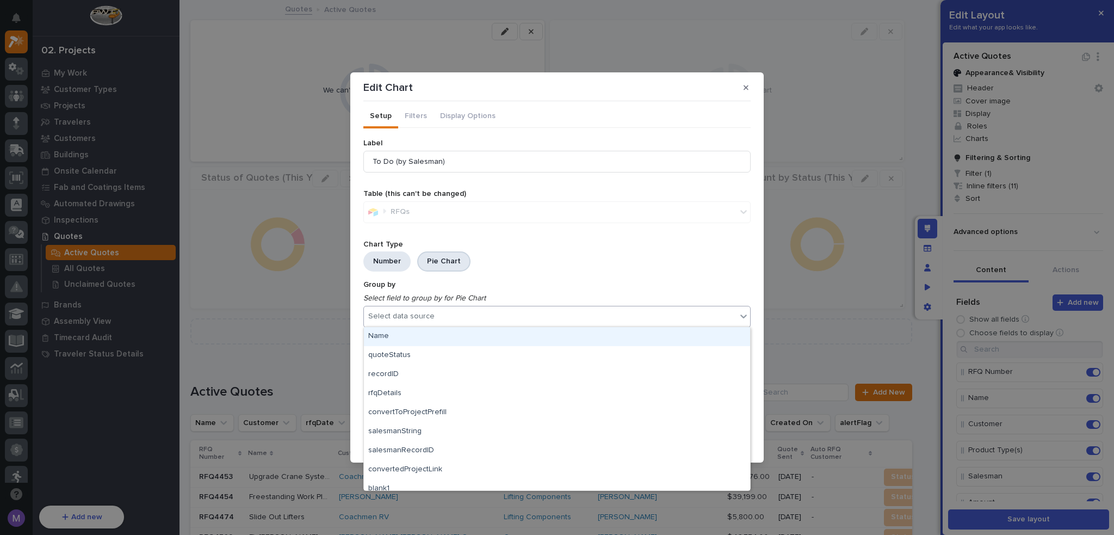
click at [398, 261] on div "Number" at bounding box center [386, 261] width 47 height 20
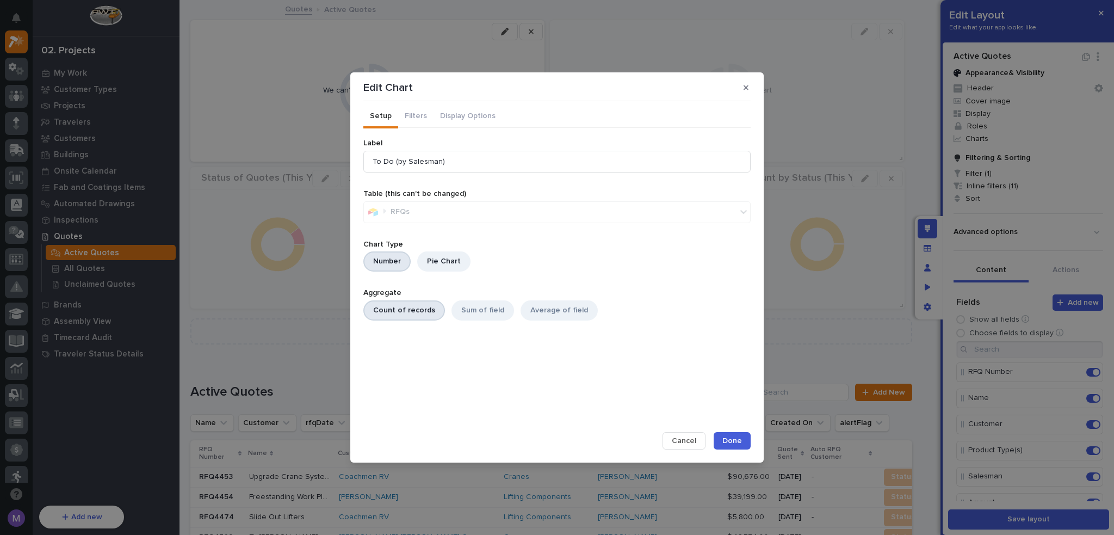
click at [725, 443] on span "Done" at bounding box center [733, 441] width 20 height 10
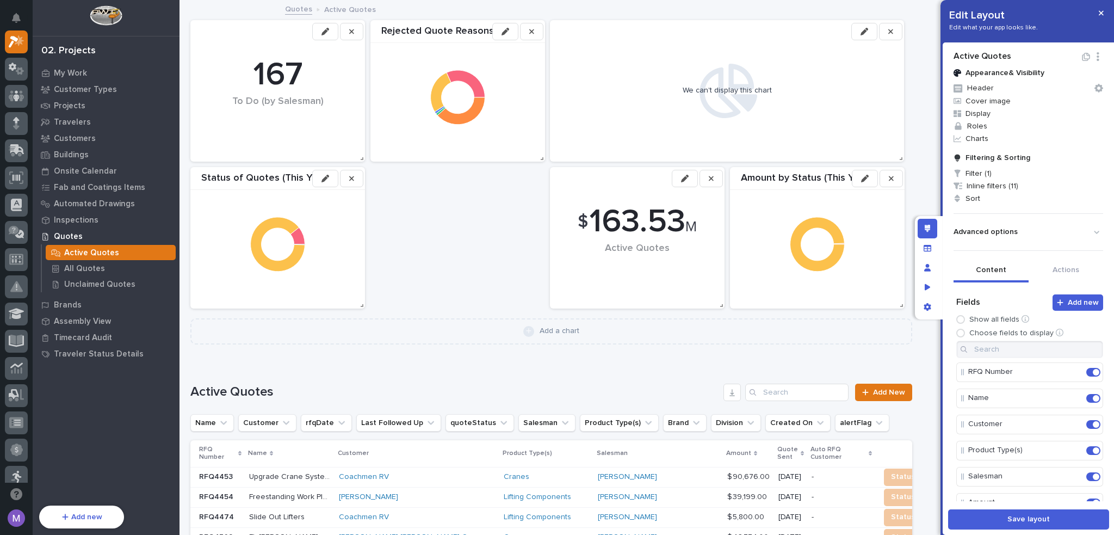
click at [324, 28] on icon "button" at bounding box center [326, 32] width 8 height 8
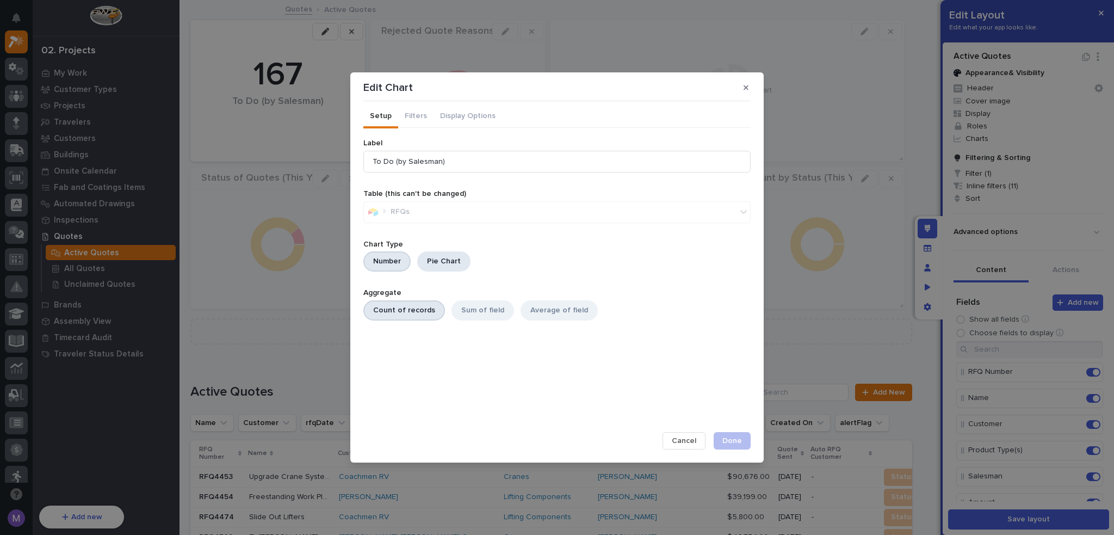
click at [440, 258] on div "Pie Chart" at bounding box center [443, 261] width 53 height 20
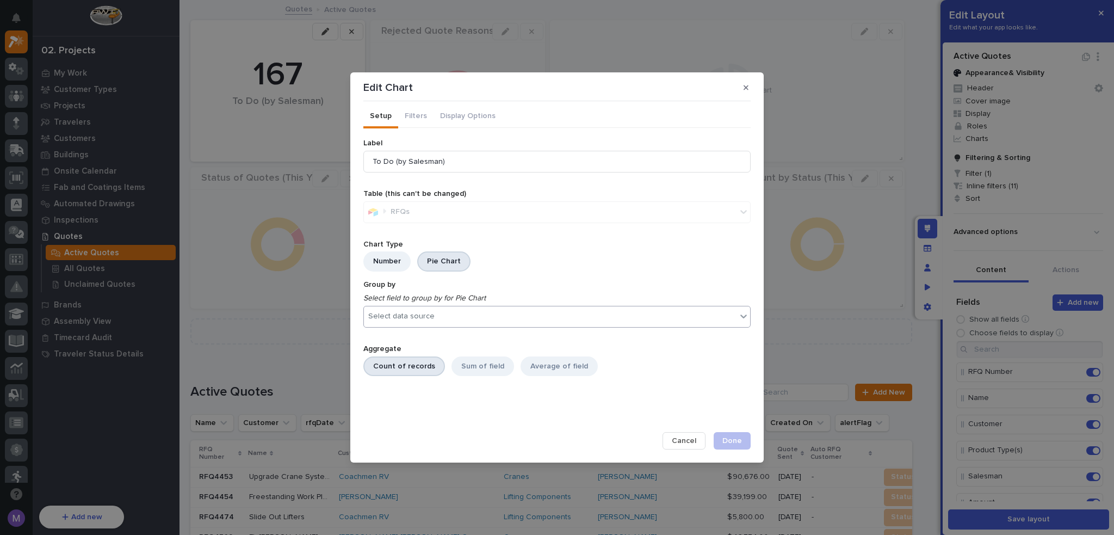
click at [453, 317] on div "Select data source" at bounding box center [550, 316] width 373 height 16
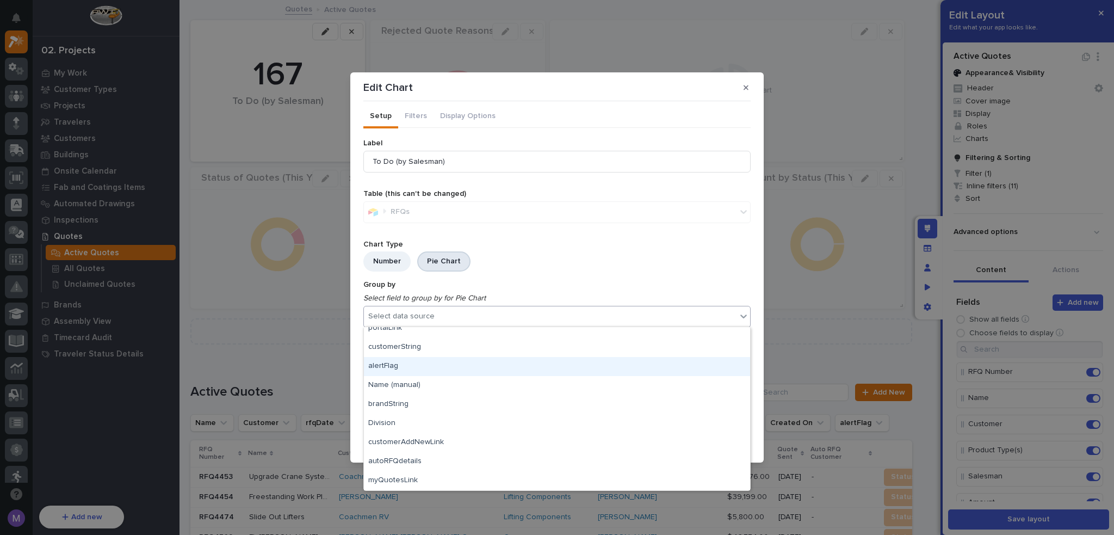
scroll to position [272, 0]
click at [428, 371] on div "Division" at bounding box center [557, 369] width 386 height 19
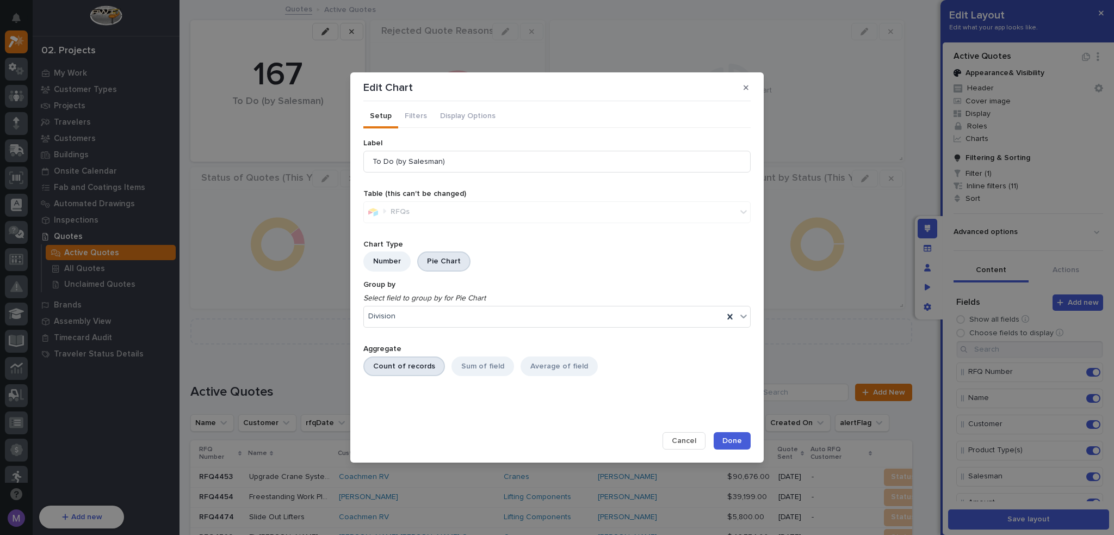
click at [743, 442] on button "Done" at bounding box center [732, 440] width 37 height 17
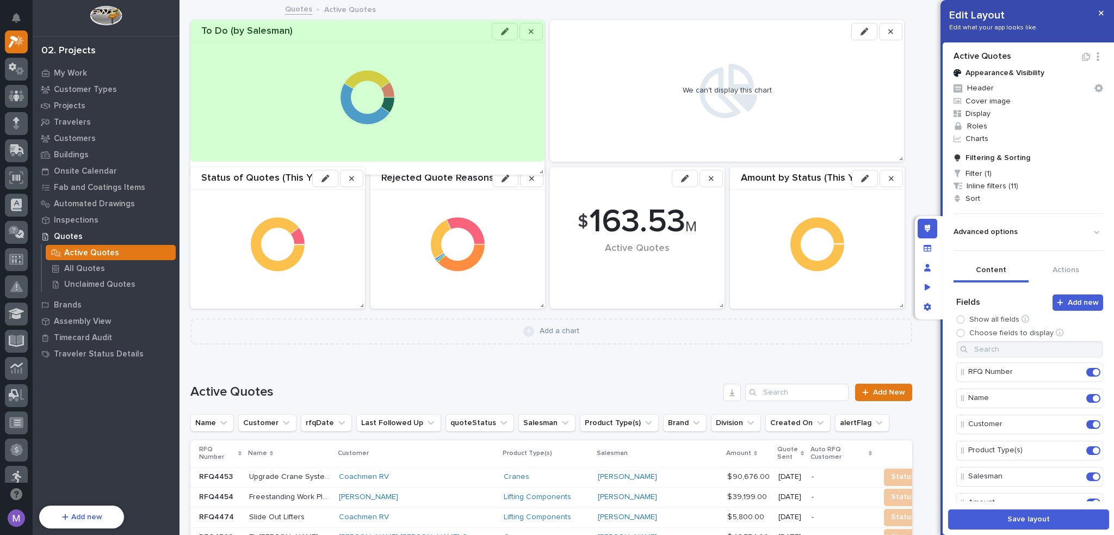
drag, startPoint x: 362, startPoint y: 158, endPoint x: 568, endPoint y: 171, distance: 206.1
click at [568, 171] on div "$ 163.53 M Active Quotes Amount by Status (This Year) Rejected Quote Reasons (T…" at bounding box center [551, 164] width 733 height 299
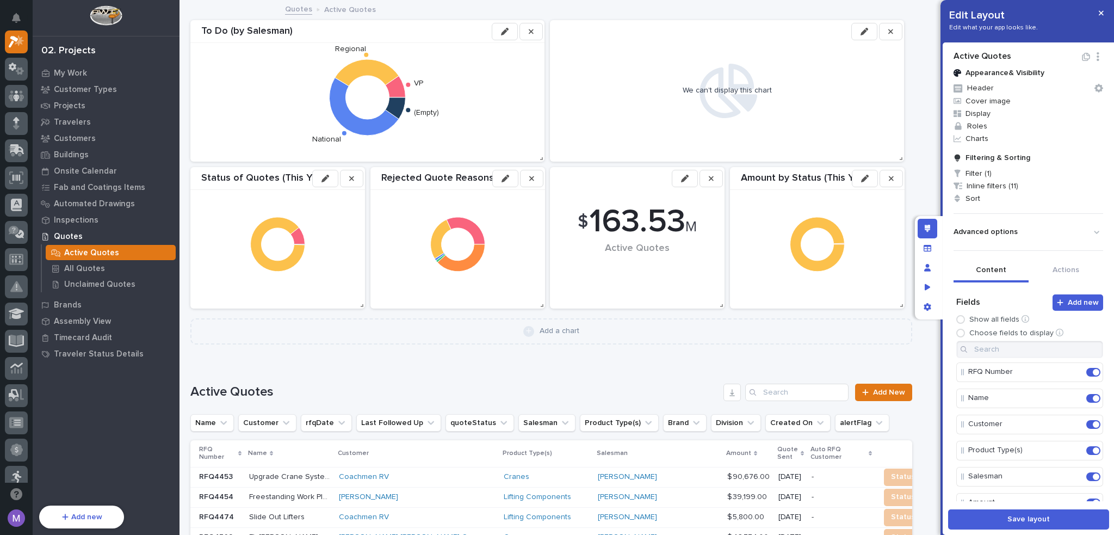
click at [514, 33] on button "button" at bounding box center [505, 31] width 26 height 17
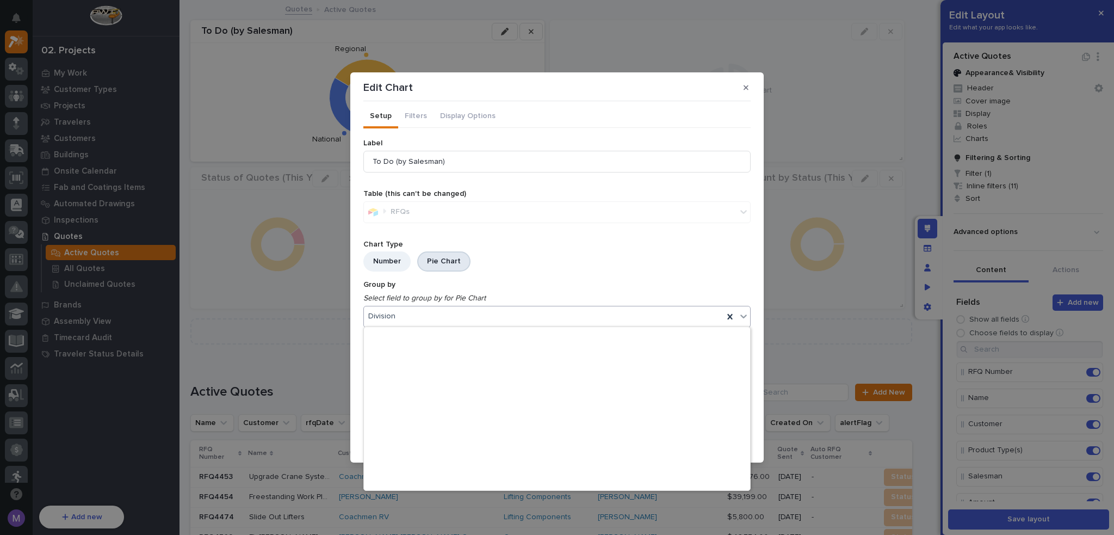
click at [429, 312] on div "Division" at bounding box center [544, 316] width 360 height 16
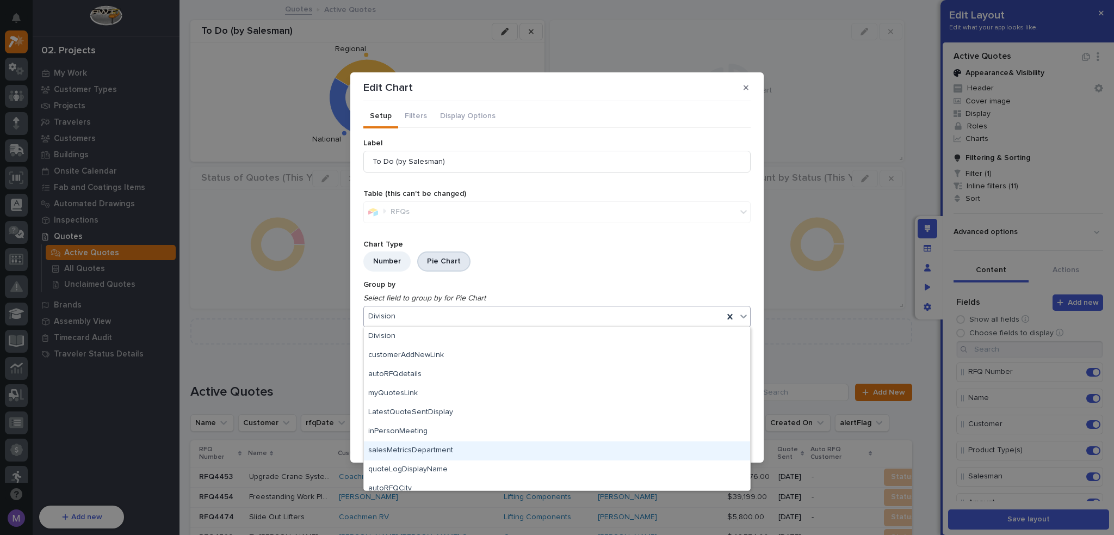
click at [433, 448] on div "salesMetricsDepartment" at bounding box center [557, 450] width 386 height 19
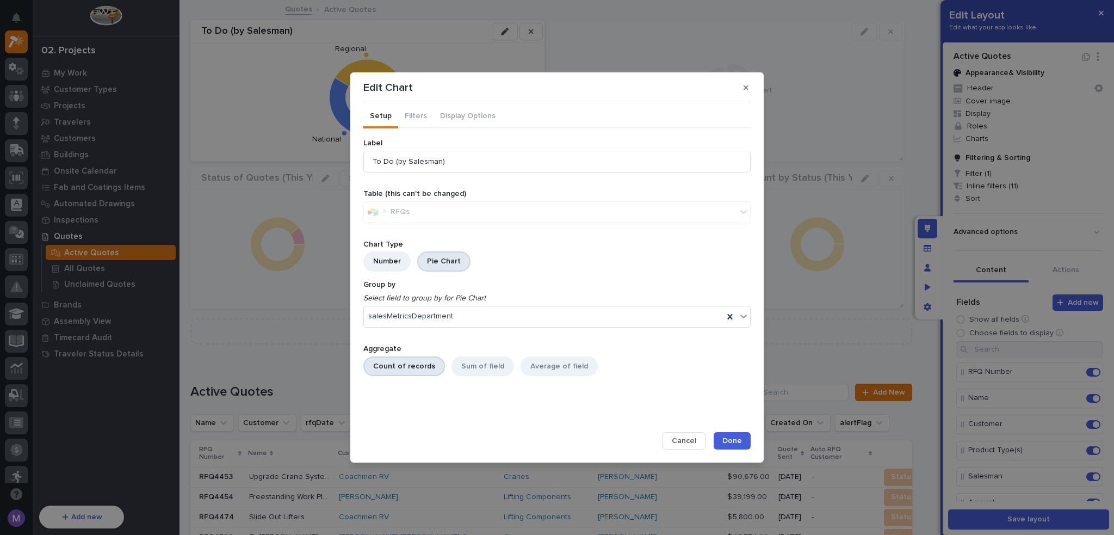
click at [725, 442] on span "Done" at bounding box center [733, 441] width 20 height 10
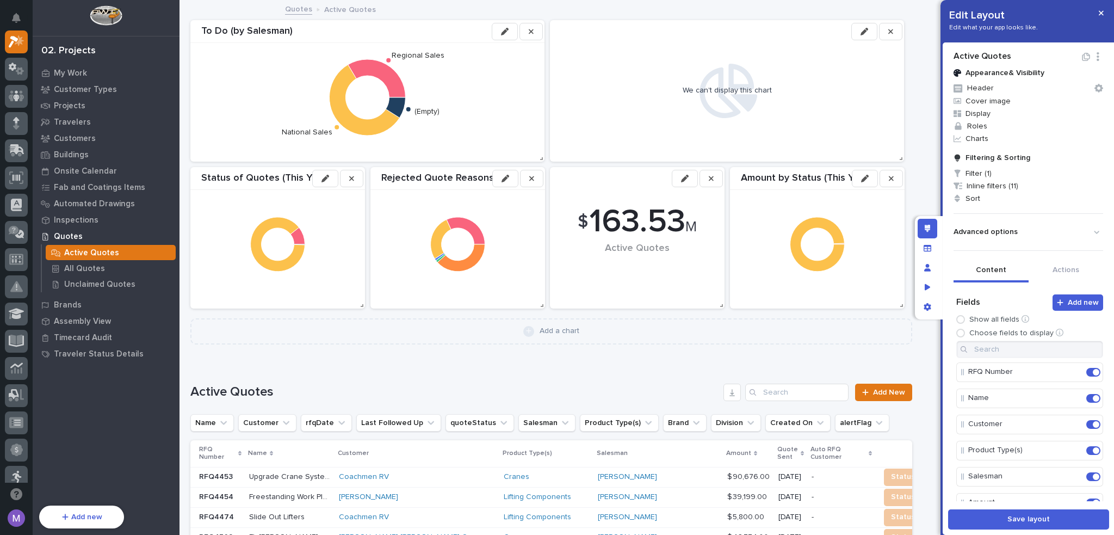
click at [862, 32] on icon "button" at bounding box center [865, 32] width 8 height 8
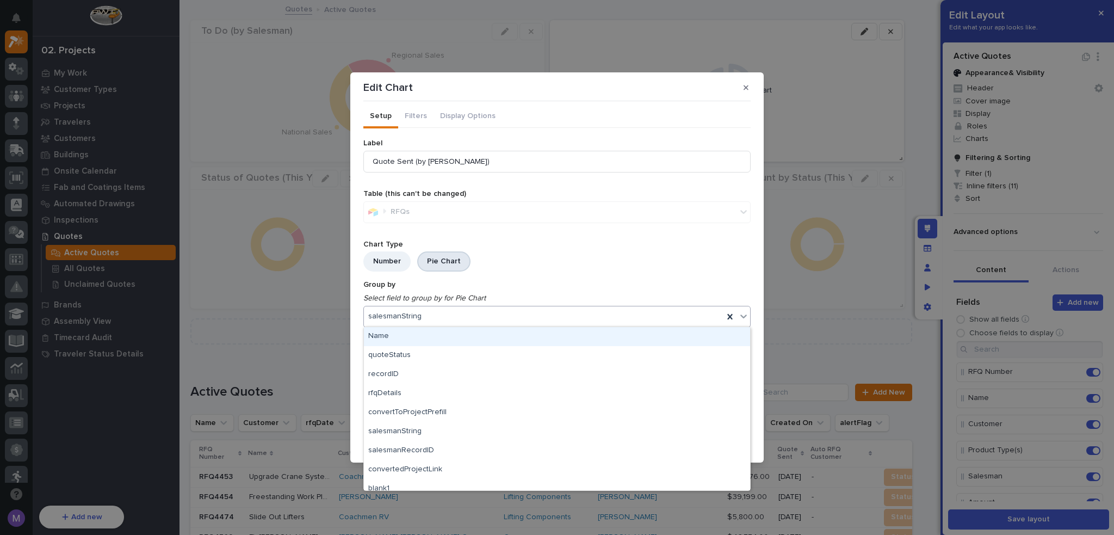
click at [441, 310] on div "salesmanString" at bounding box center [544, 316] width 360 height 16
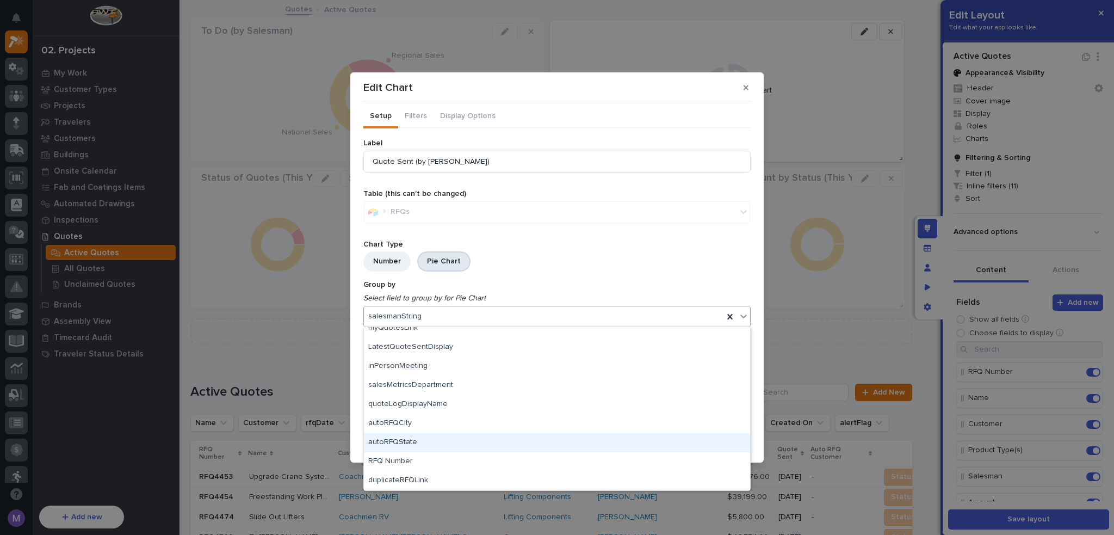
scroll to position [354, 0]
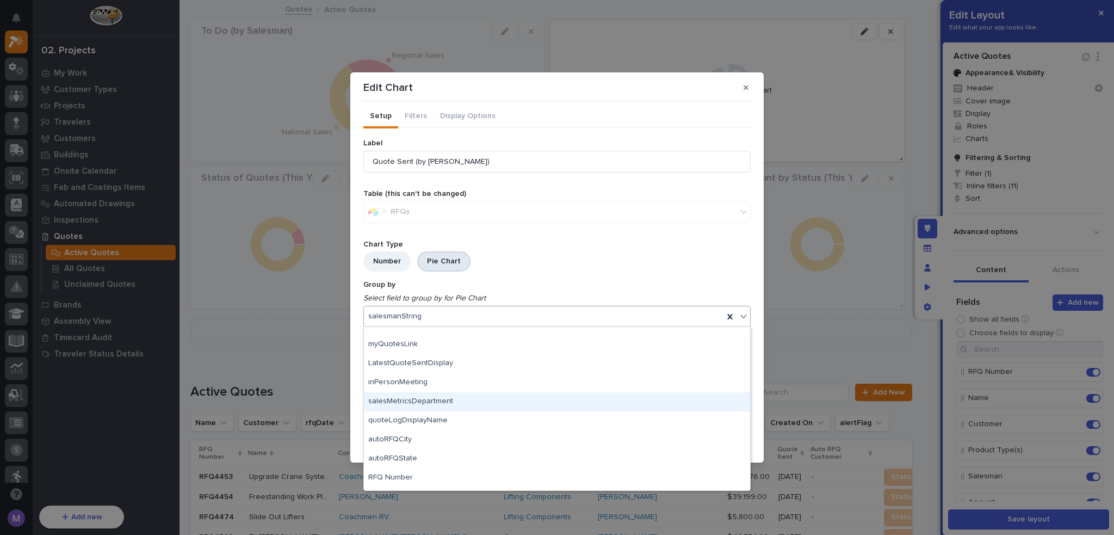
click at [437, 397] on div "salesMetricsDepartment" at bounding box center [557, 401] width 386 height 19
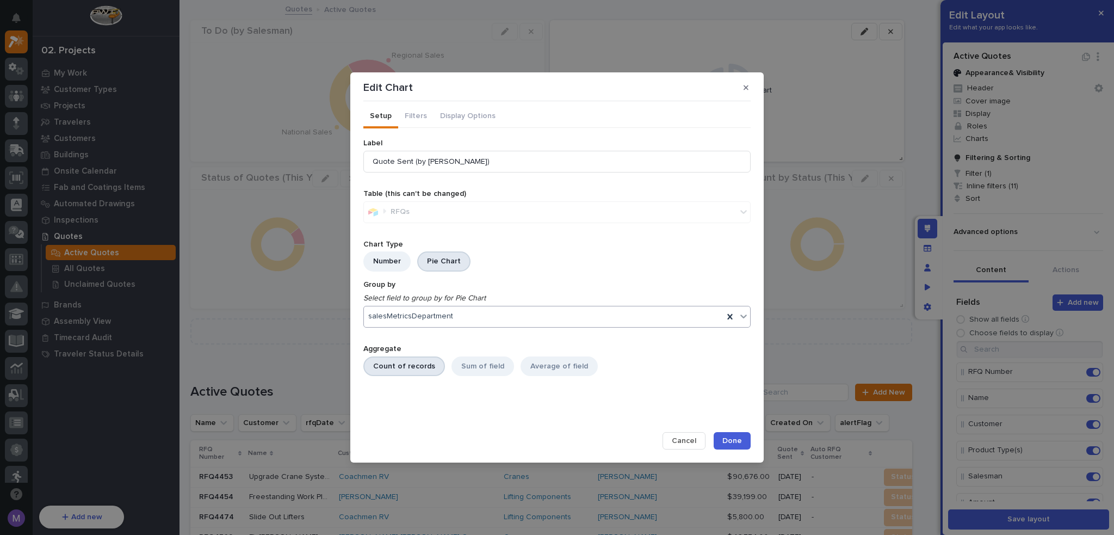
click at [727, 440] on span "Done" at bounding box center [733, 441] width 20 height 10
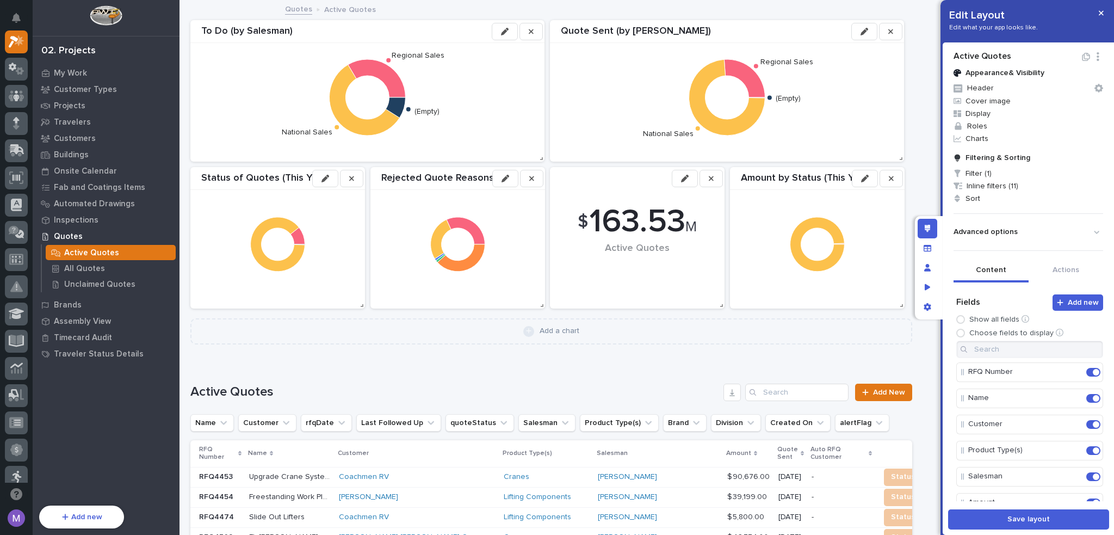
click at [875, 33] on button "button" at bounding box center [864, 31] width 26 height 17
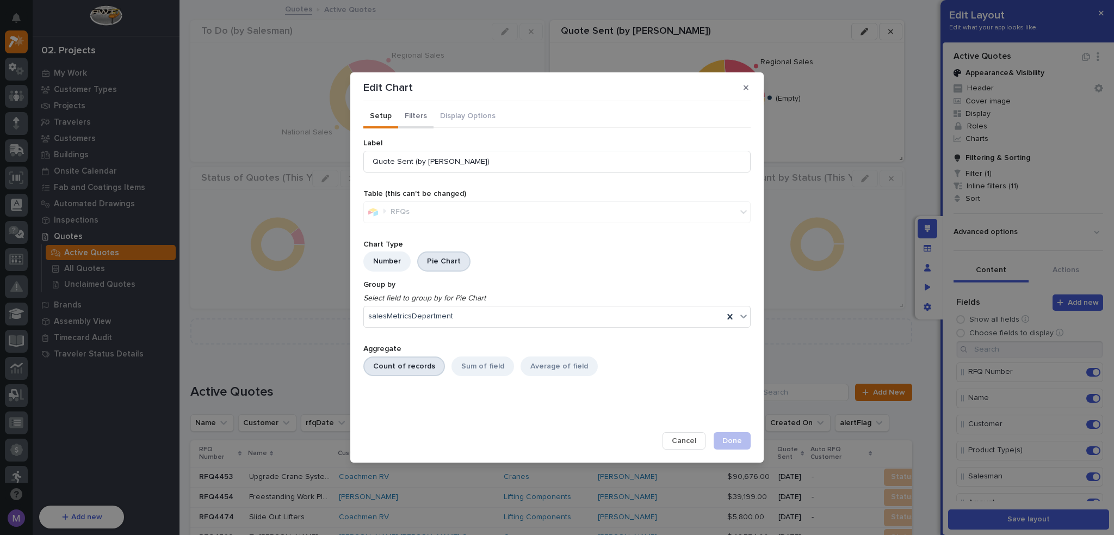
click at [423, 116] on button "Filters" at bounding box center [415, 117] width 35 height 23
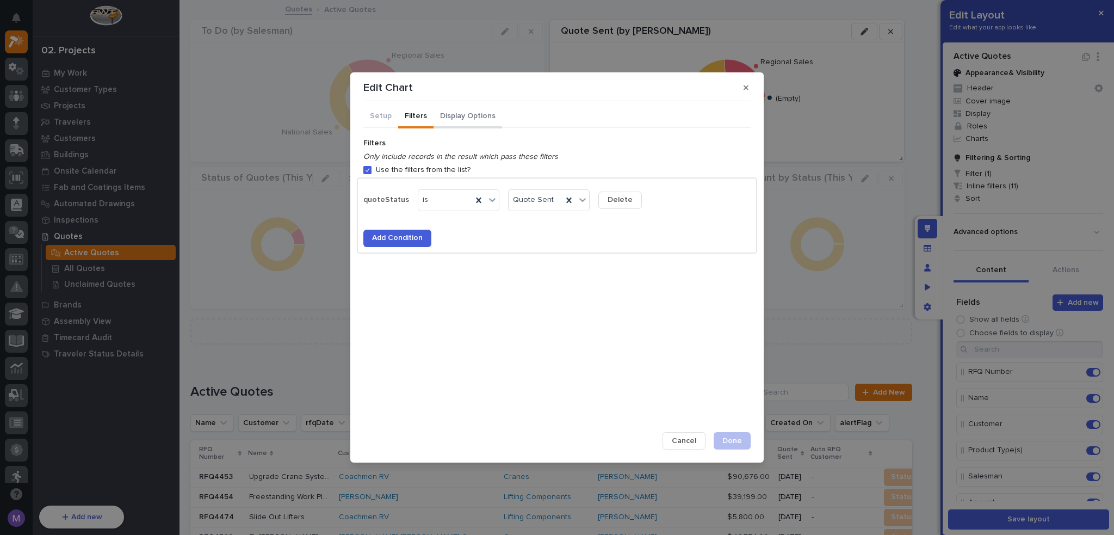
click at [478, 120] on button "Display Options" at bounding box center [468, 117] width 69 height 23
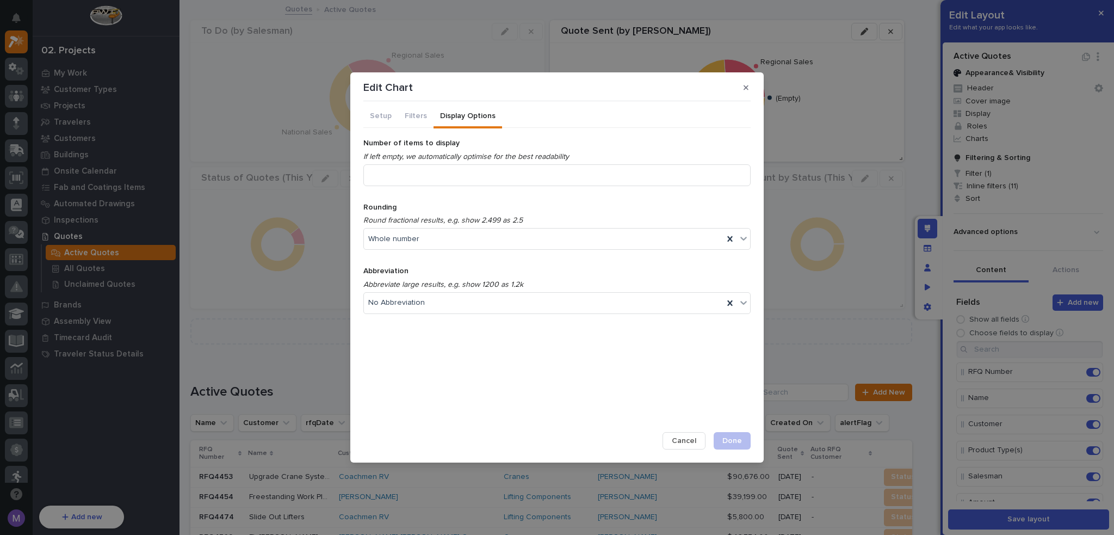
click at [702, 440] on button "Cancel" at bounding box center [684, 440] width 43 height 17
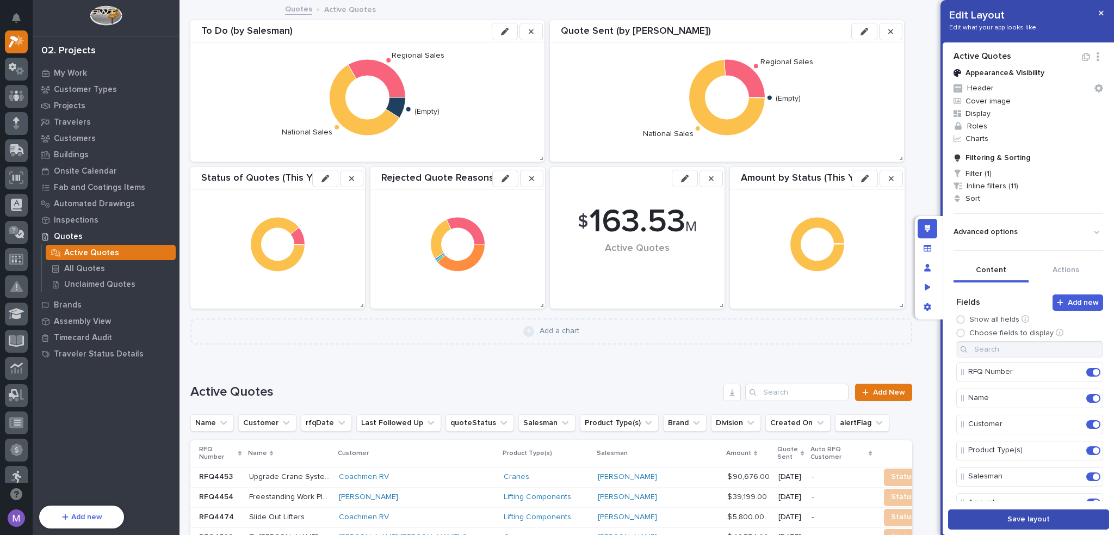
click at [992, 526] on button "Save layout" at bounding box center [1028, 519] width 161 height 20
click at [927, 230] on icon "Edit layout" at bounding box center [928, 229] width 6 height 8
